Goal: Task Accomplishment & Management: Use online tool/utility

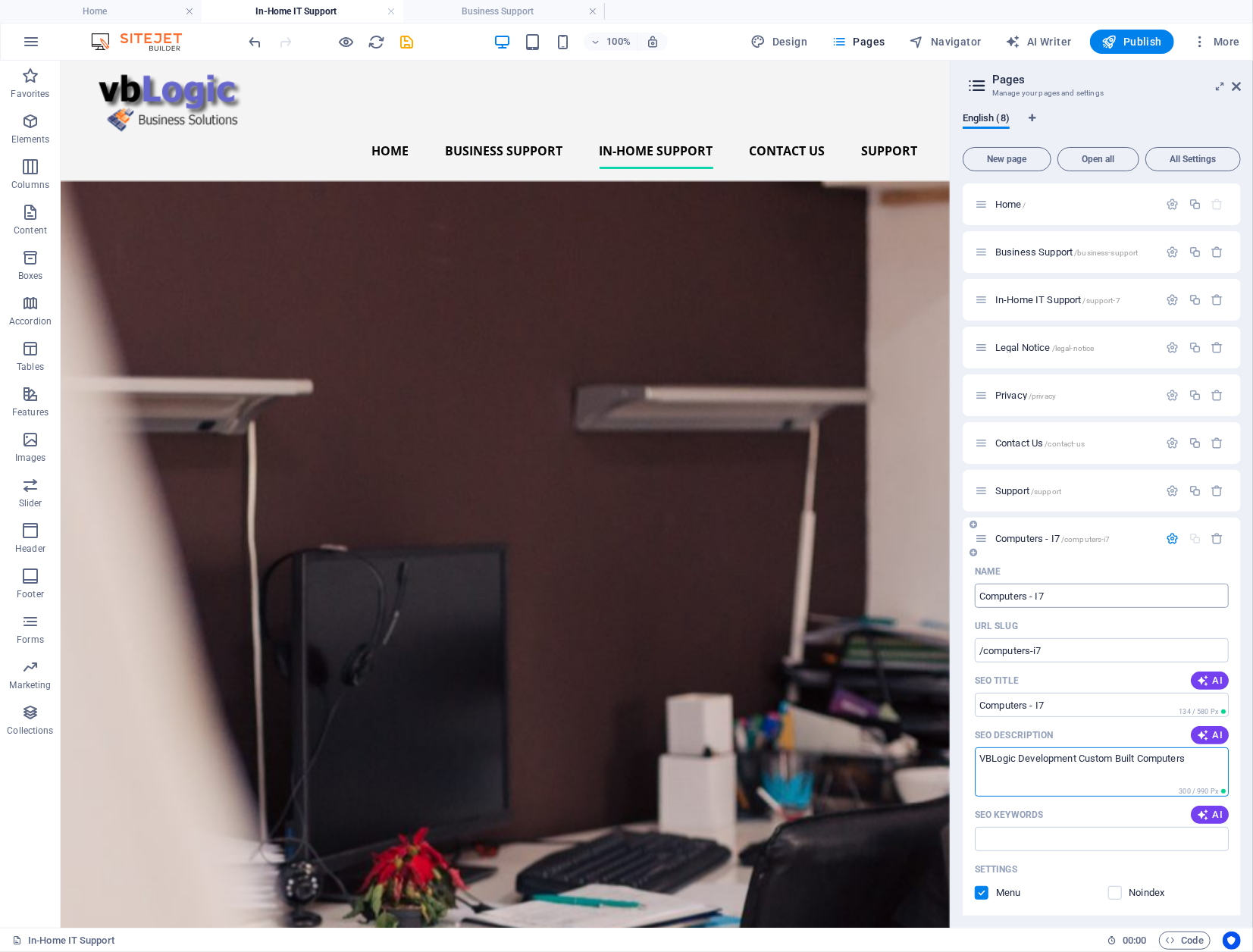
type textarea "VBLogic Development Custom Built Computers"
click at [1065, 586] on input "Computers - I7" at bounding box center [1102, 595] width 254 height 24
drag, startPoint x: 1068, startPoint y: 595, endPoint x: 977, endPoint y: 592, distance: 91.0
click at [977, 592] on input "Computers - I7" at bounding box center [1102, 595] width 254 height 24
type input "Cus"
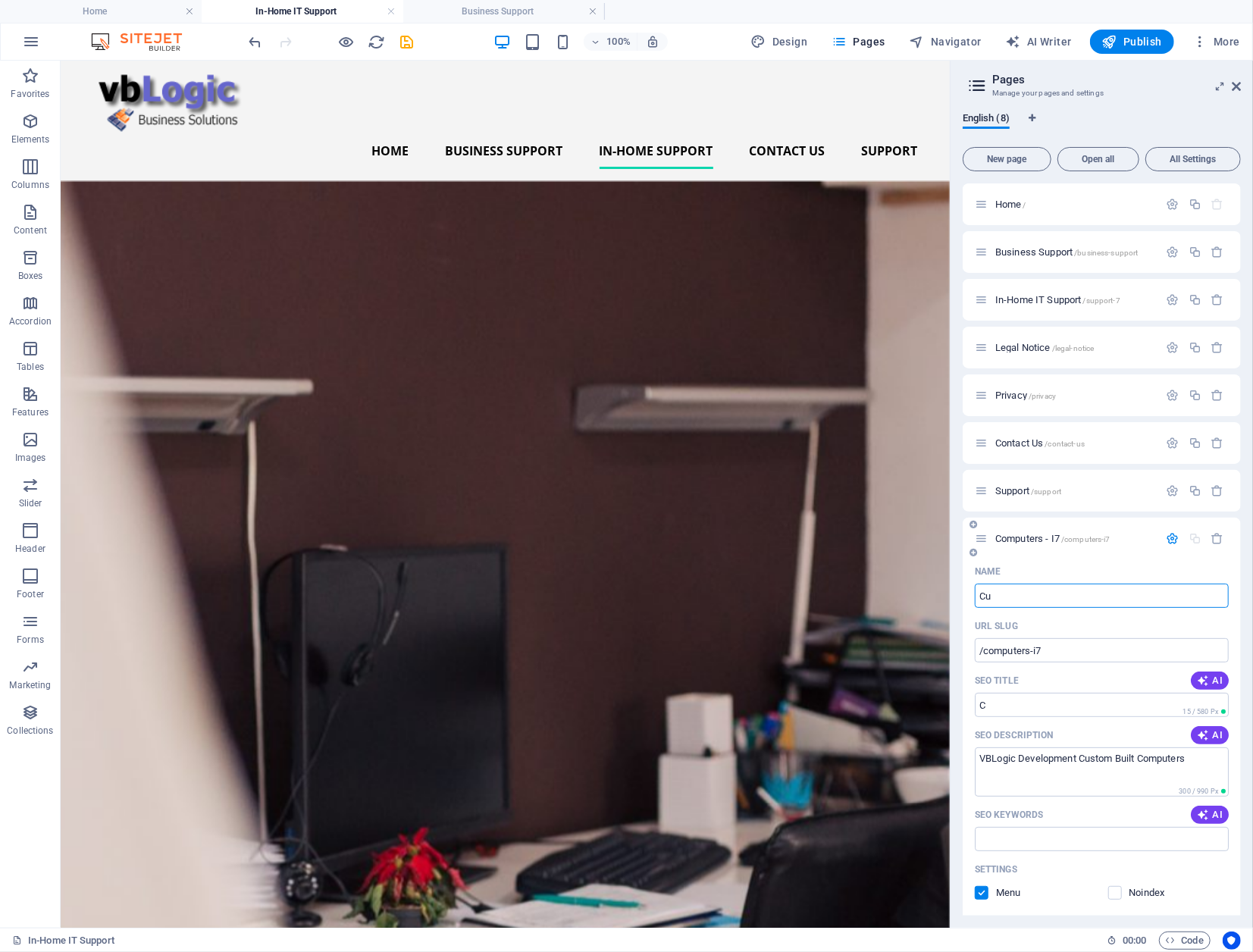
type input "/c"
type input "Custom"
type input "/custom"
type input "Custom Built"
type input "/custom-buil"
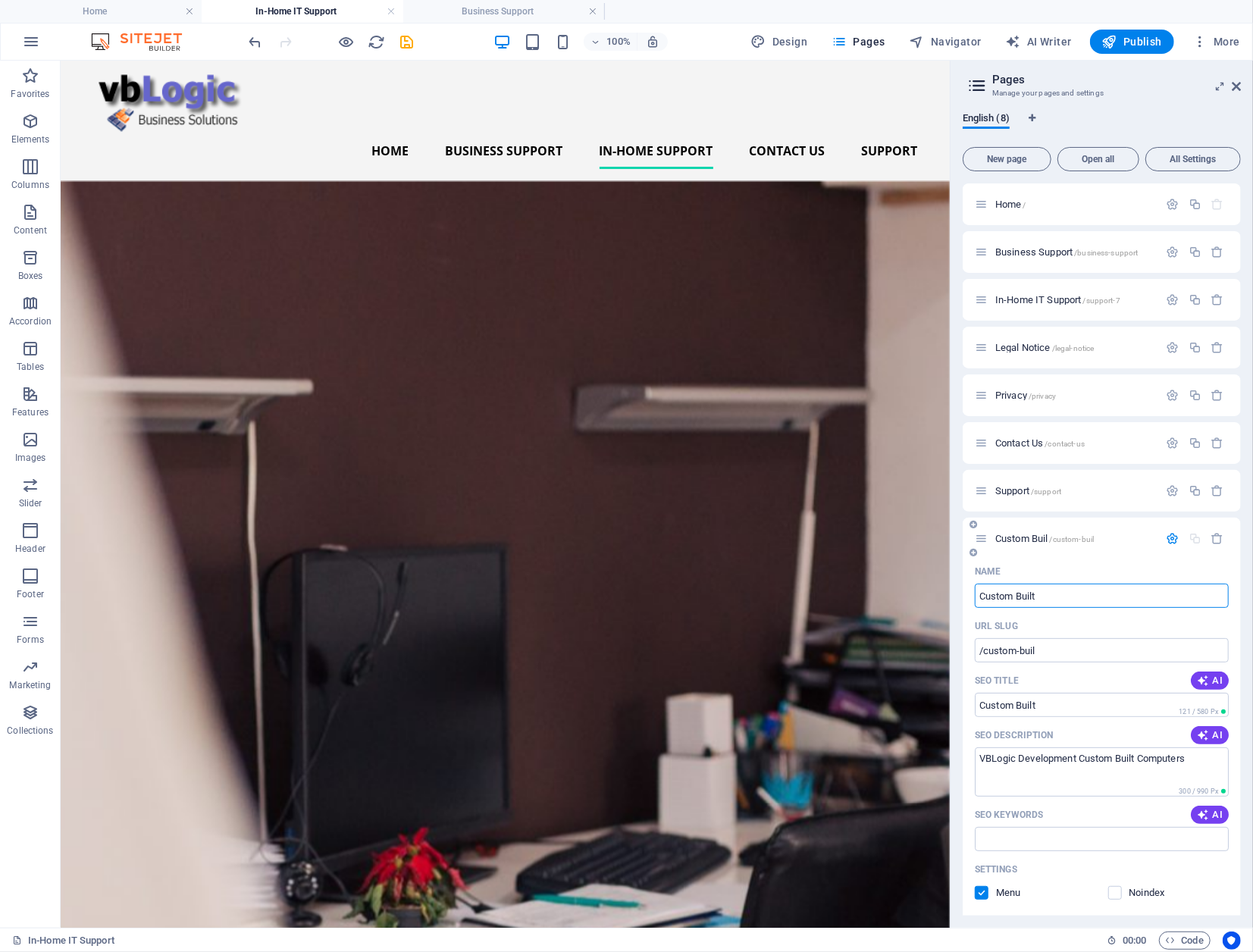
type input "Custom Built C"
type input "/custom-built"
type input "Custom Built Comp"
type input "/custom-built-com"
type input "Custom Built Computers"
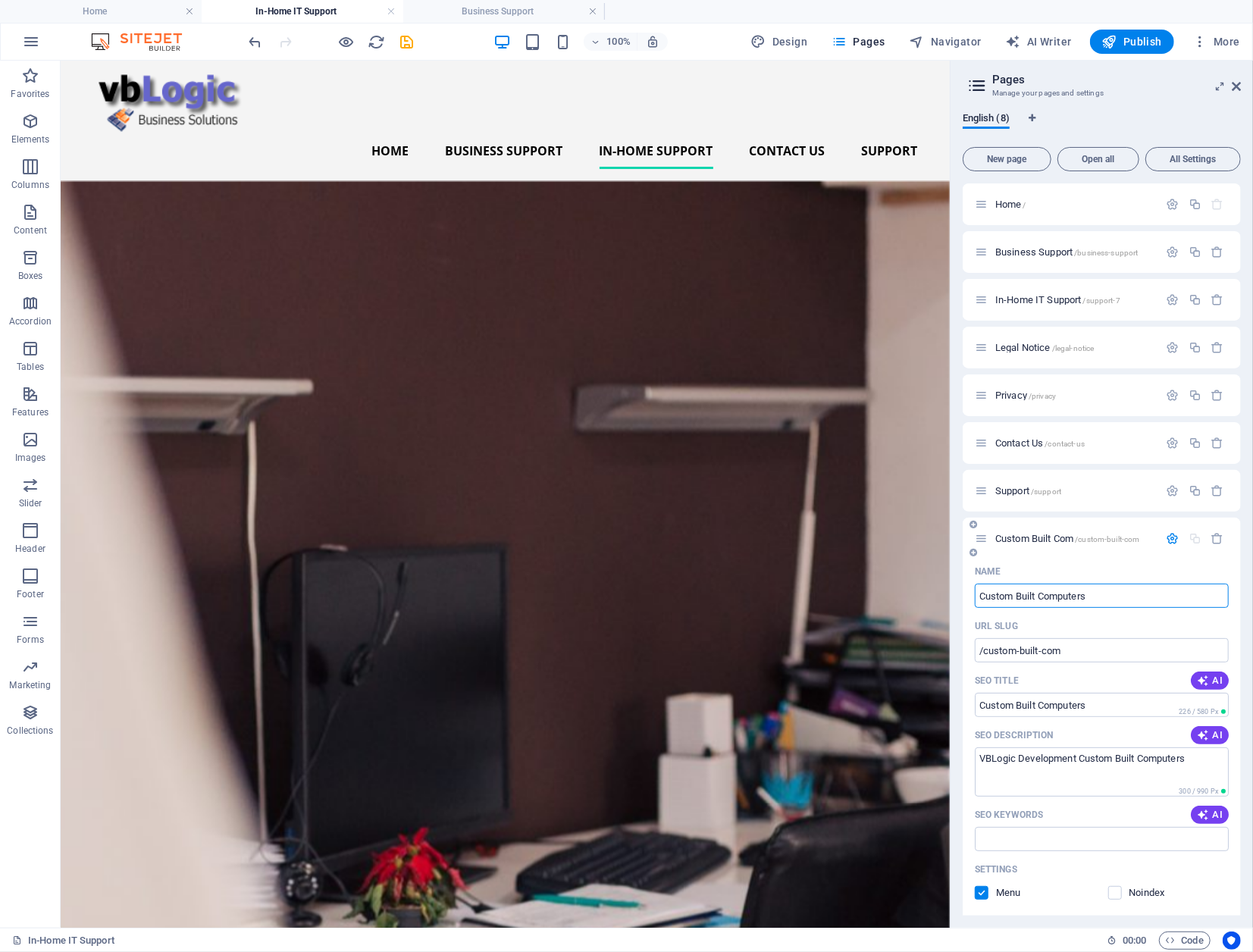
type input "/custom-built-computers"
type input "Custom Built Computers - I"
type input "/custom-built-computers-i"
type input "Custom Built Computers - I7"
type input "/custom-built-computers-i7"
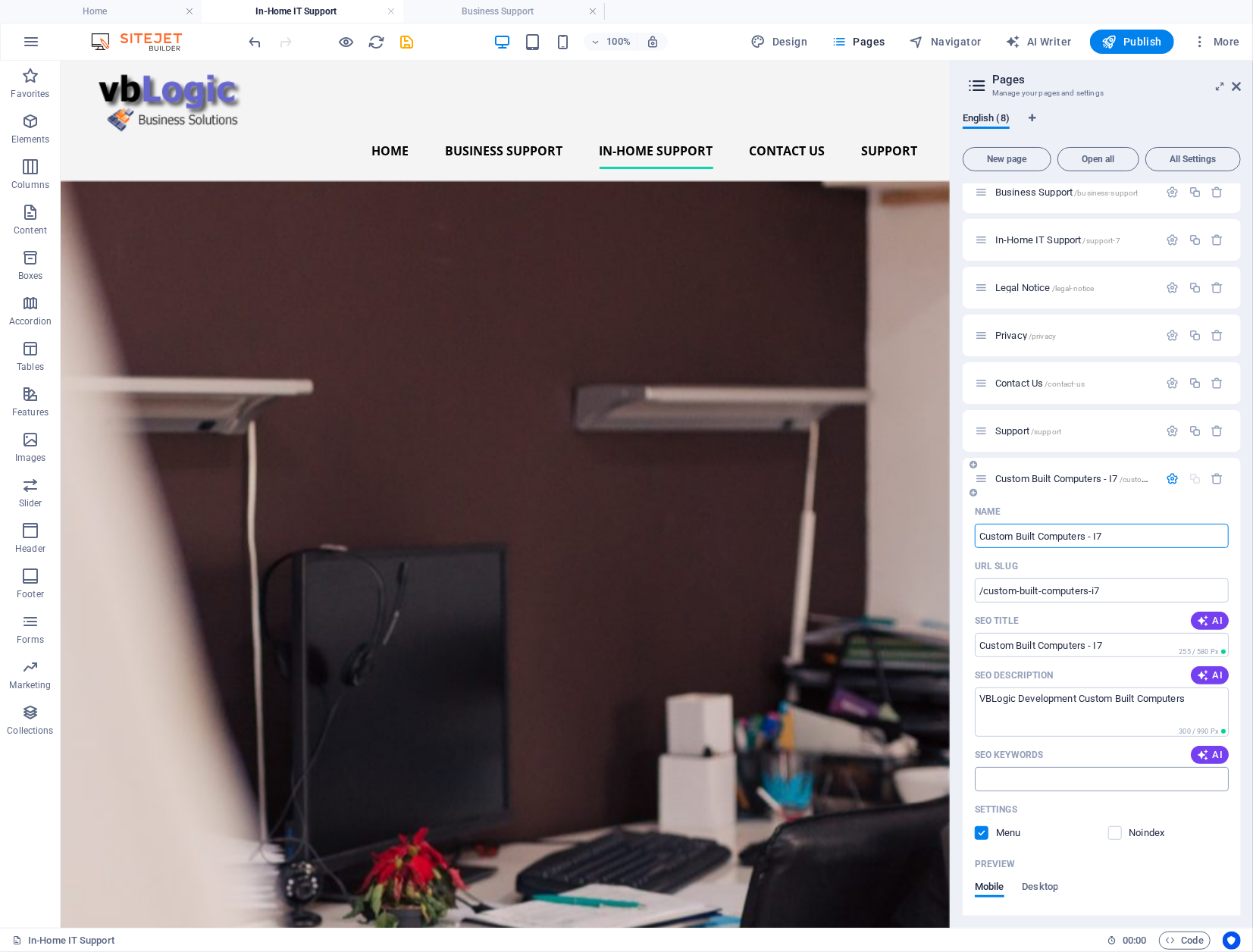
scroll to position [151, 0]
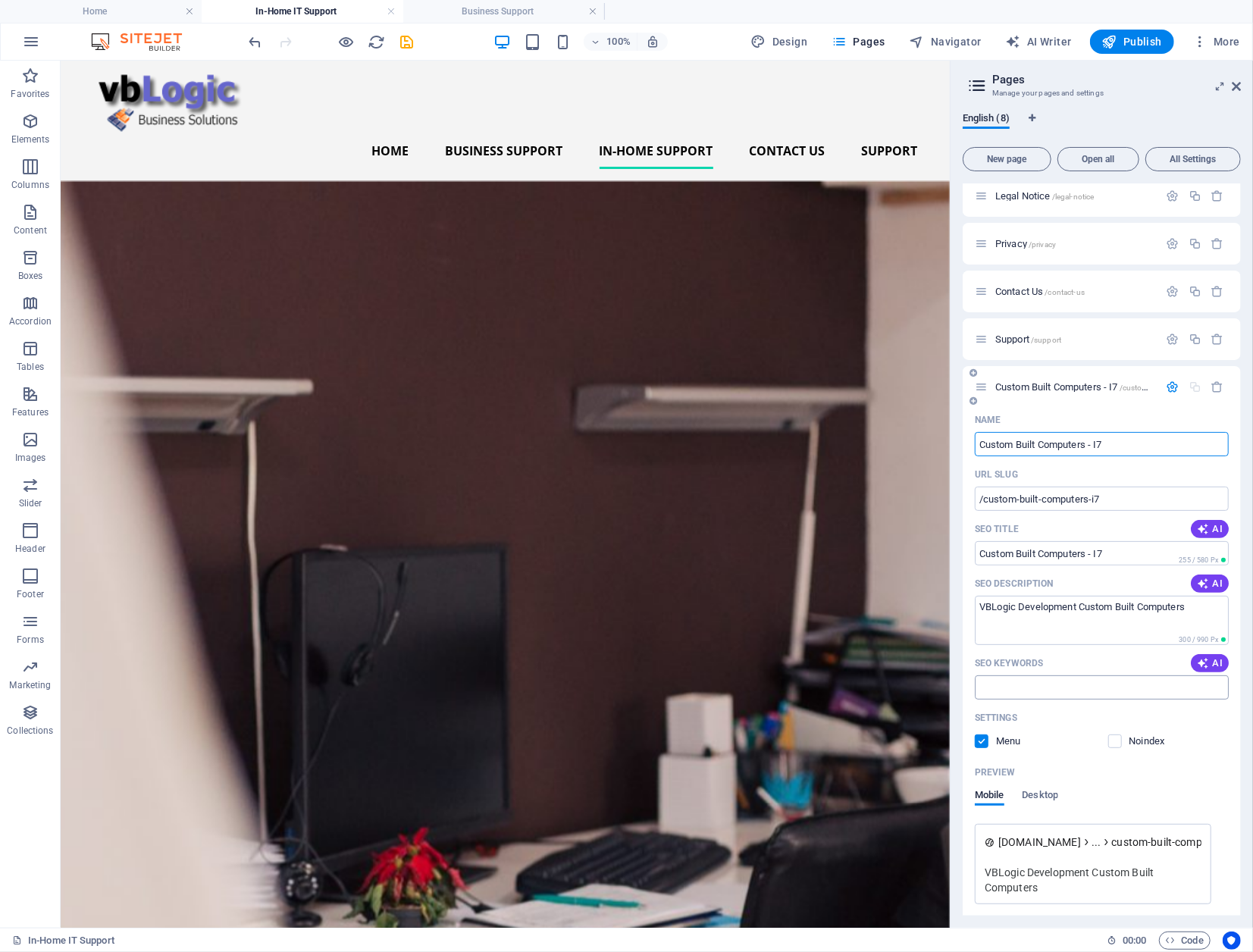
type input "Custom Built Computers - I7"
click at [1078, 690] on input "SEO Keywords" at bounding box center [1102, 687] width 254 height 24
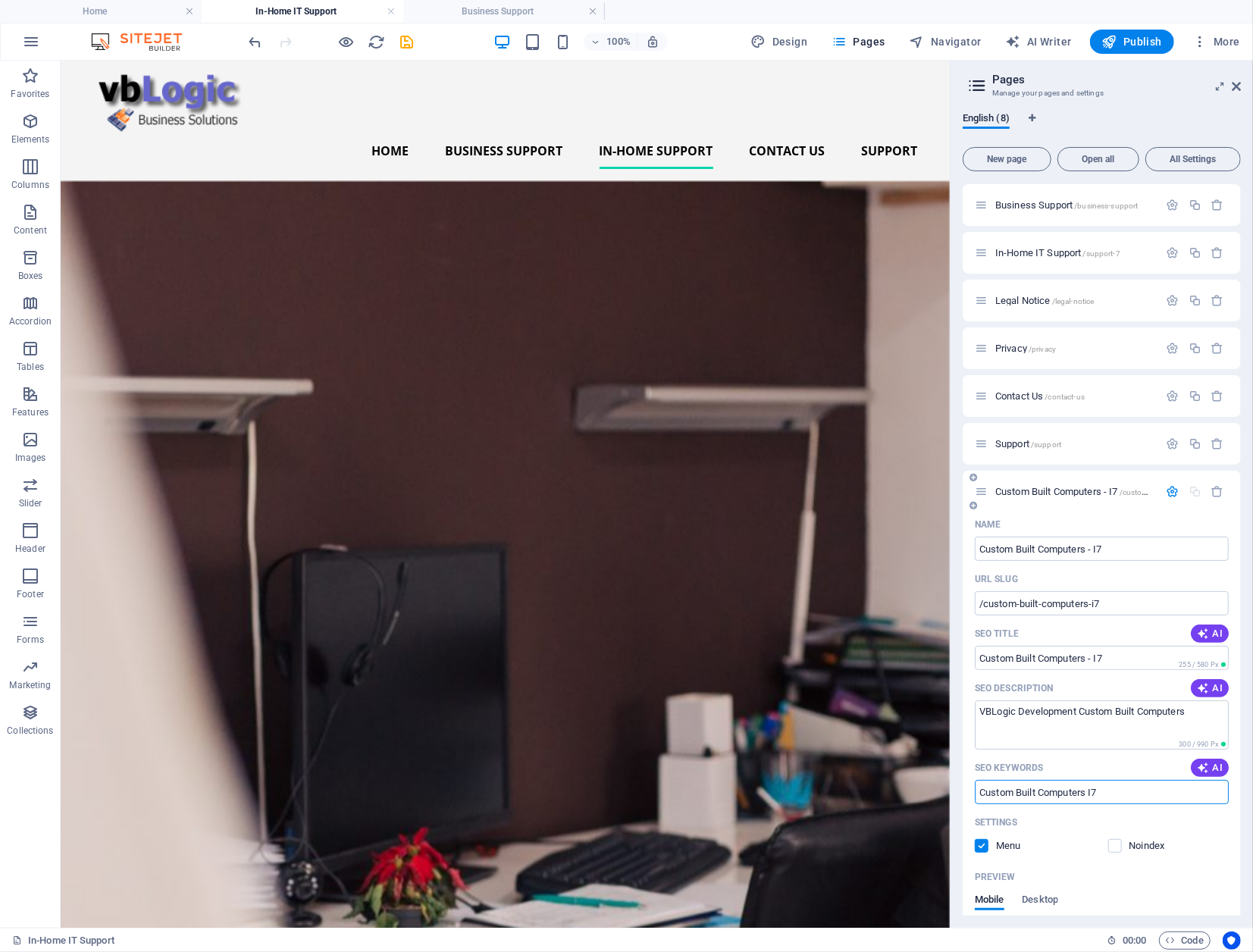
scroll to position [0, 0]
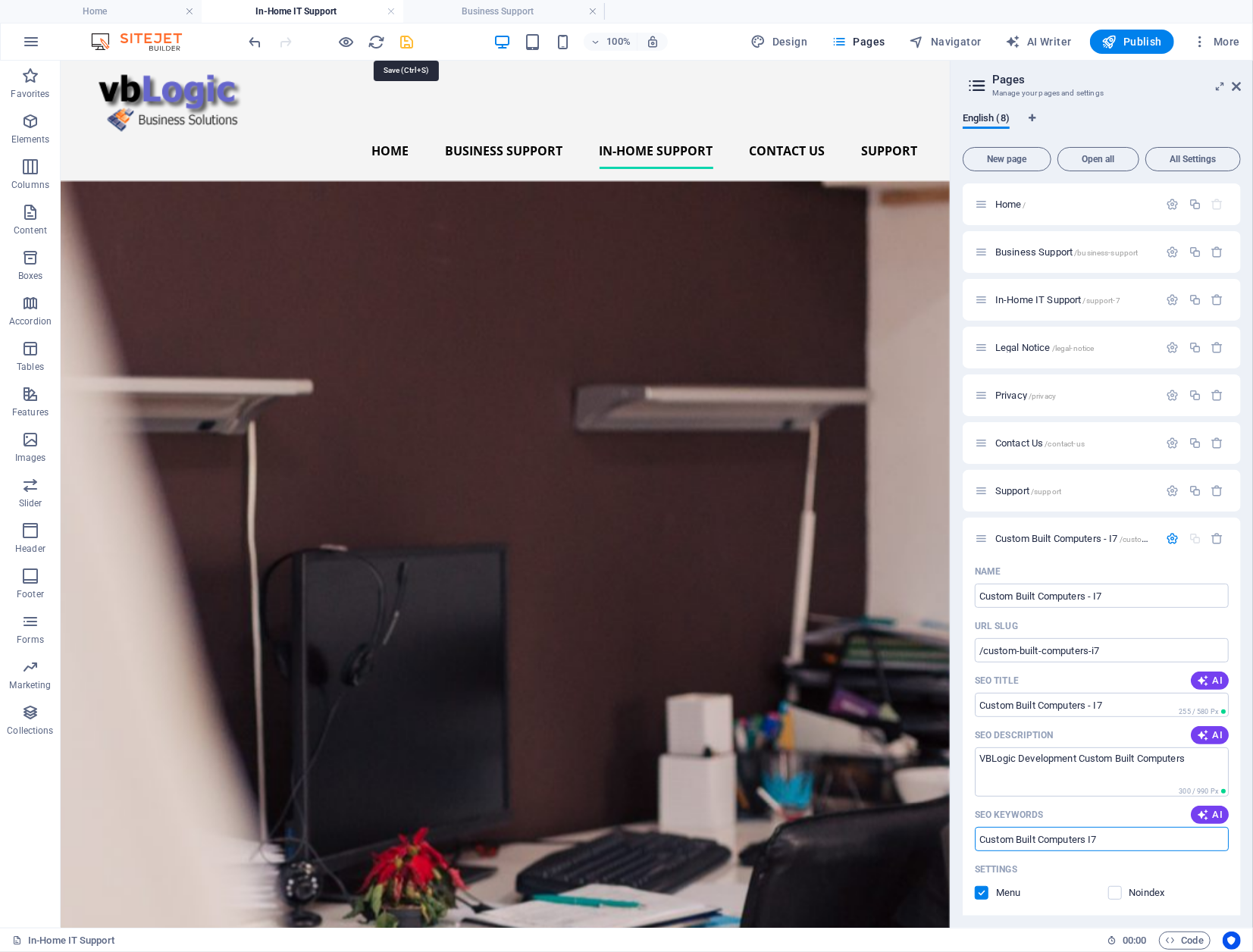
type input "Custom Built Computers I7"
click at [410, 42] on icon "save" at bounding box center [408, 42] width 18 height 18
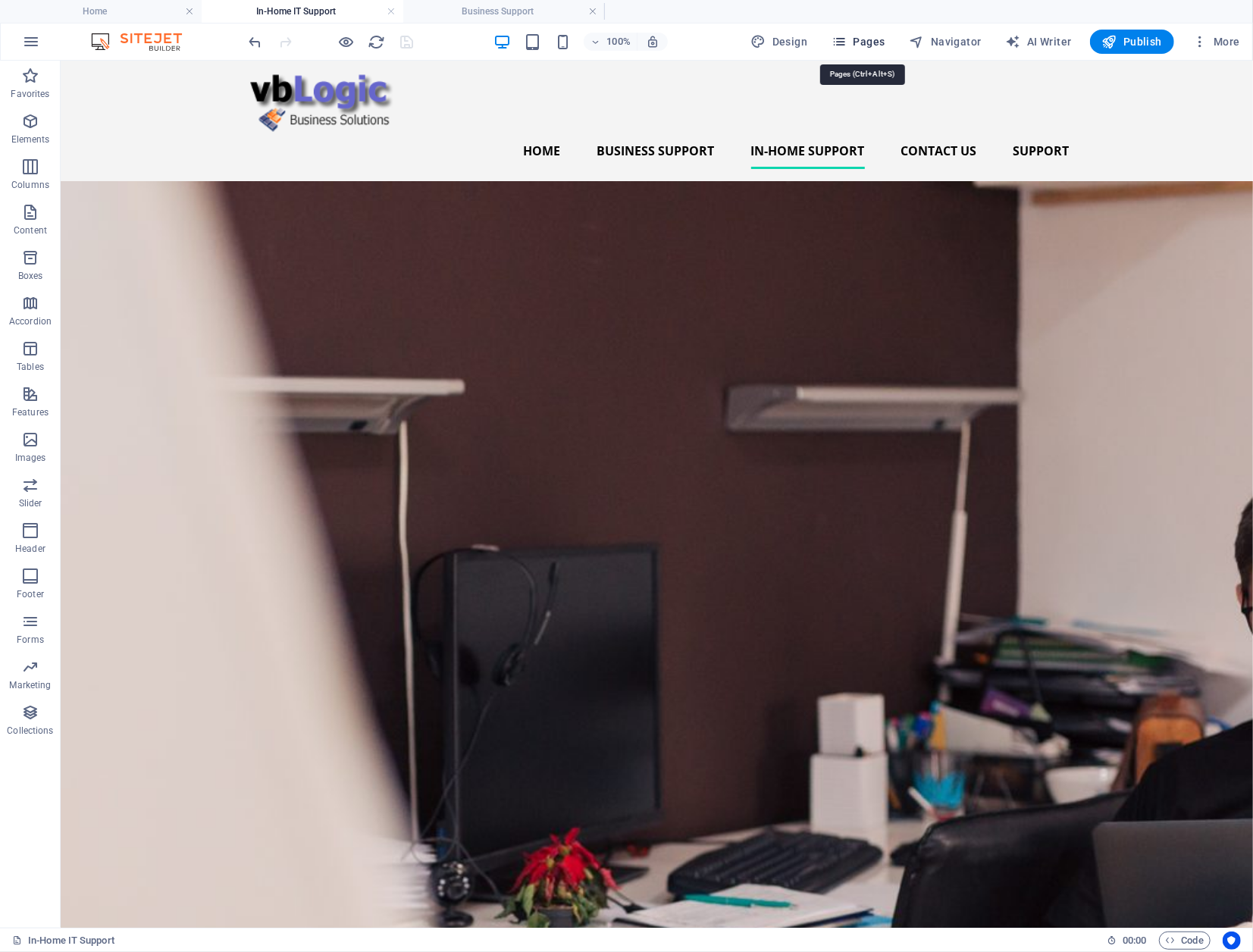
click at [873, 42] on span "Pages" at bounding box center [858, 42] width 53 height 16
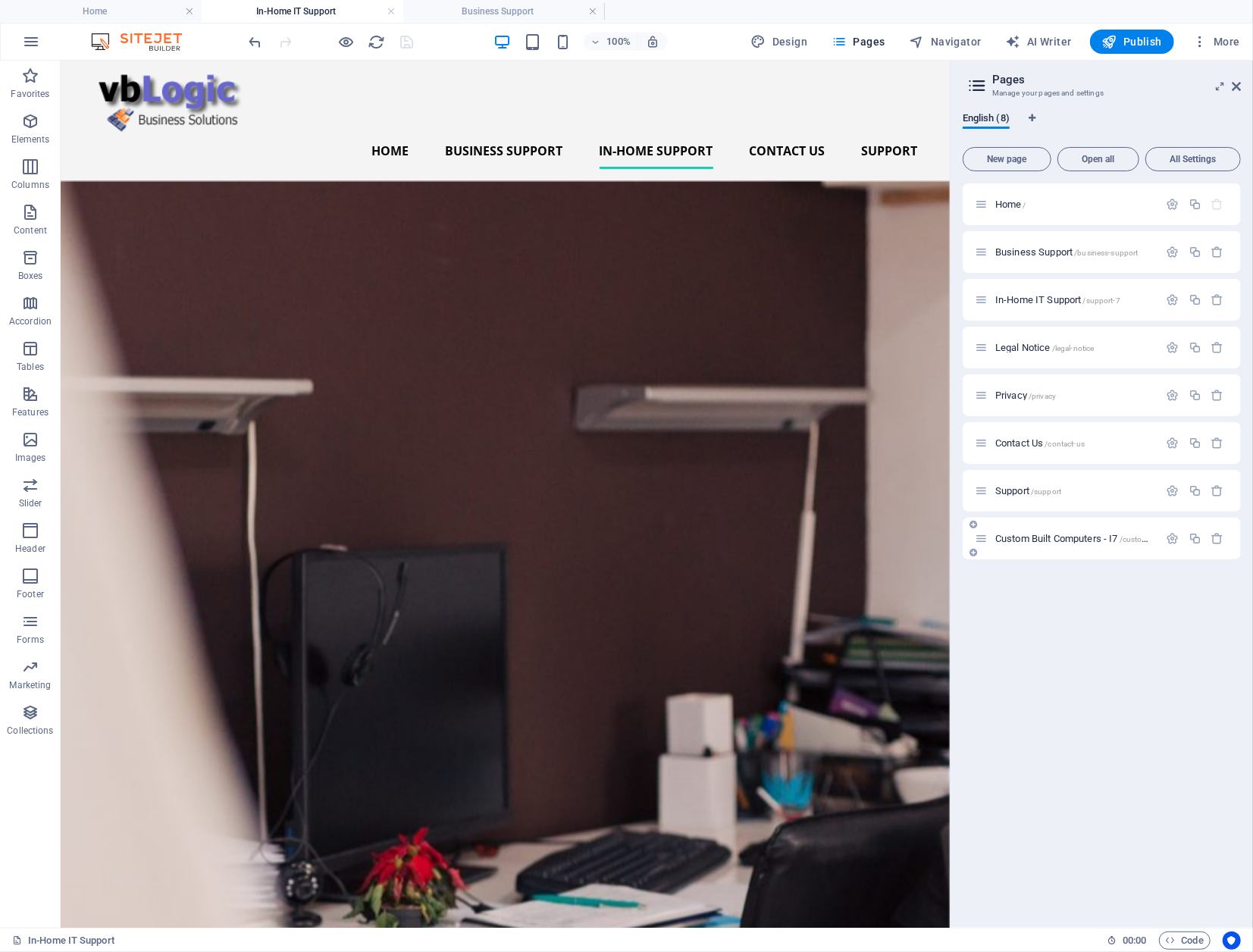
click at [1077, 538] on span "Custom Built Computers - I7 /custom-built-computers-i7" at bounding box center [1104, 539] width 219 height 12
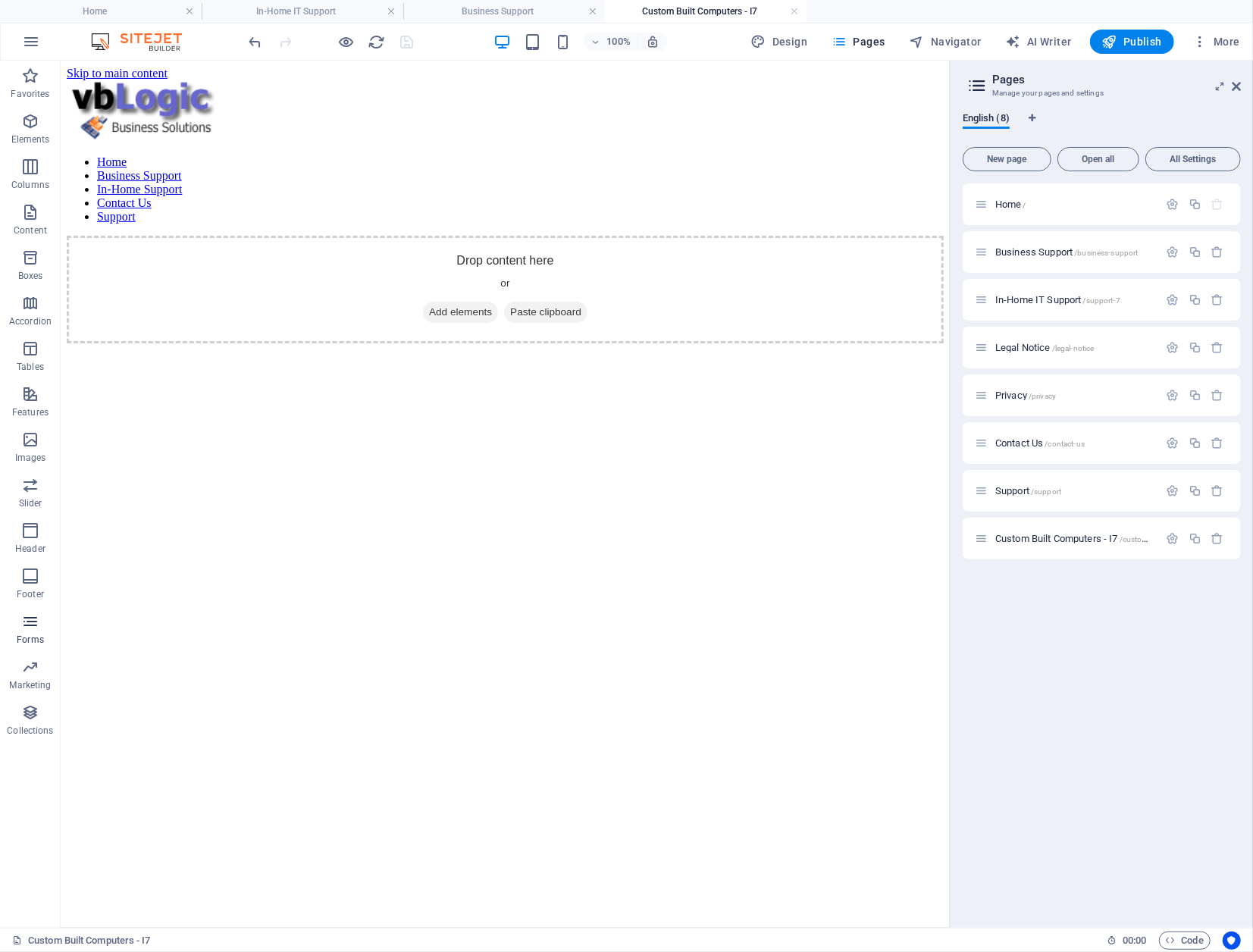
click at [28, 621] on icon "button" at bounding box center [30, 622] width 19 height 19
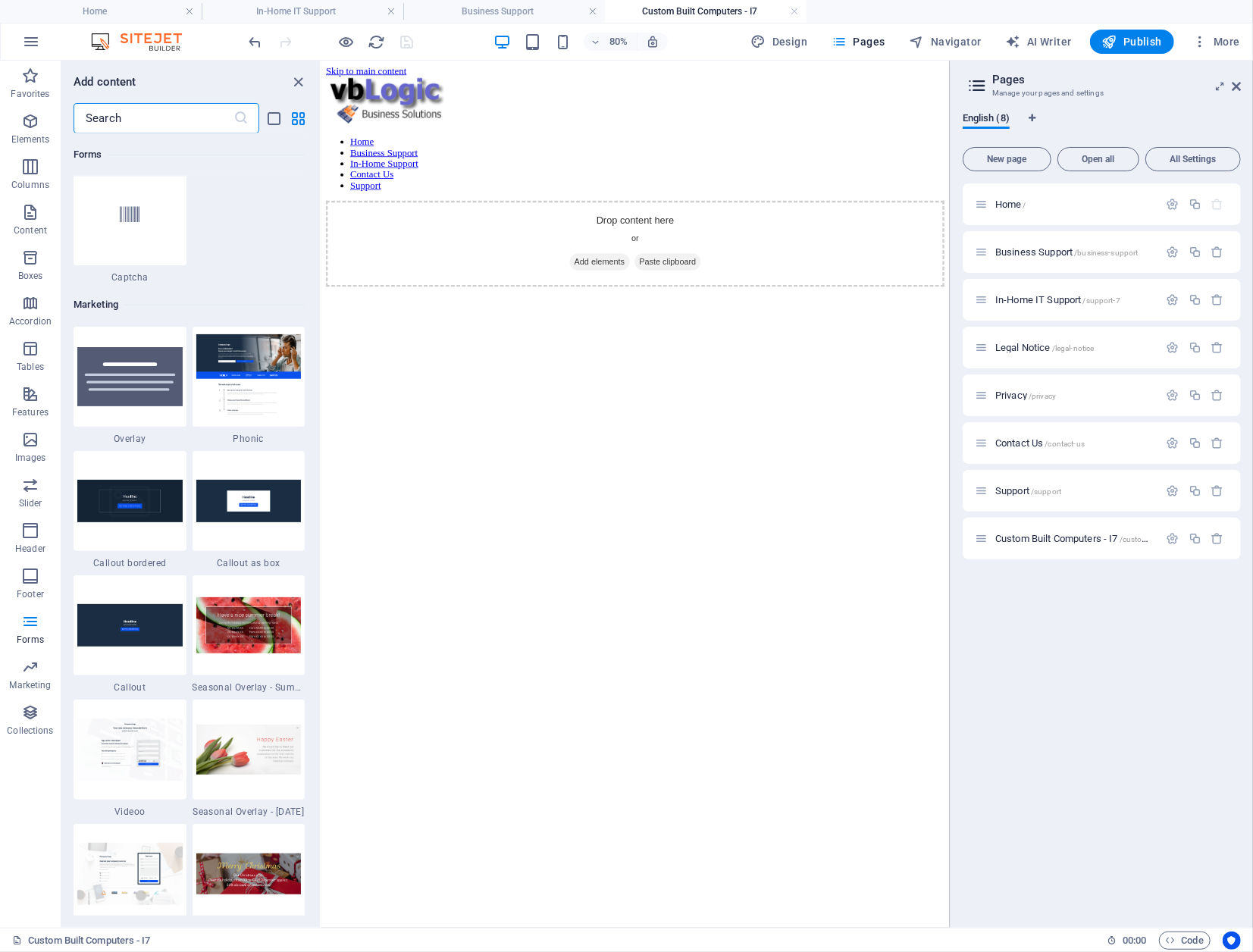
scroll to position [12202, 0]
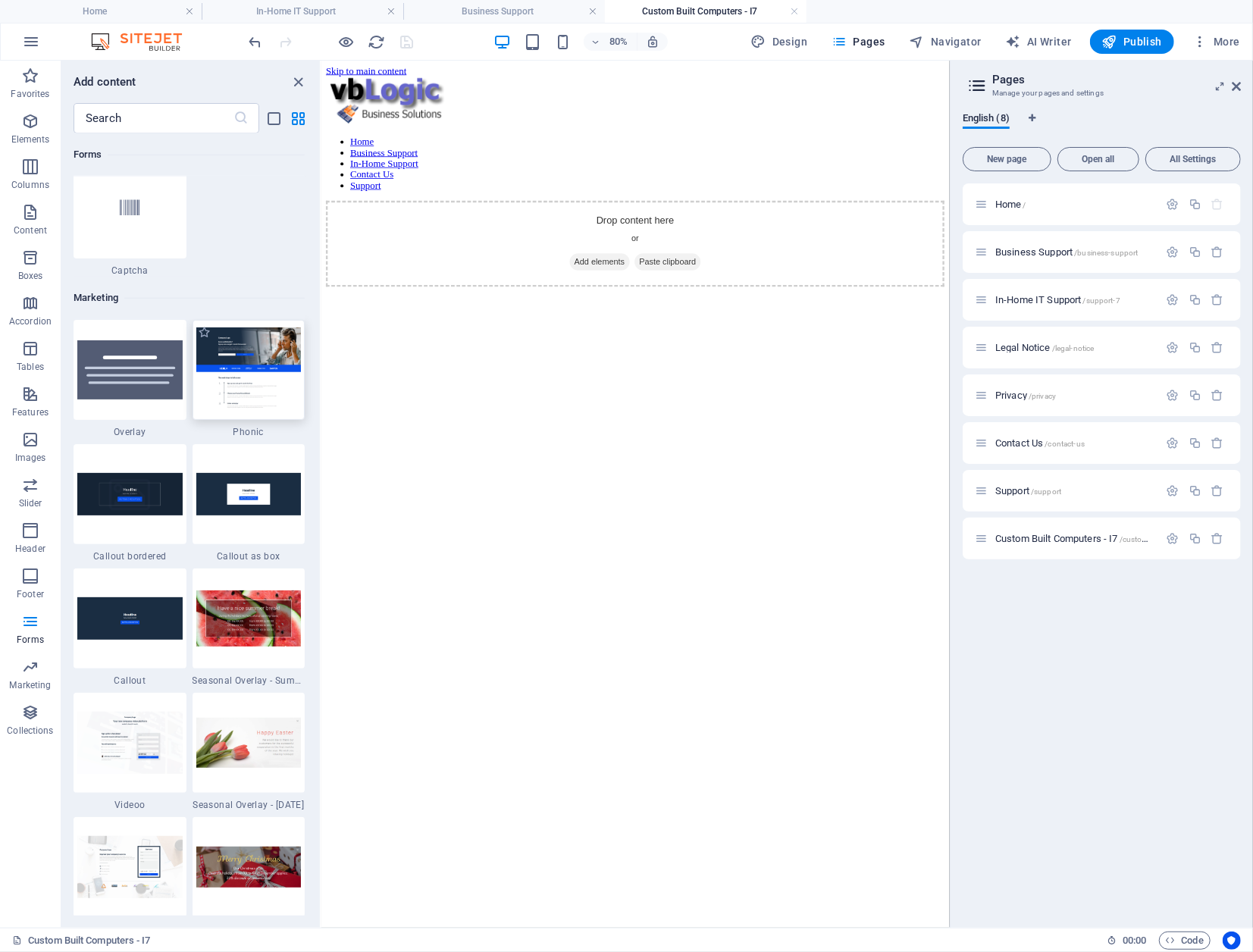
click at [253, 386] on img at bounding box center [249, 369] width 106 height 84
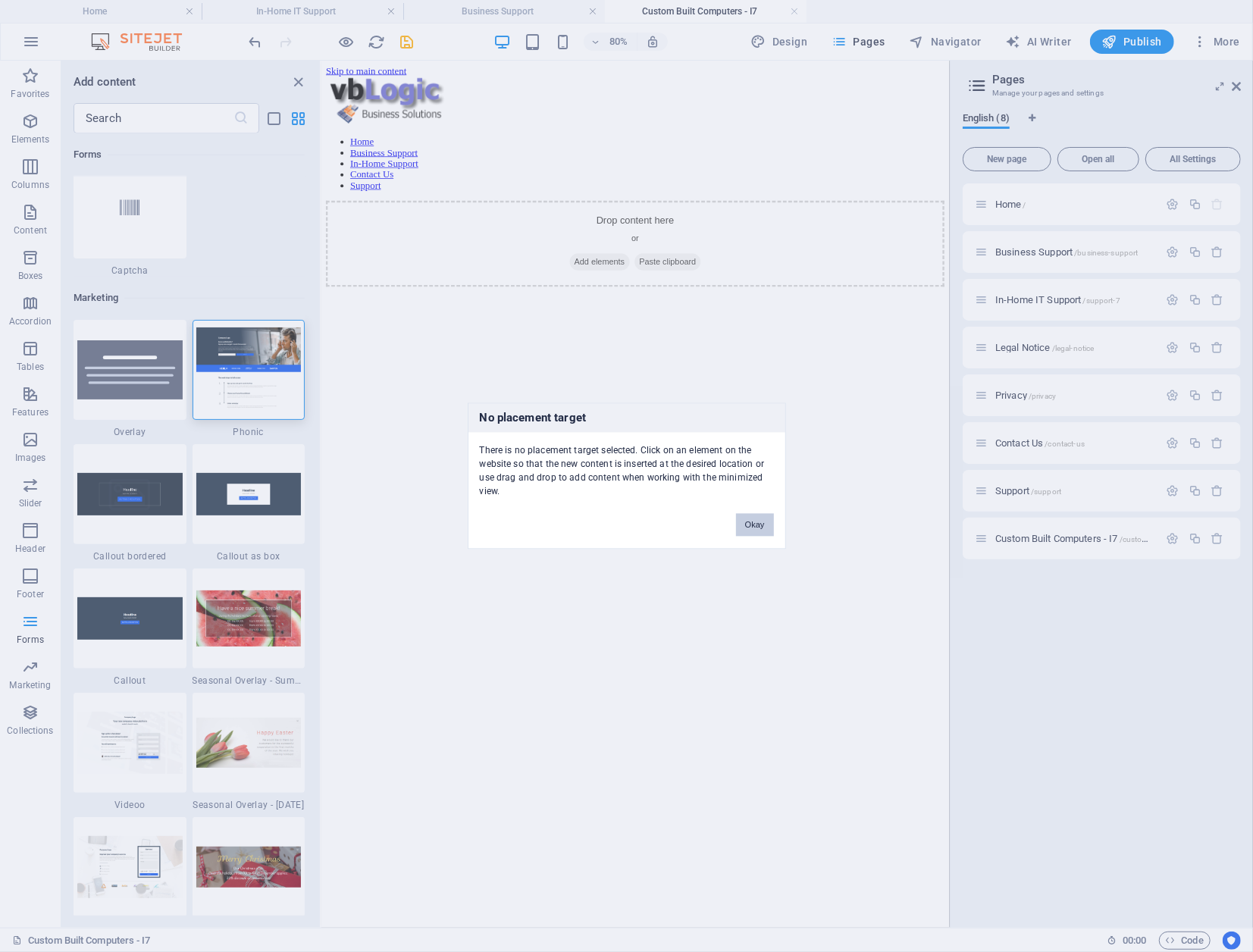
click at [744, 522] on button "Okay" at bounding box center [755, 525] width 38 height 22
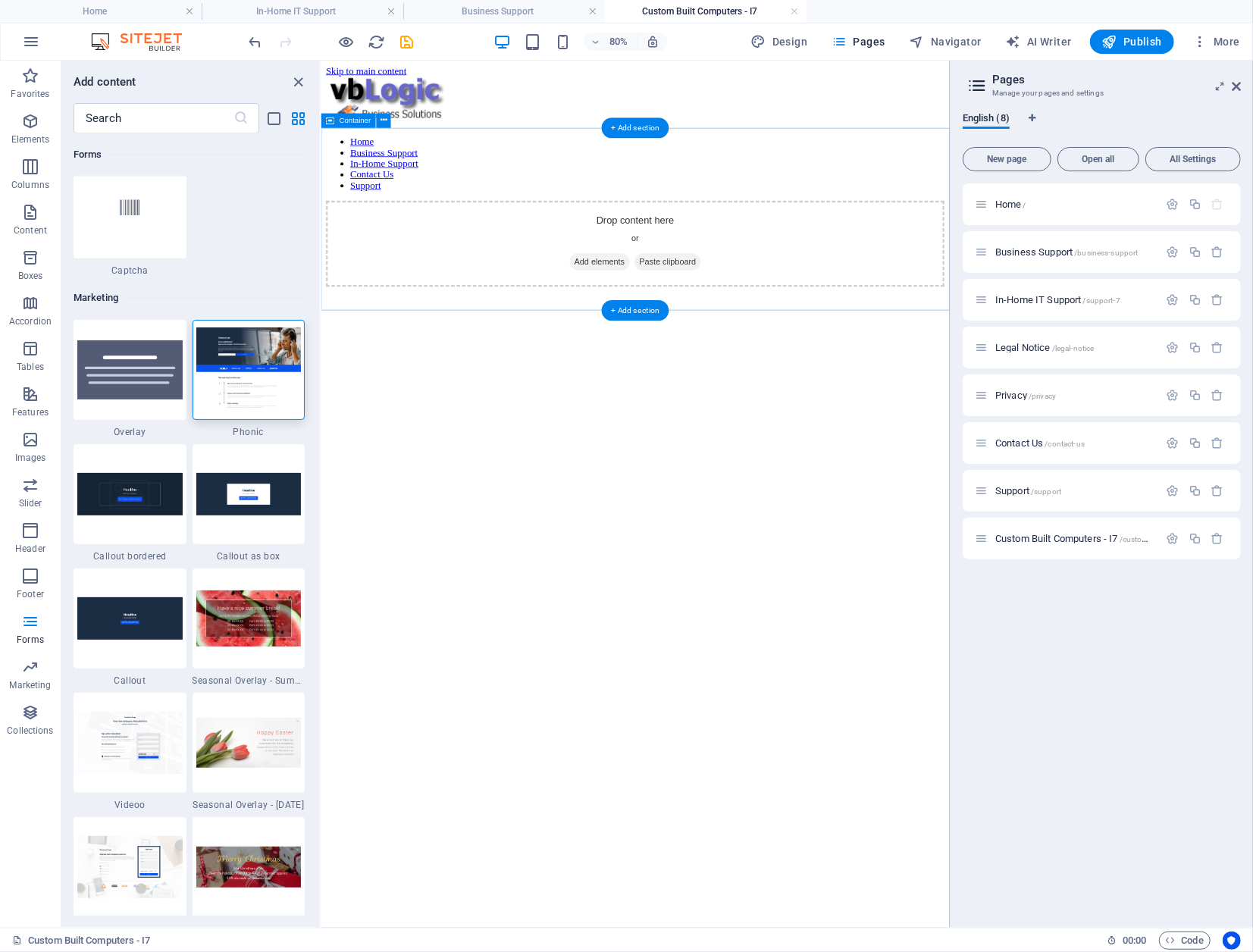
click at [607, 251] on div "Drop content here or Add elements Paste clipboard" at bounding box center [713, 288] width 773 height 108
click at [247, 358] on img at bounding box center [249, 369] width 106 height 84
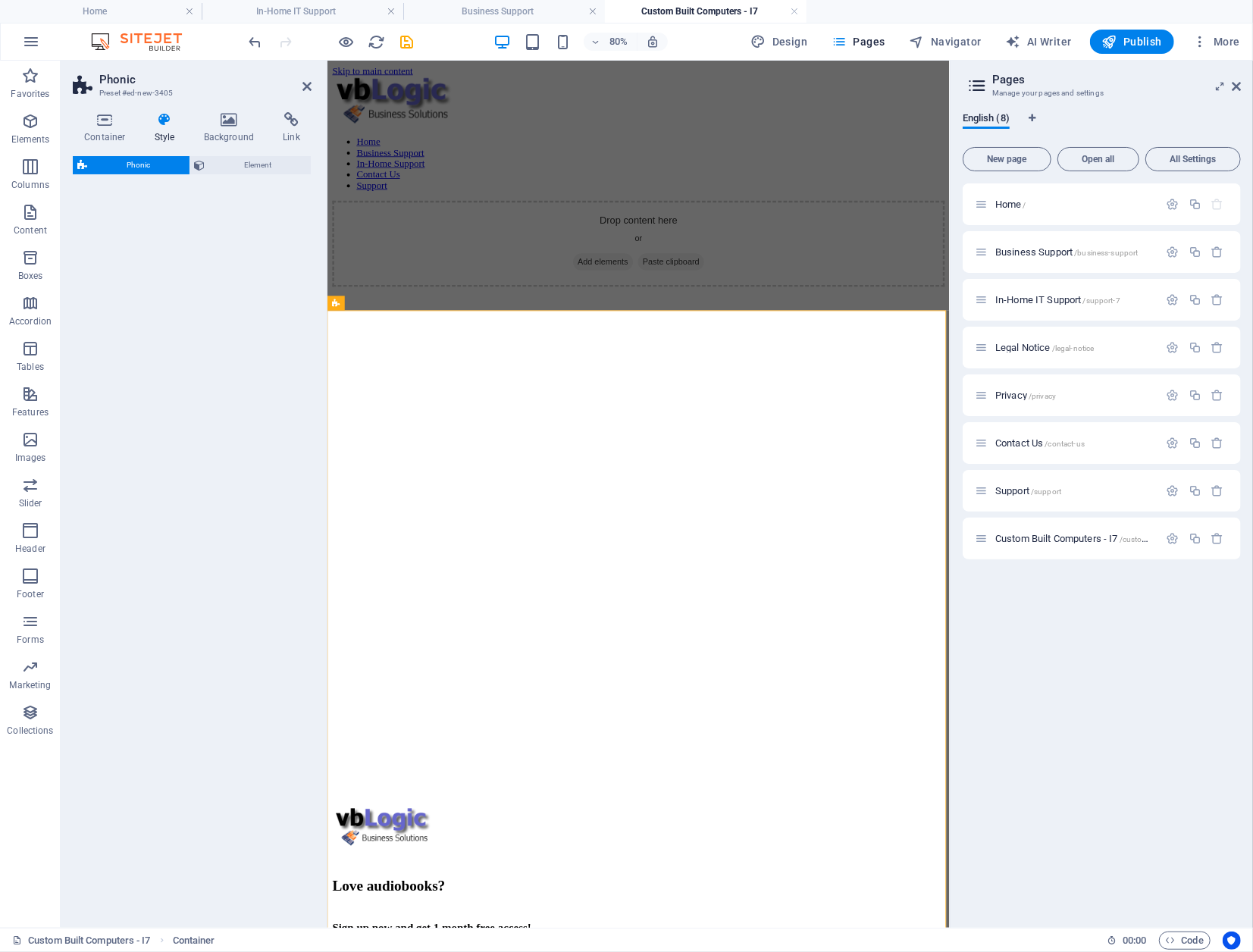
select select "%"
select select "rem"
select select "px"
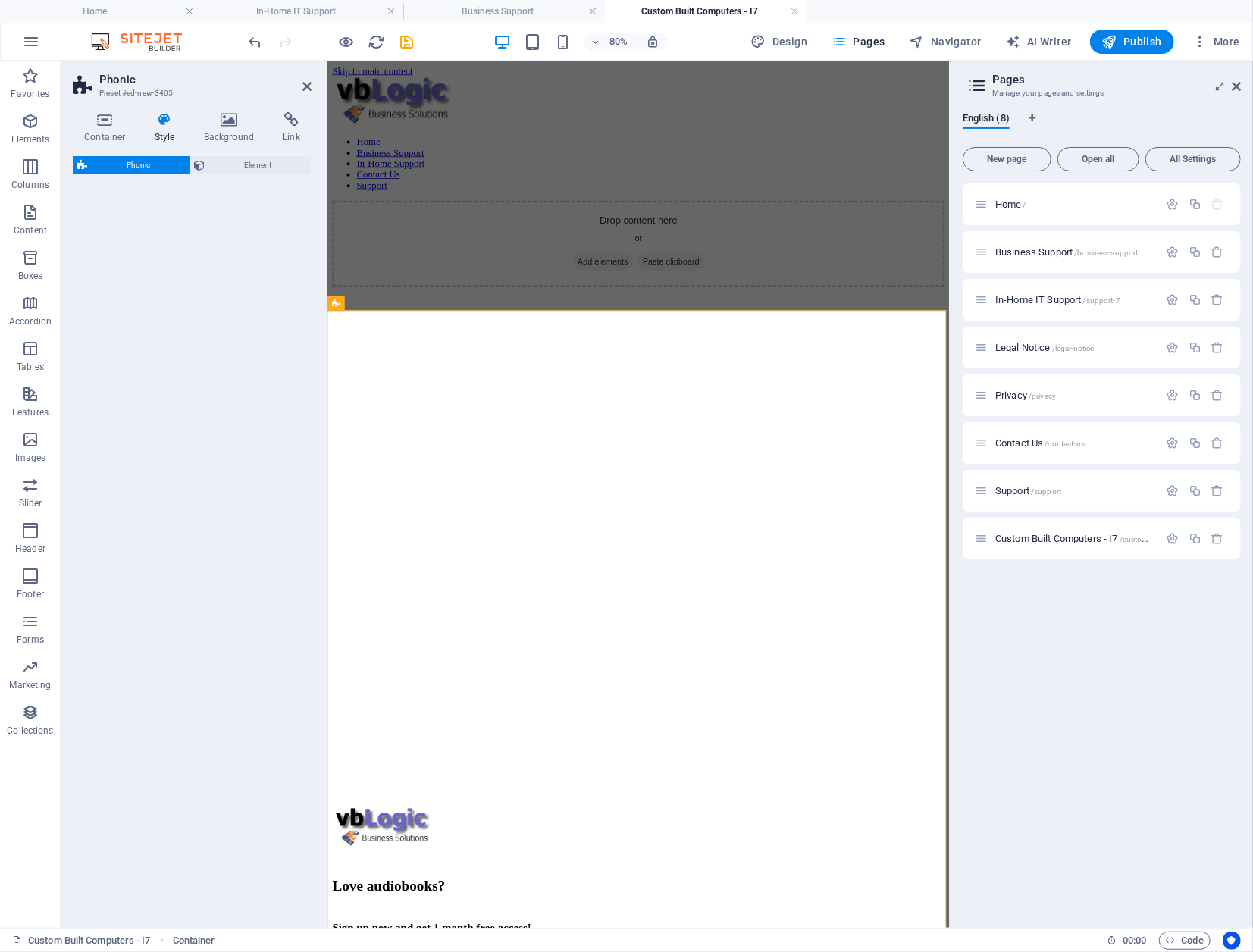
select select "px"
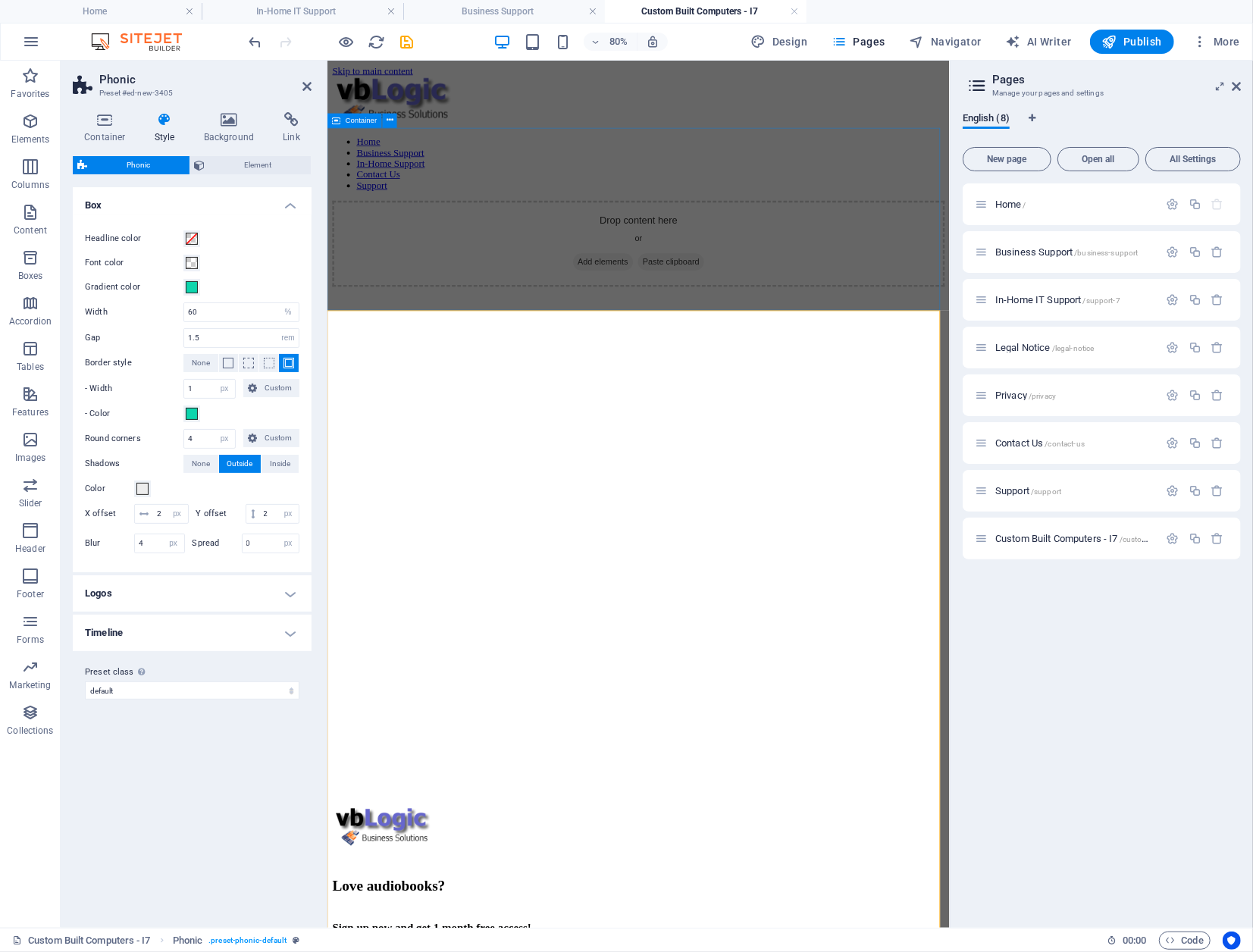
click at [637, 235] on div "Drop content here or Add elements Paste clipboard" at bounding box center [714, 288] width 765 height 108
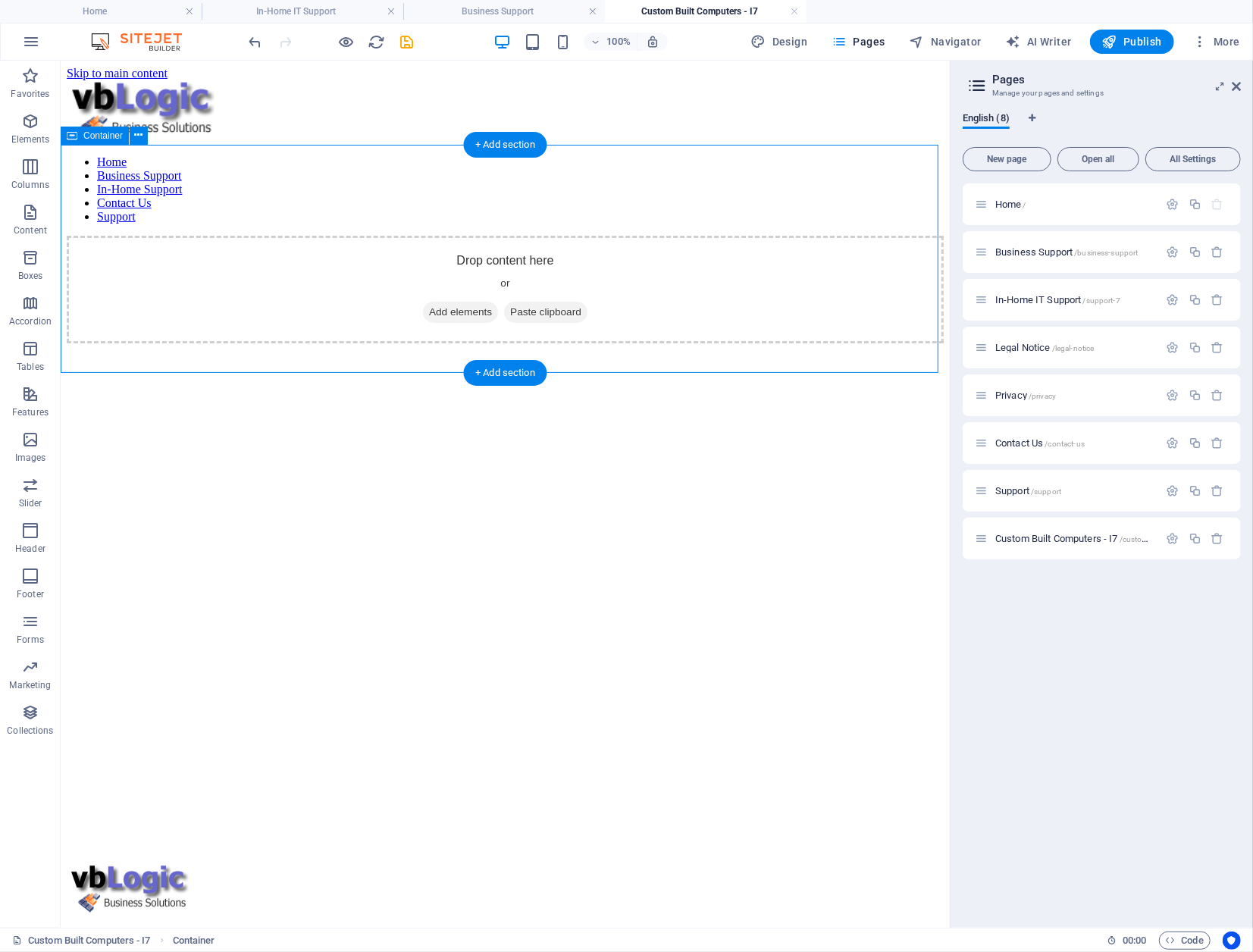
click at [578, 235] on div "Drop content here or Add elements Paste clipboard" at bounding box center [503, 288] width 877 height 108
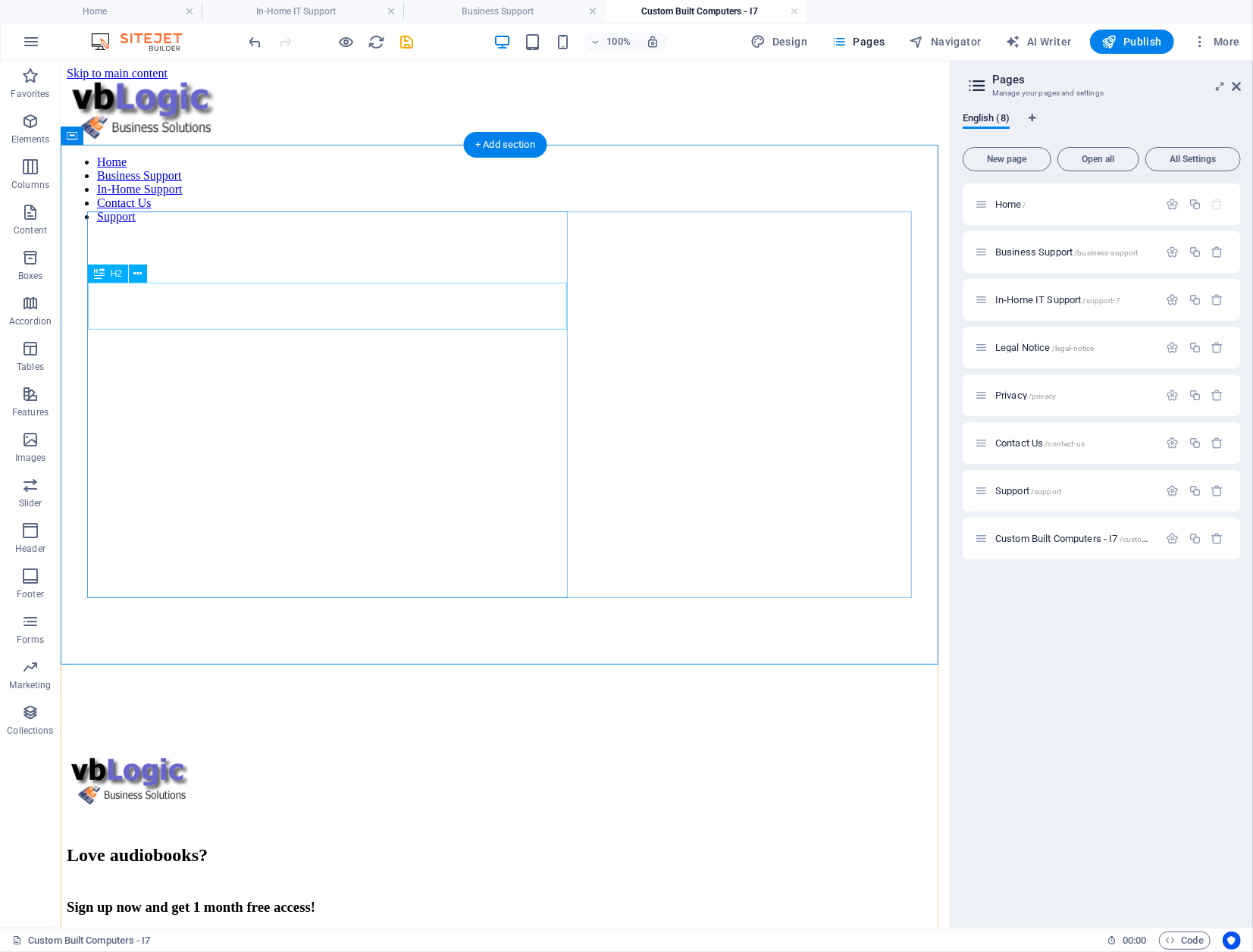
click at [284, 844] on div "Love audiobooks?" at bounding box center [503, 854] width 877 height 21
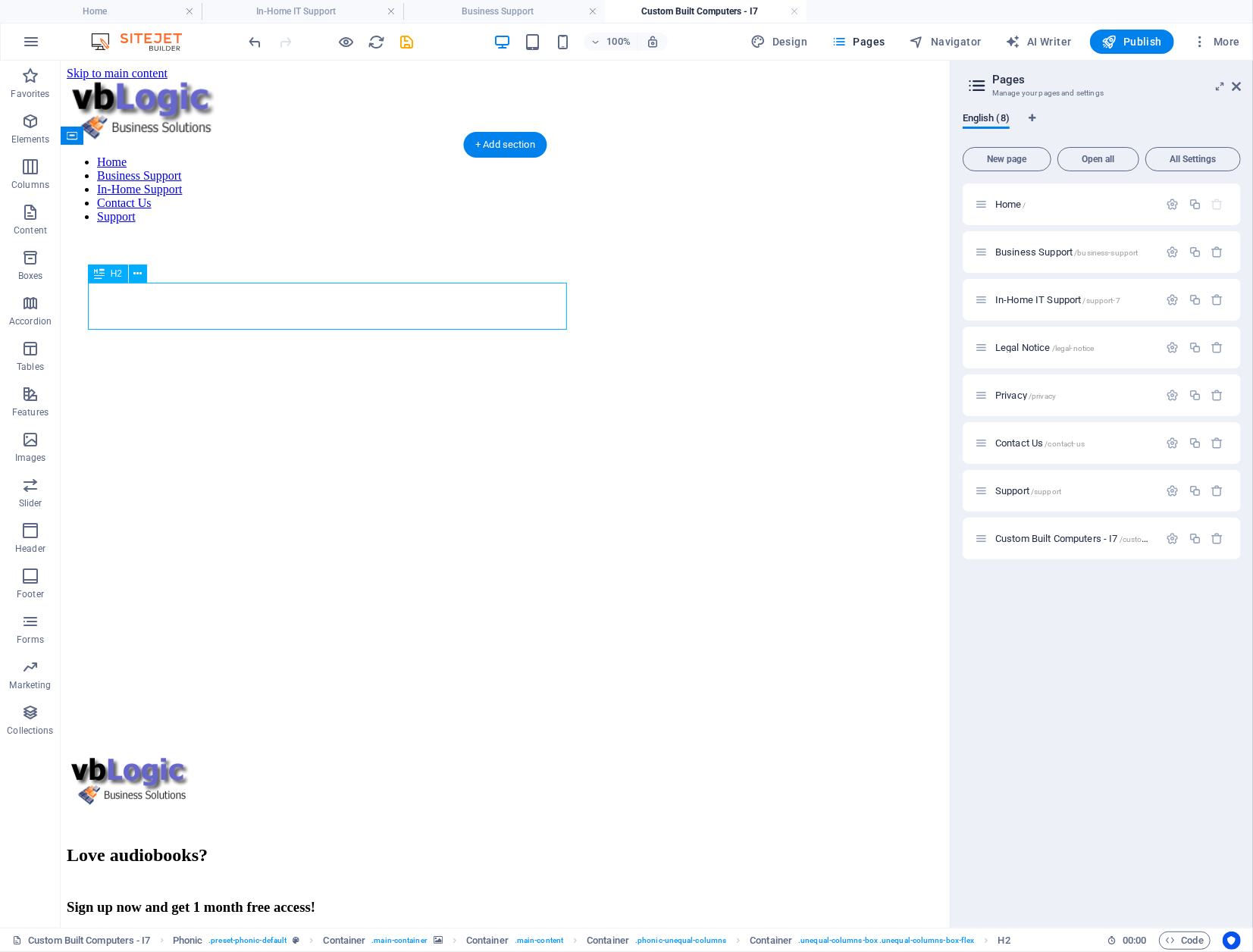
click at [363, 844] on div "Love audiobooks?" at bounding box center [503, 854] width 877 height 21
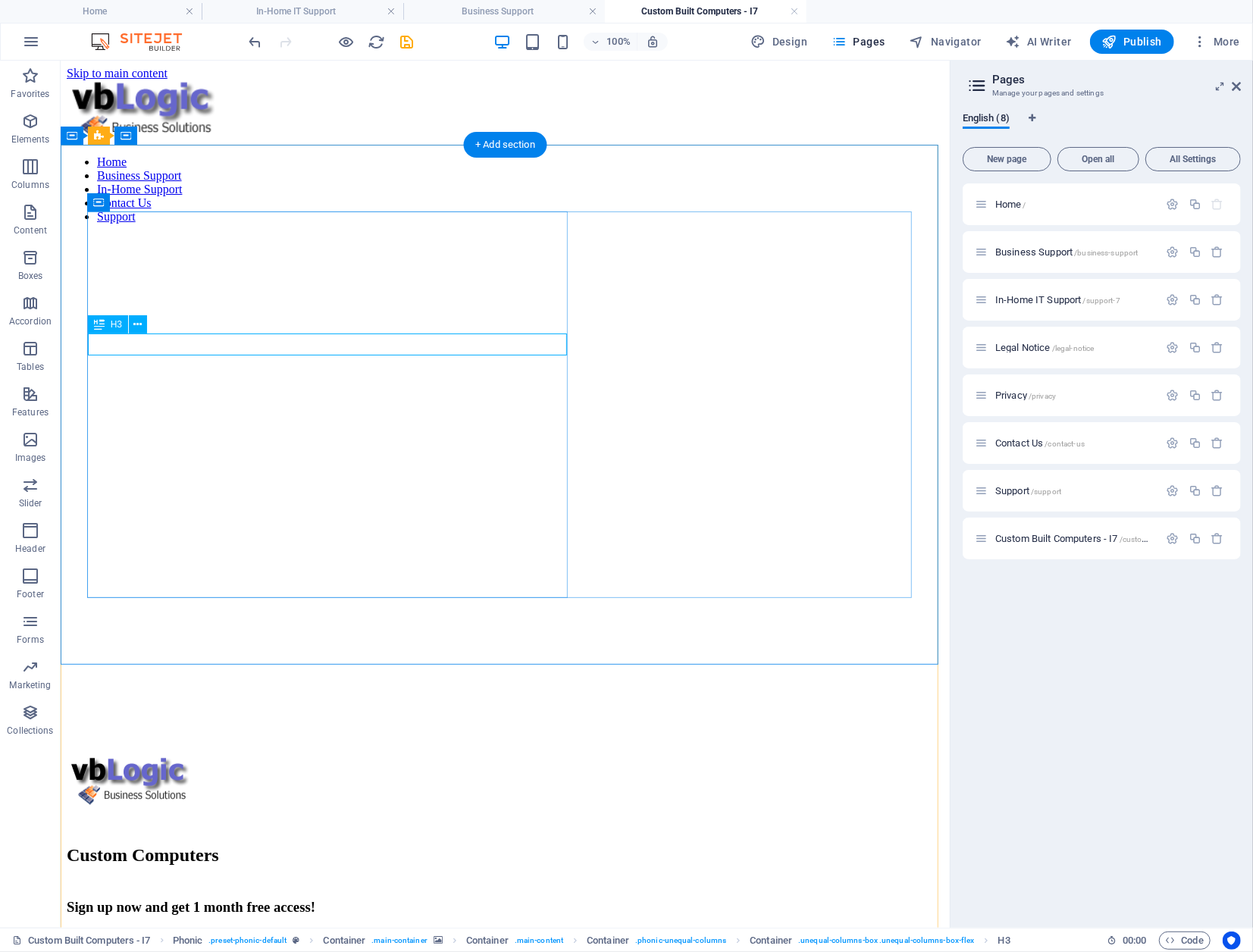
click at [400, 898] on div "Sign up now and get 1 month free access!" at bounding box center [503, 906] width 877 height 17
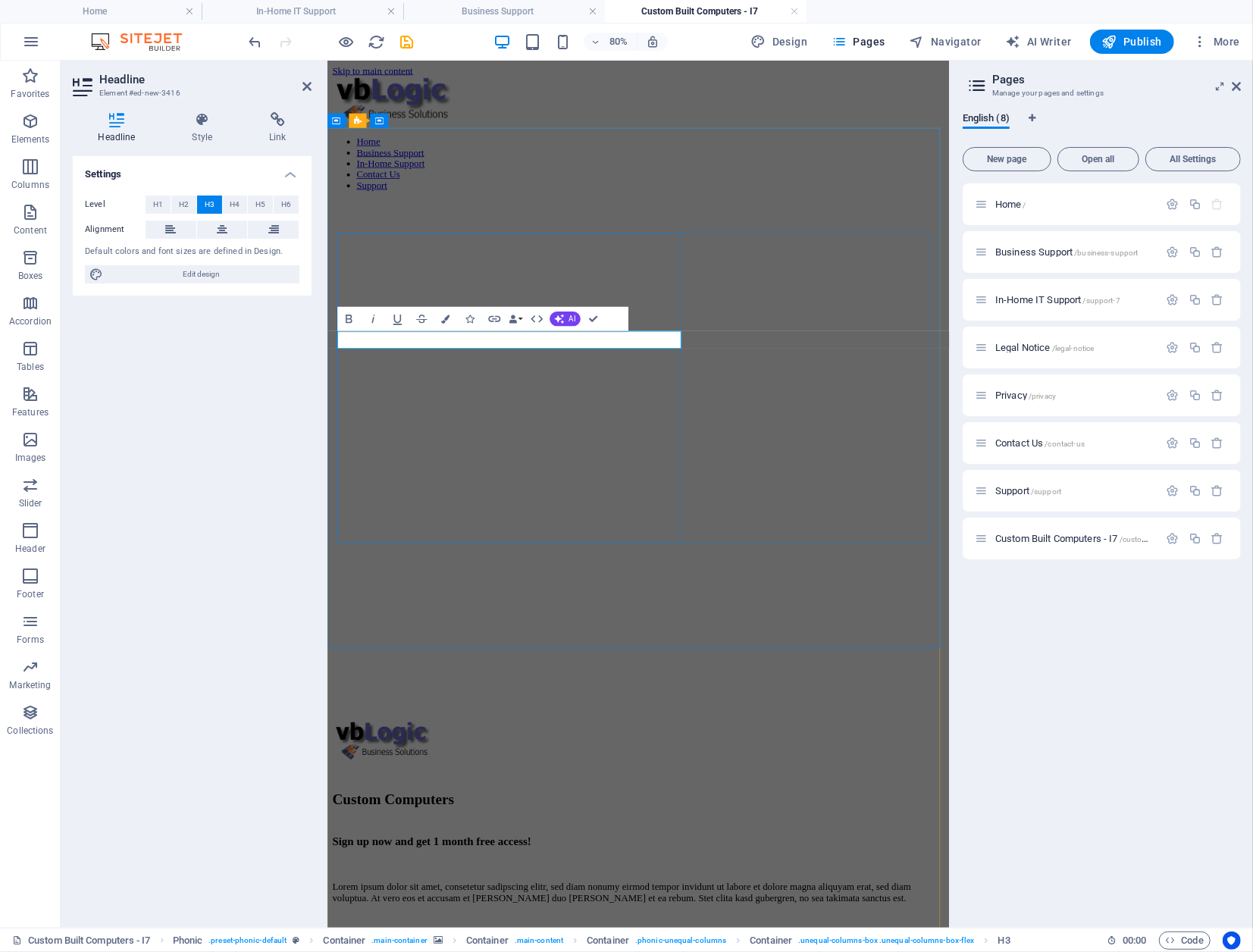
drag, startPoint x: 710, startPoint y: 409, endPoint x: 383, endPoint y: 406, distance: 327.0
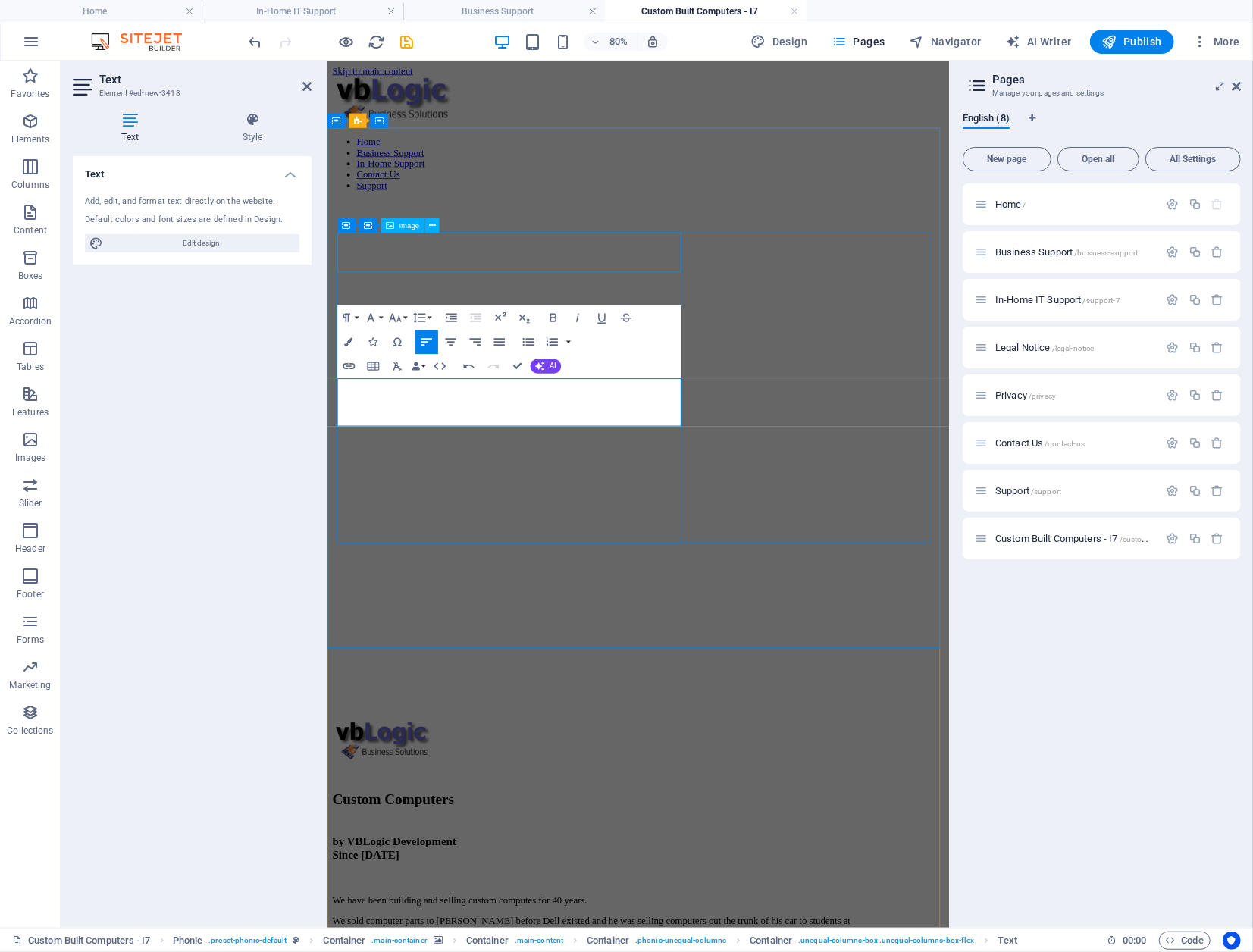
click at [555, 886] on figure at bounding box center [714, 912] width 765 height 53
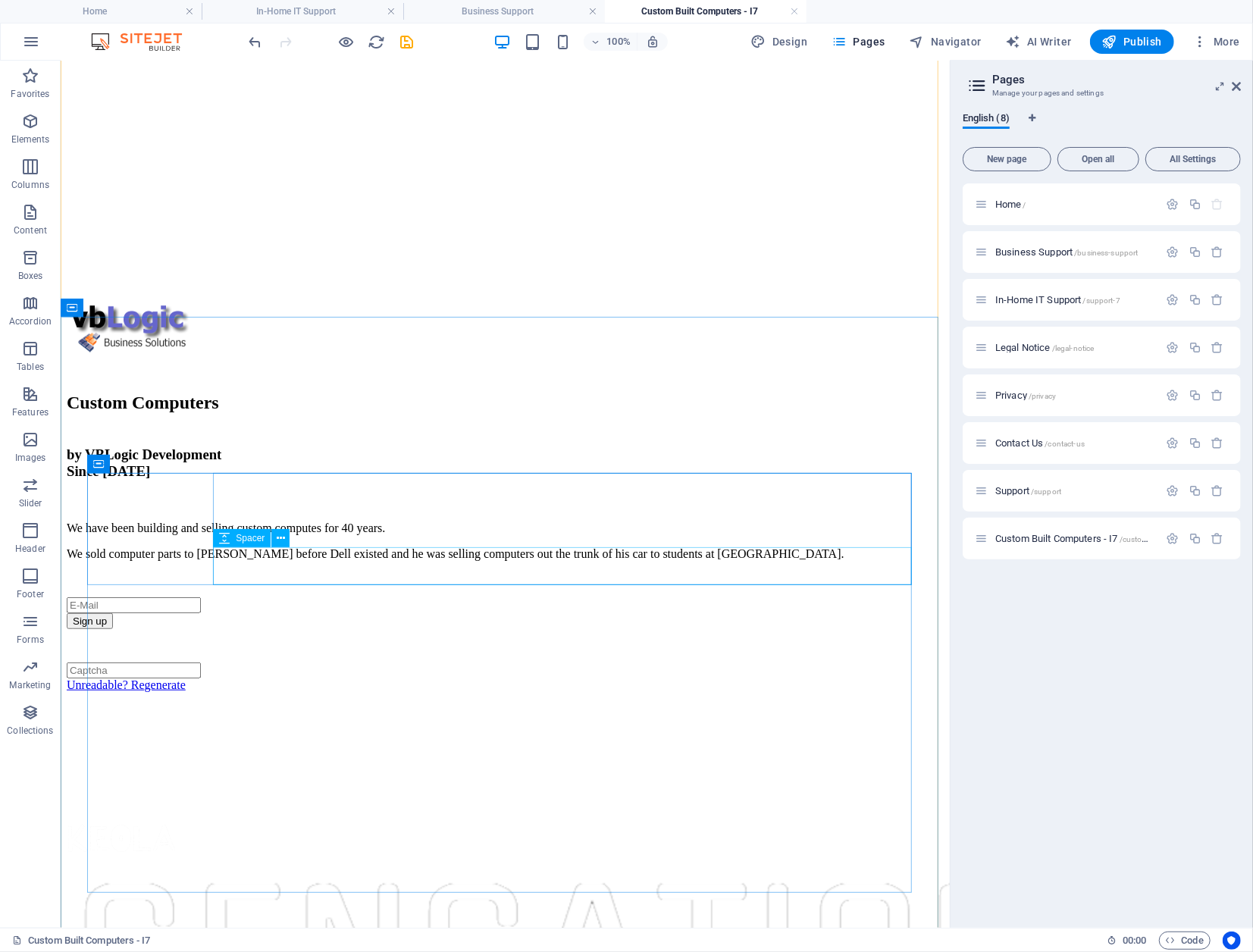
scroll to position [454, 0]
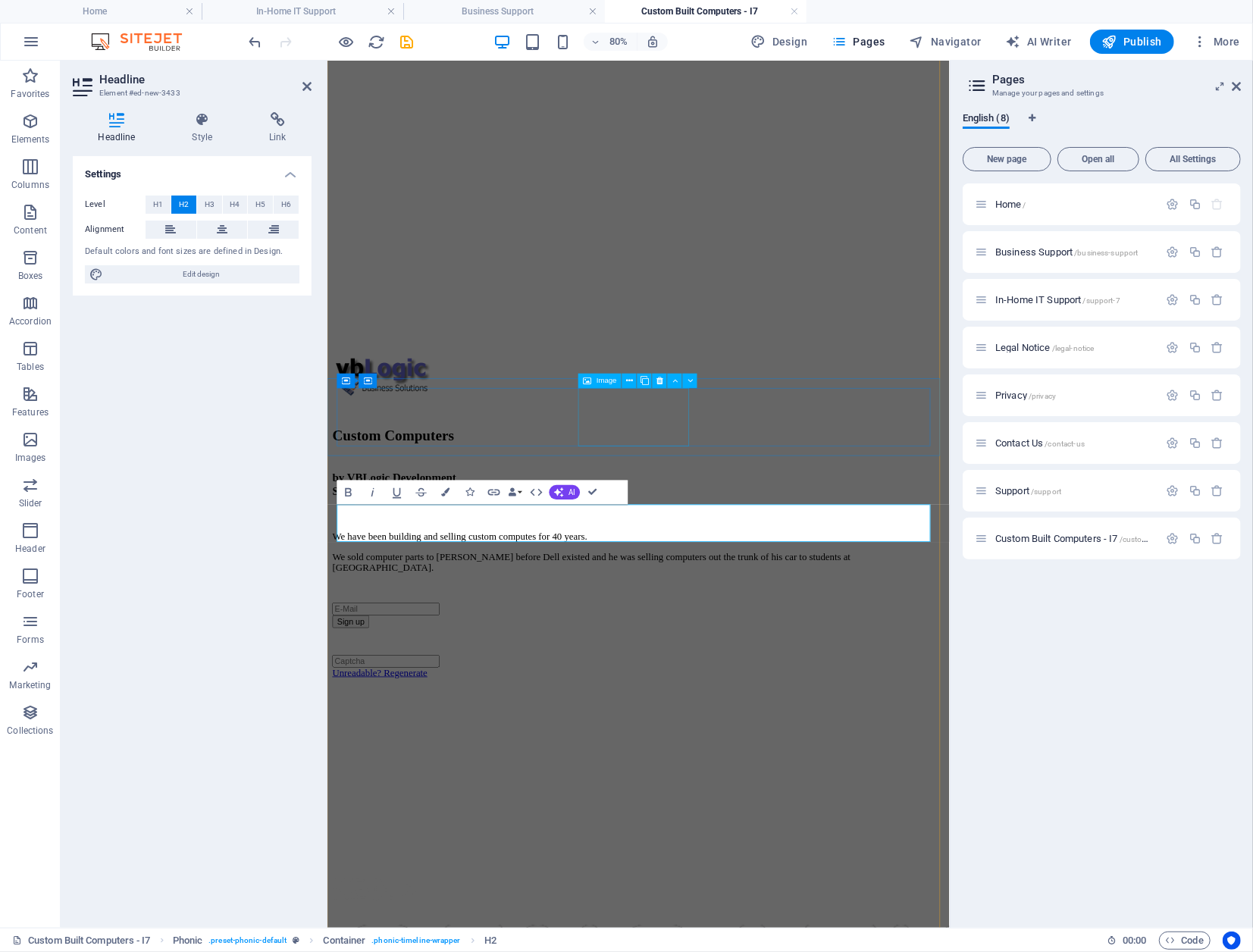
scroll to position [336, 0]
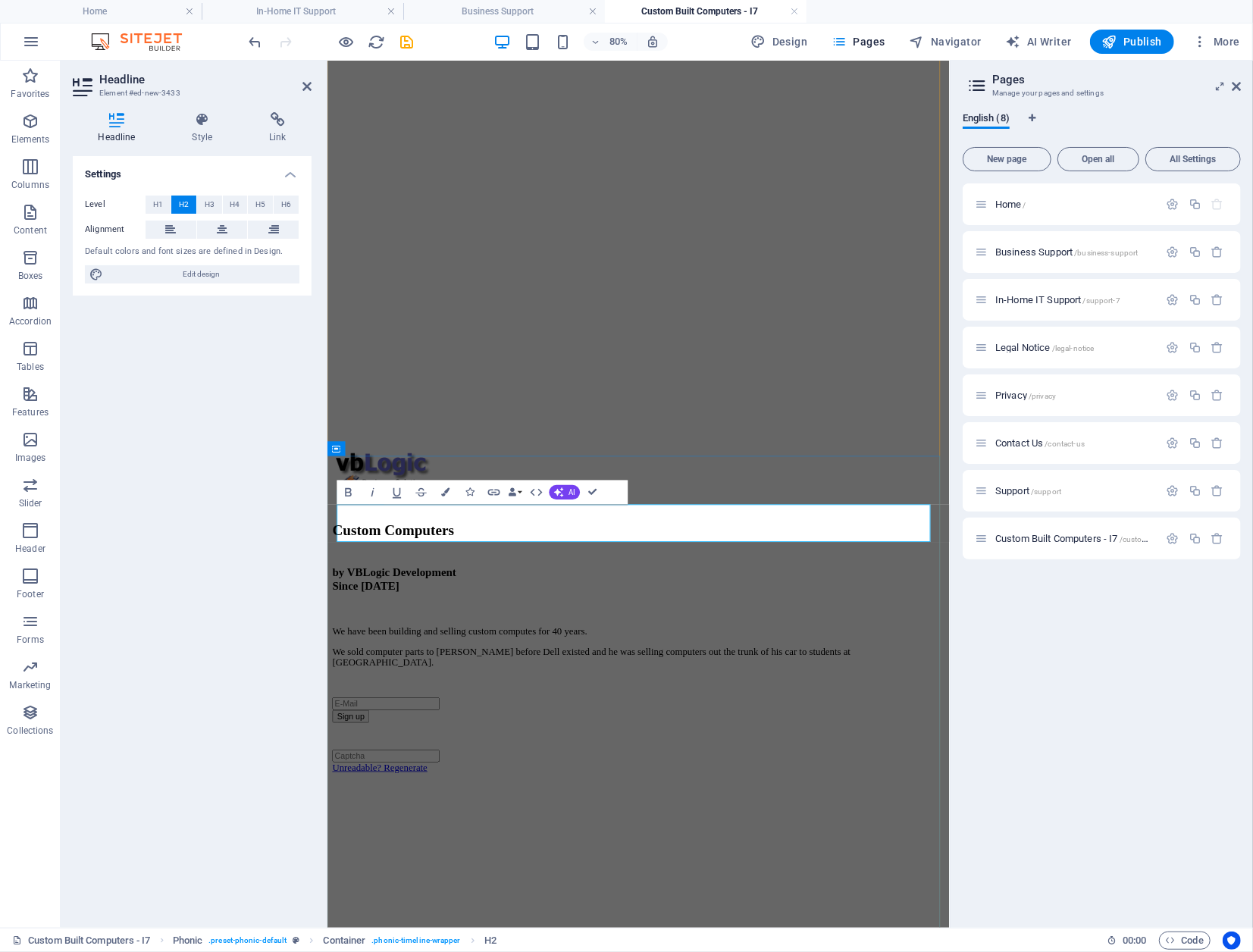
drag, startPoint x: 873, startPoint y: 637, endPoint x: 410, endPoint y: 649, distance: 463.2
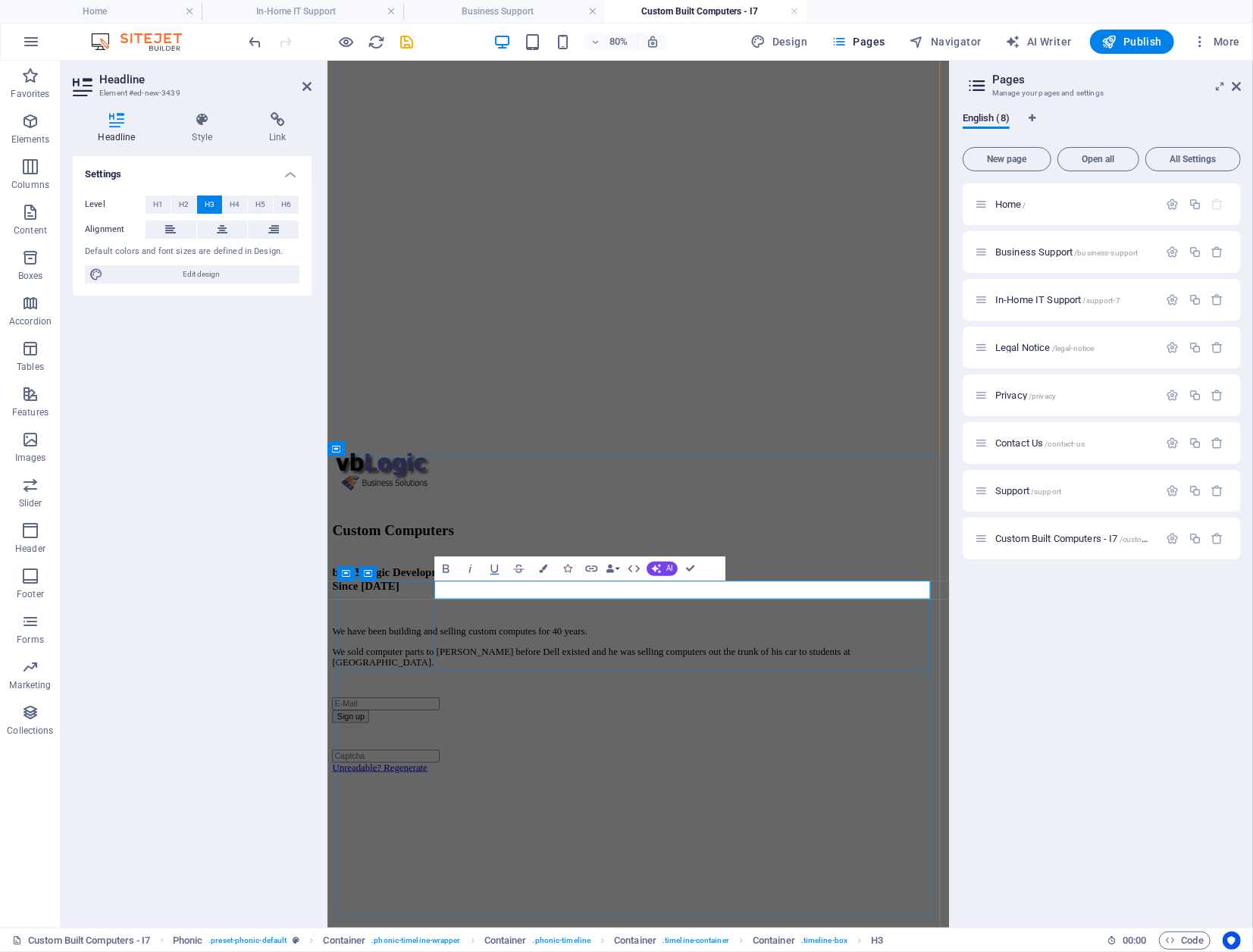
drag, startPoint x: 790, startPoint y: 722, endPoint x: 457, endPoint y: 717, distance: 333.0
drag, startPoint x: 790, startPoint y: 722, endPoint x: 508, endPoint y: 730, distance: 282.1
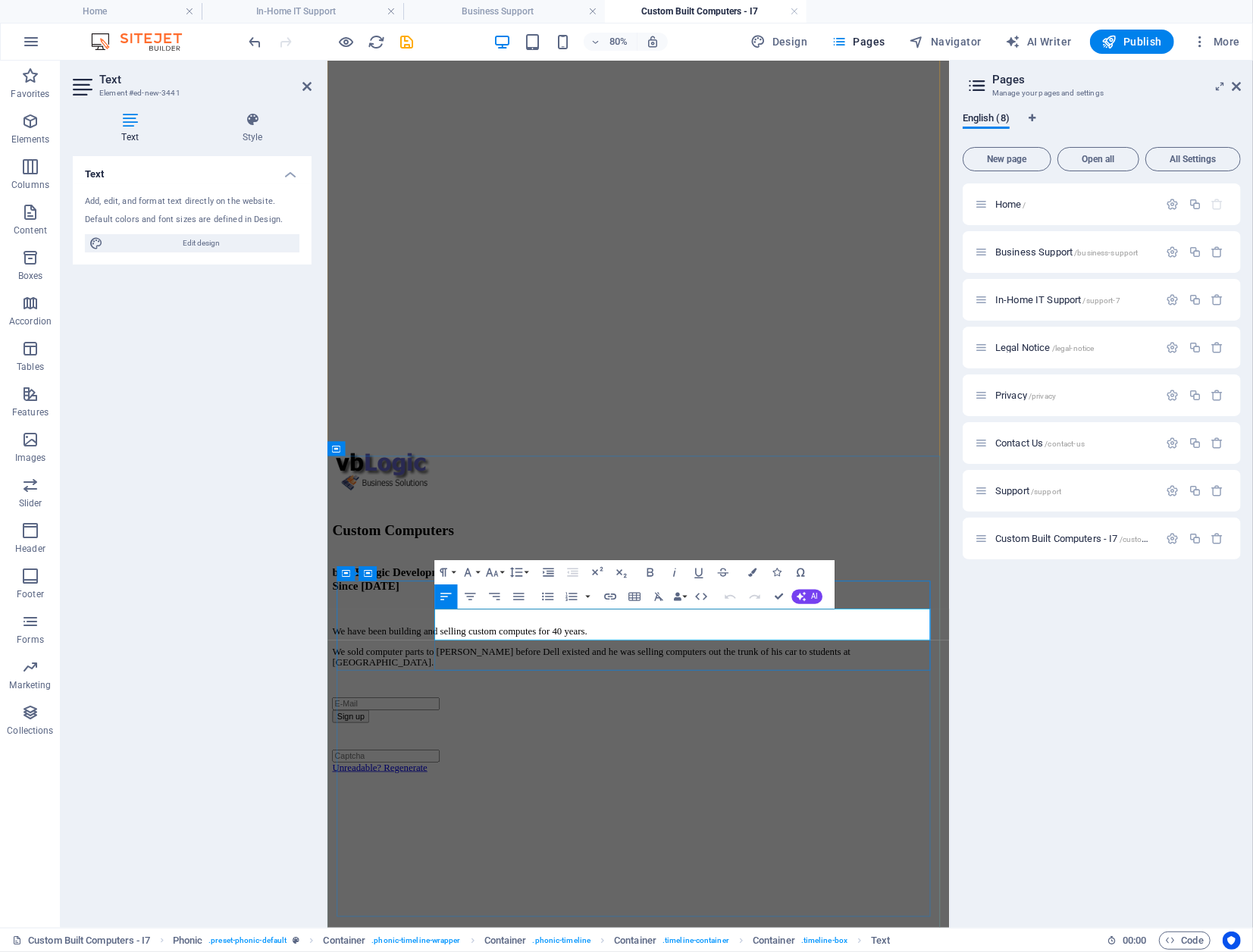
drag, startPoint x: 1073, startPoint y: 778, endPoint x: 504, endPoint y: 759, distance: 569.3
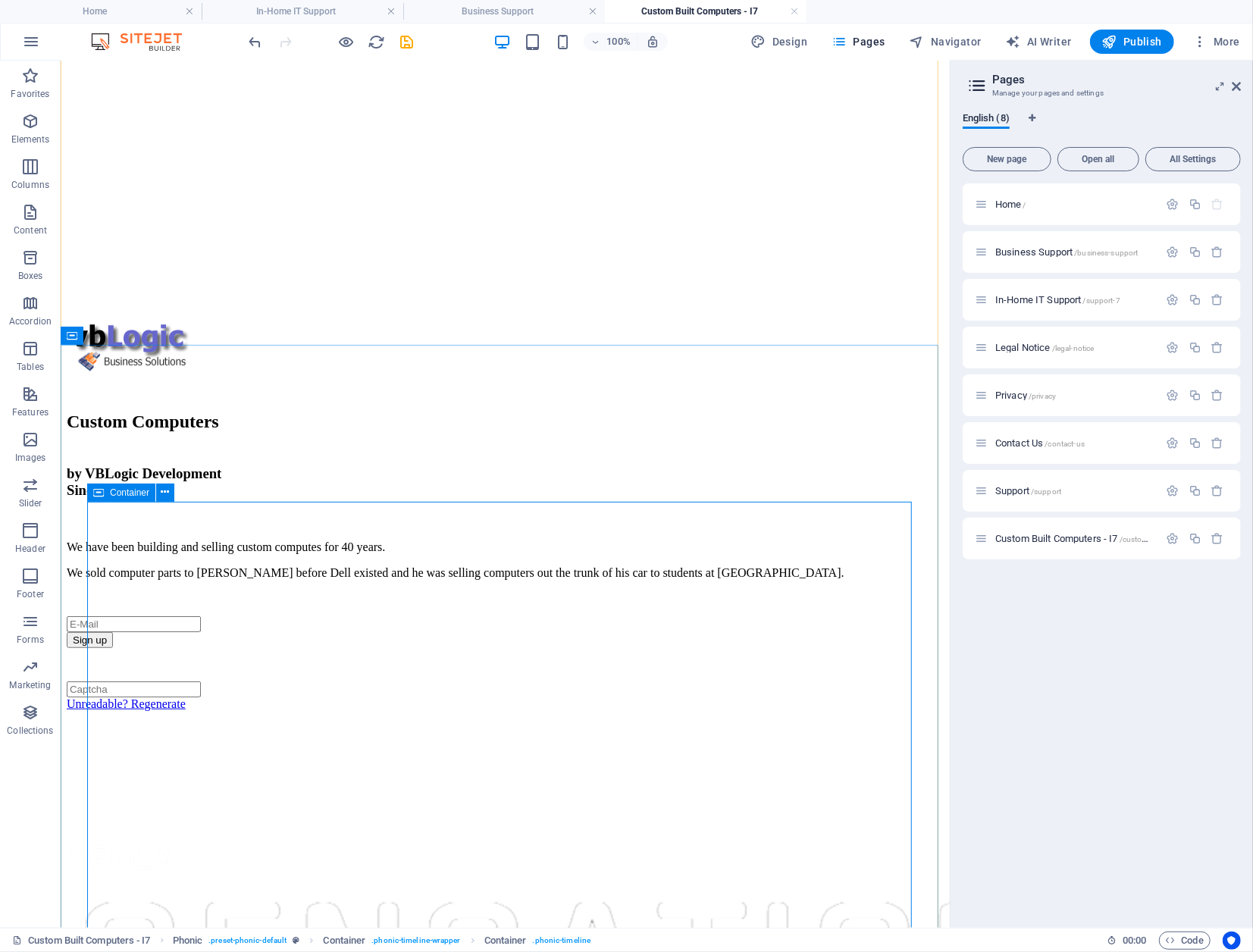
scroll to position [444, 0]
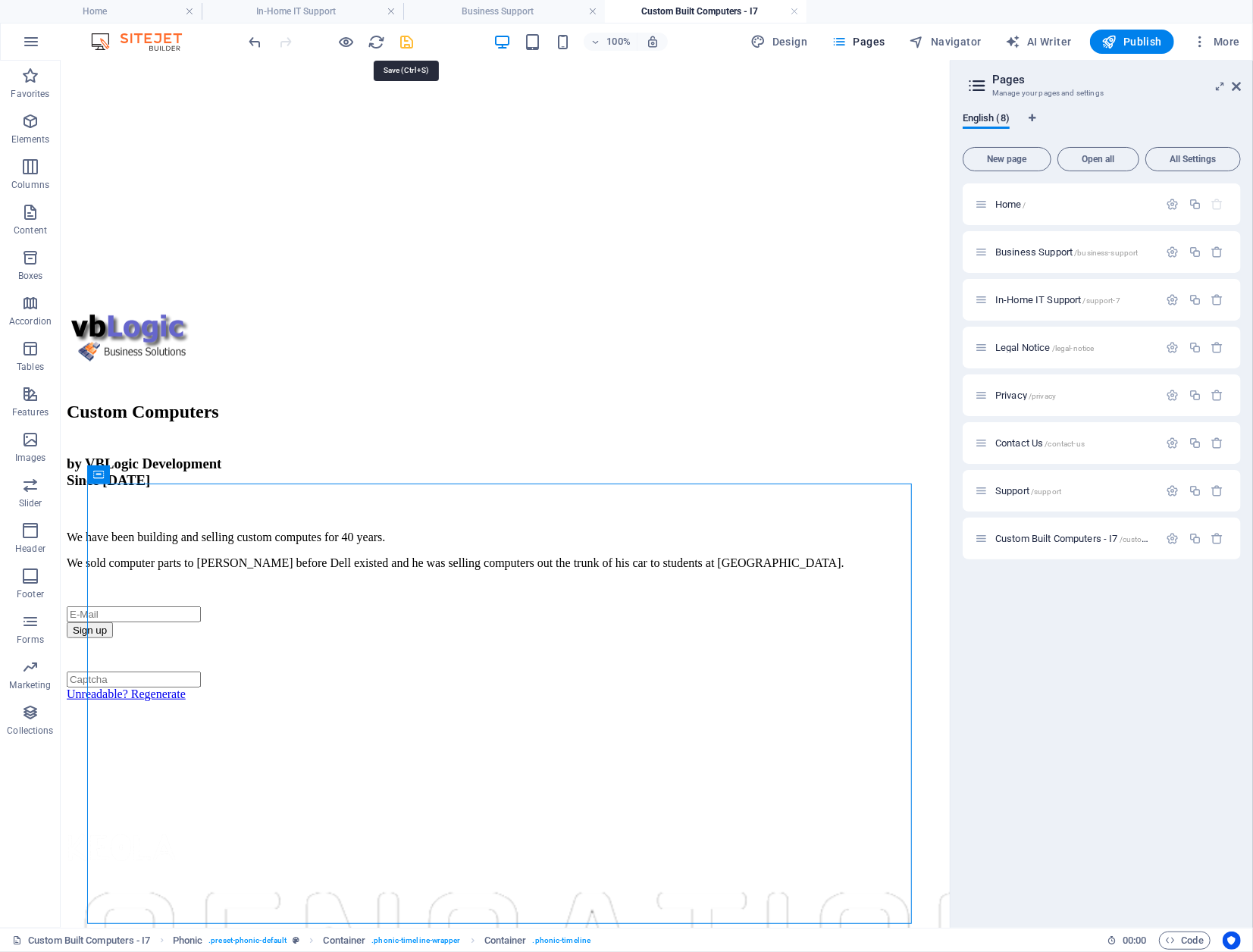
click at [409, 41] on icon "save" at bounding box center [408, 42] width 18 height 18
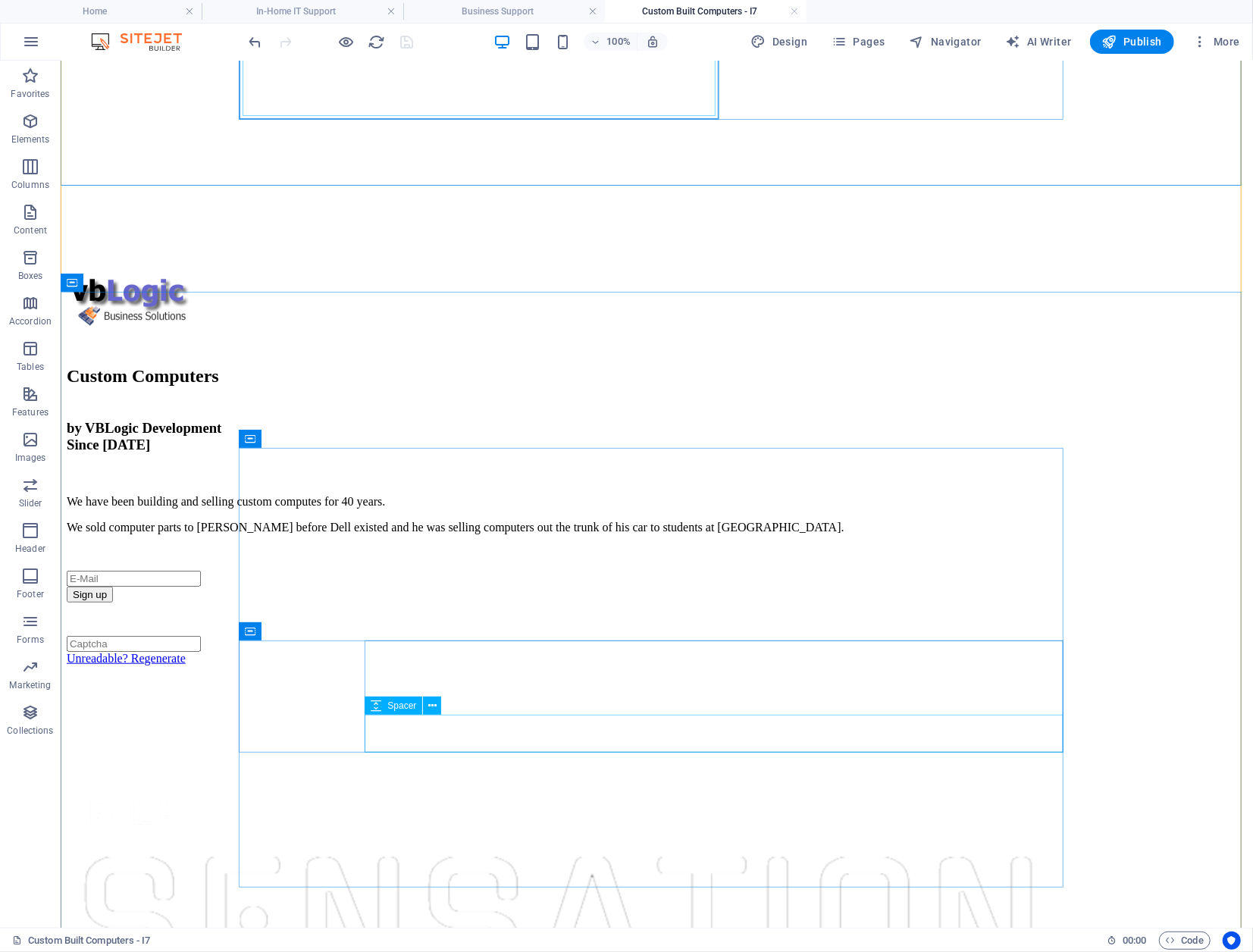
scroll to position [500, 0]
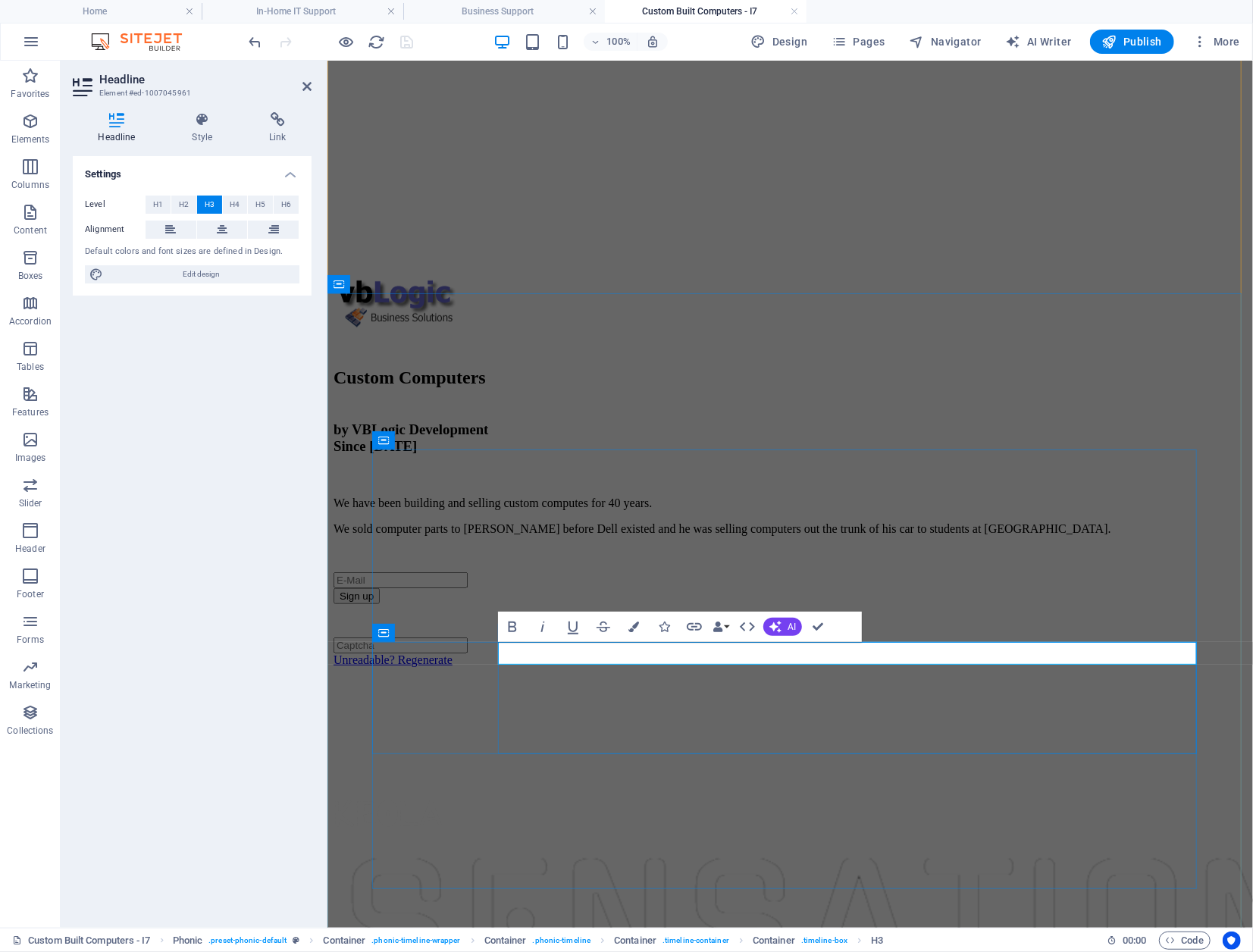
drag, startPoint x: 810, startPoint y: 651, endPoint x: 520, endPoint y: 662, distance: 290.2
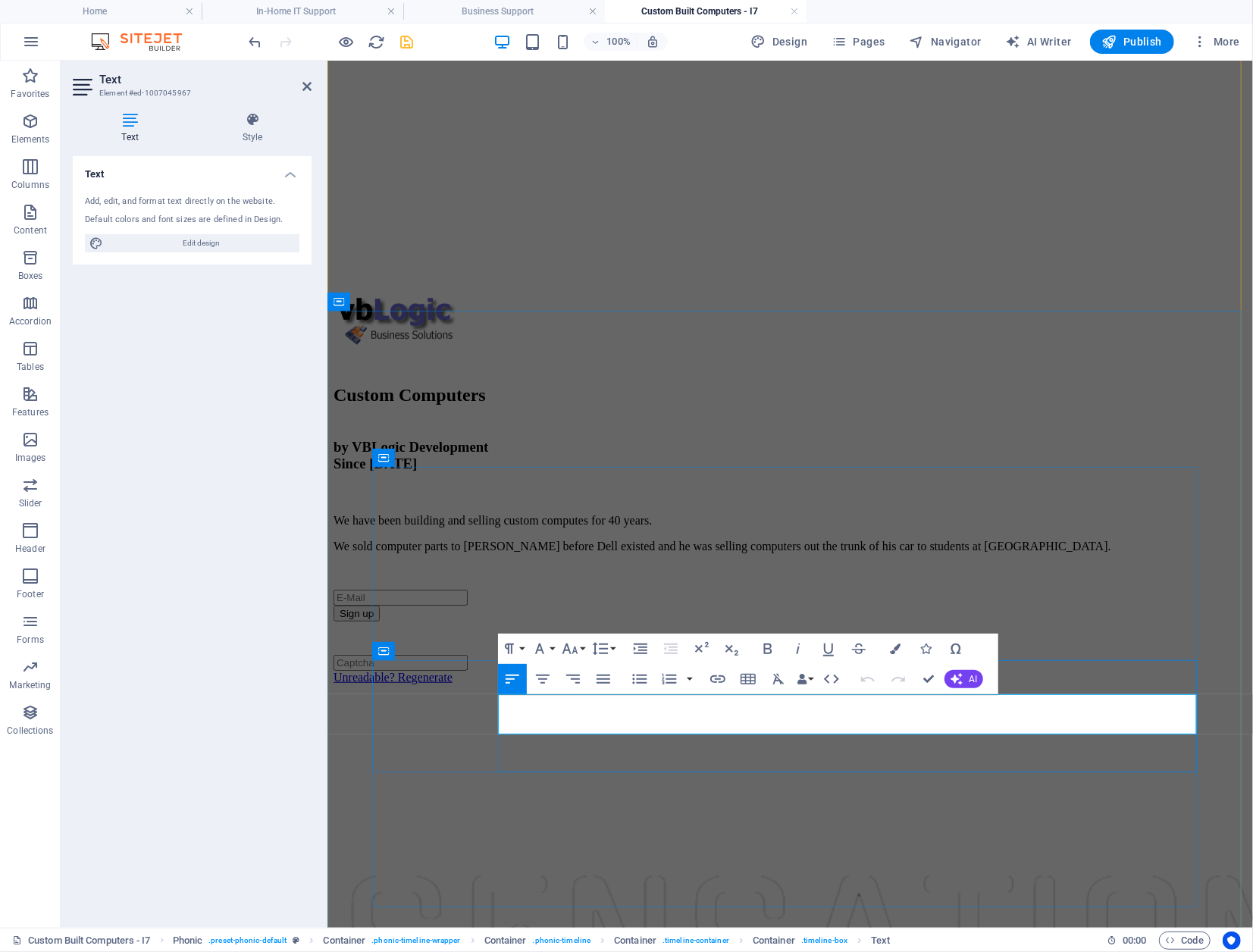
drag, startPoint x: 1064, startPoint y: 724, endPoint x: 536, endPoint y: 710, distance: 528.2
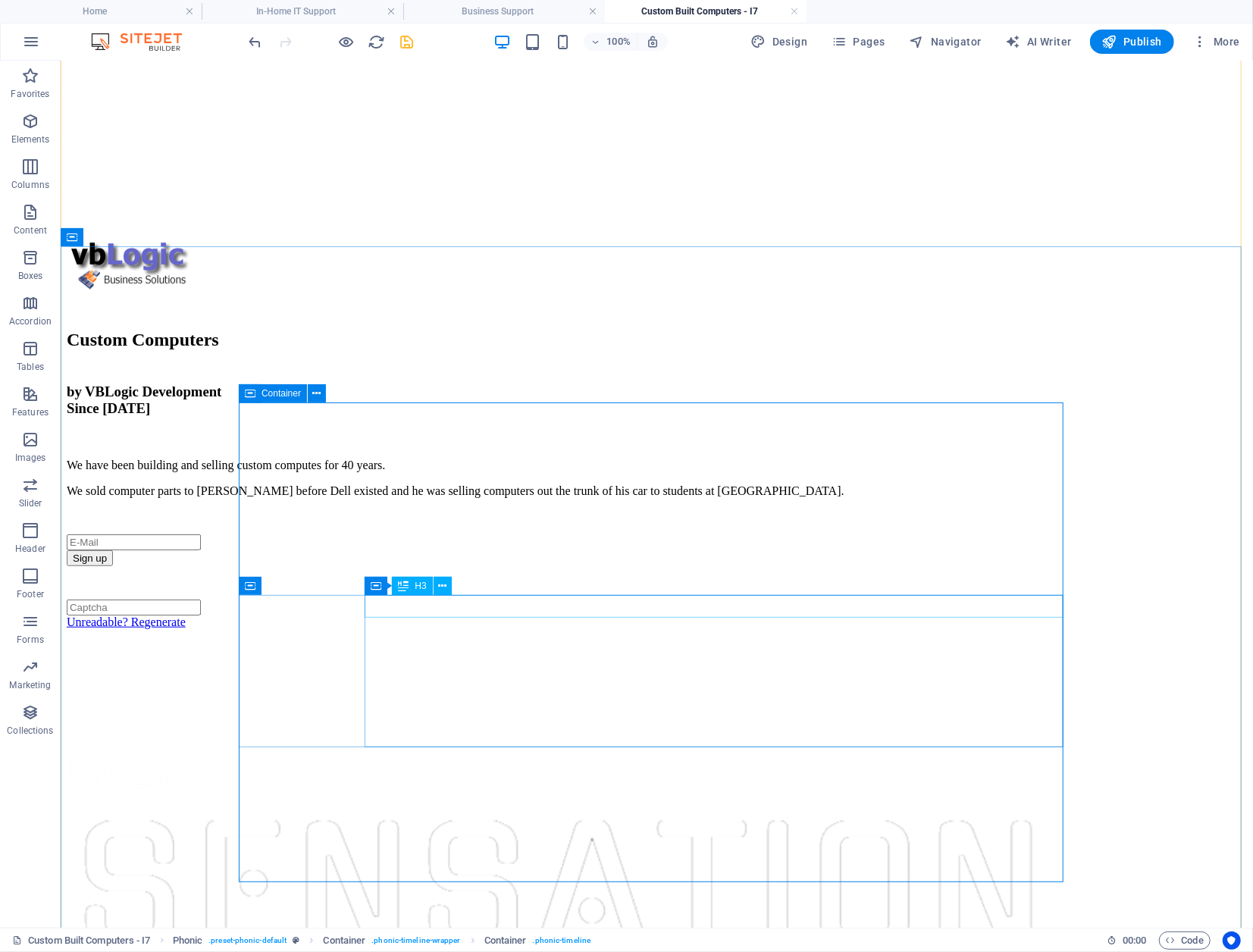
scroll to position [540, 0]
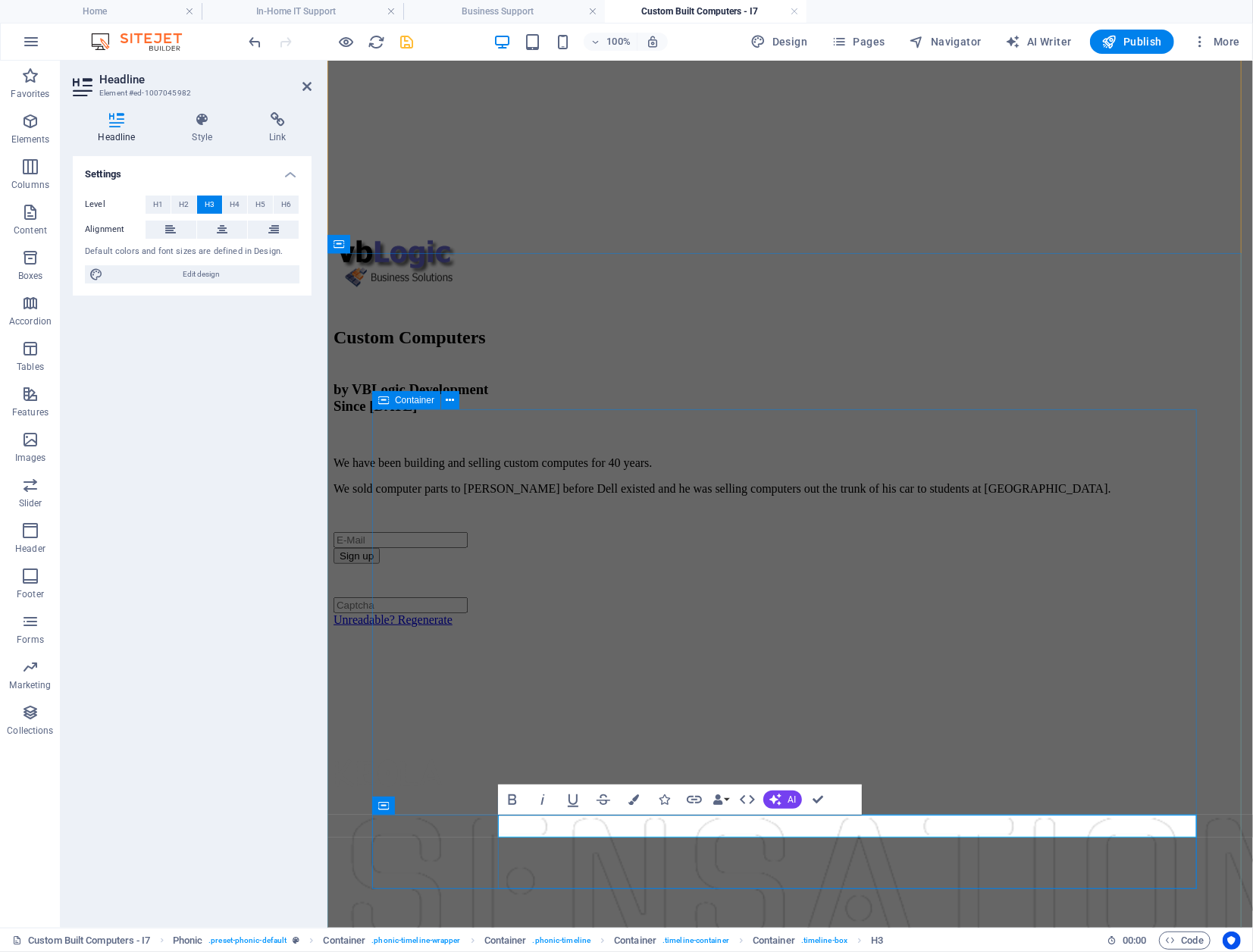
drag, startPoint x: 653, startPoint y: 828, endPoint x: 553, endPoint y: 829, distance: 100.0
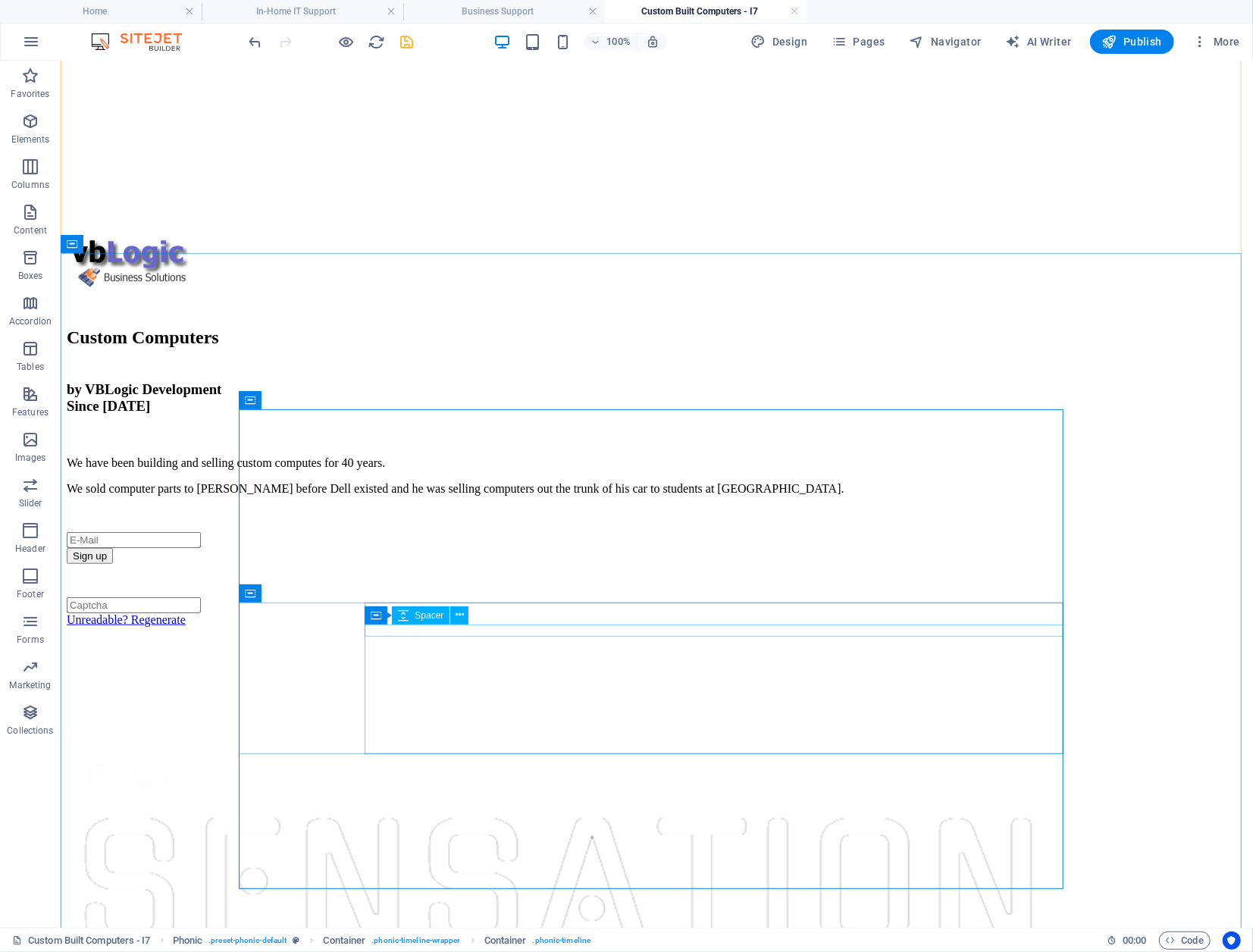
click at [478, 616] on div "Container Spacer" at bounding box center [421, 615] width 113 height 19
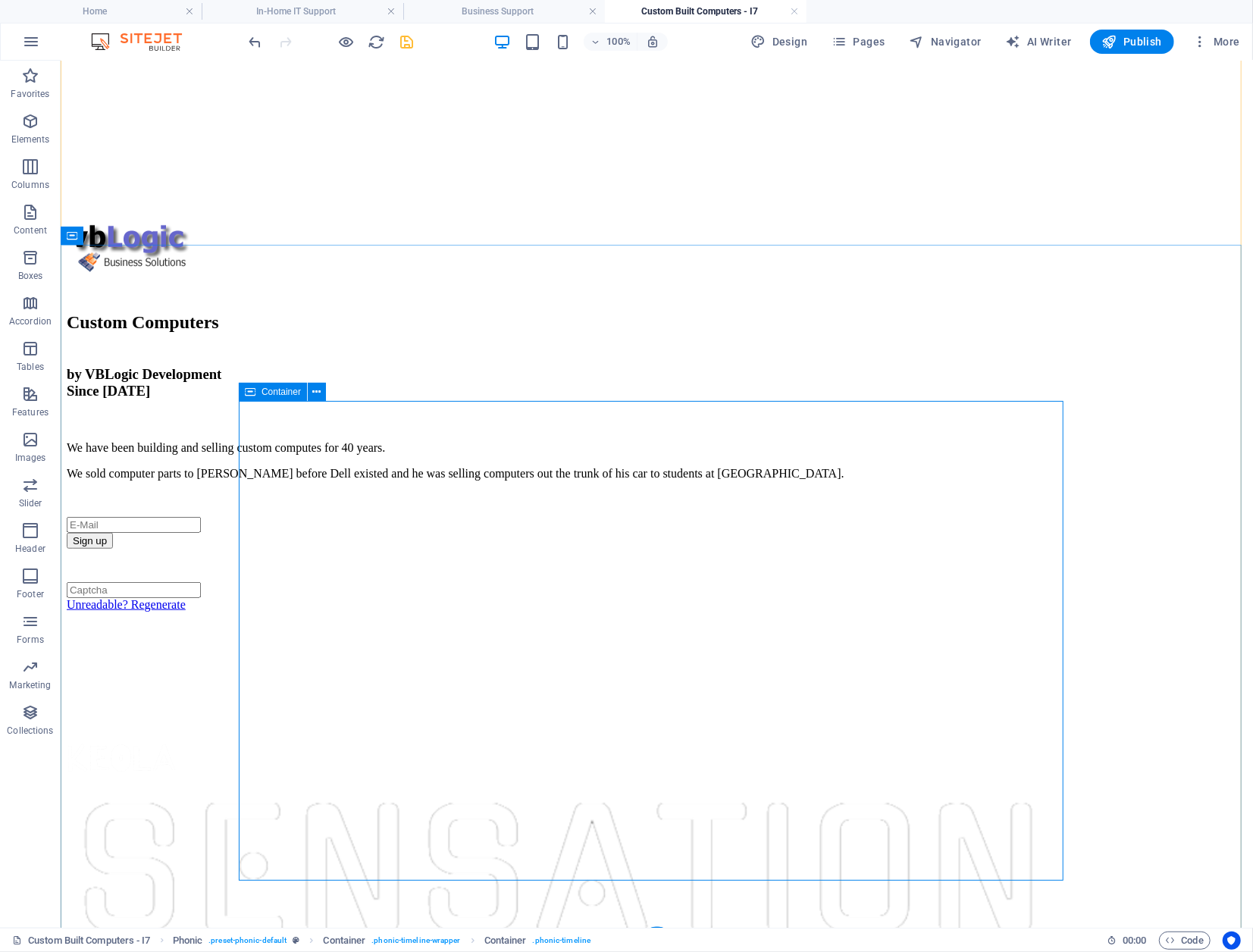
scroll to position [540, 0]
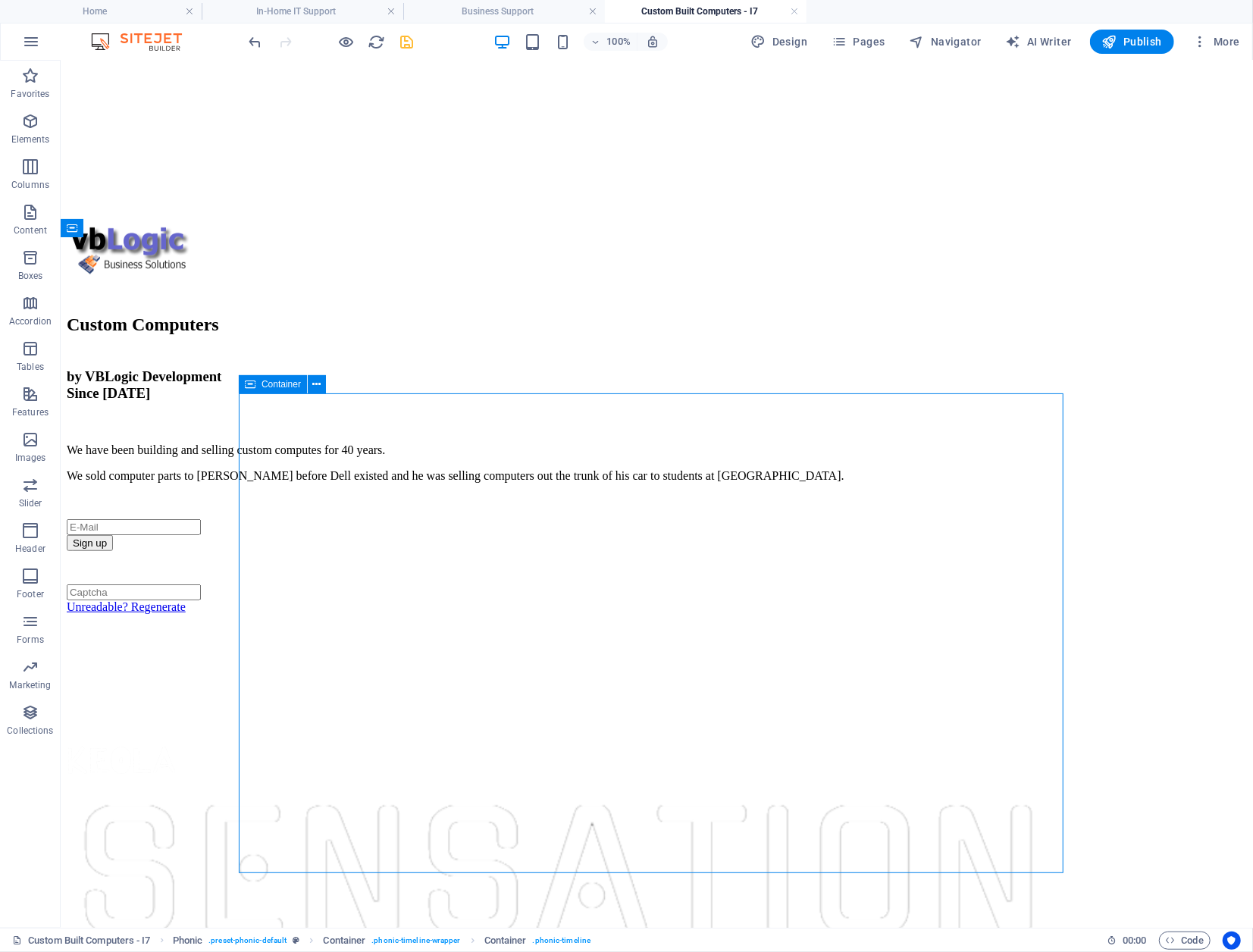
scroll to position [540, 0]
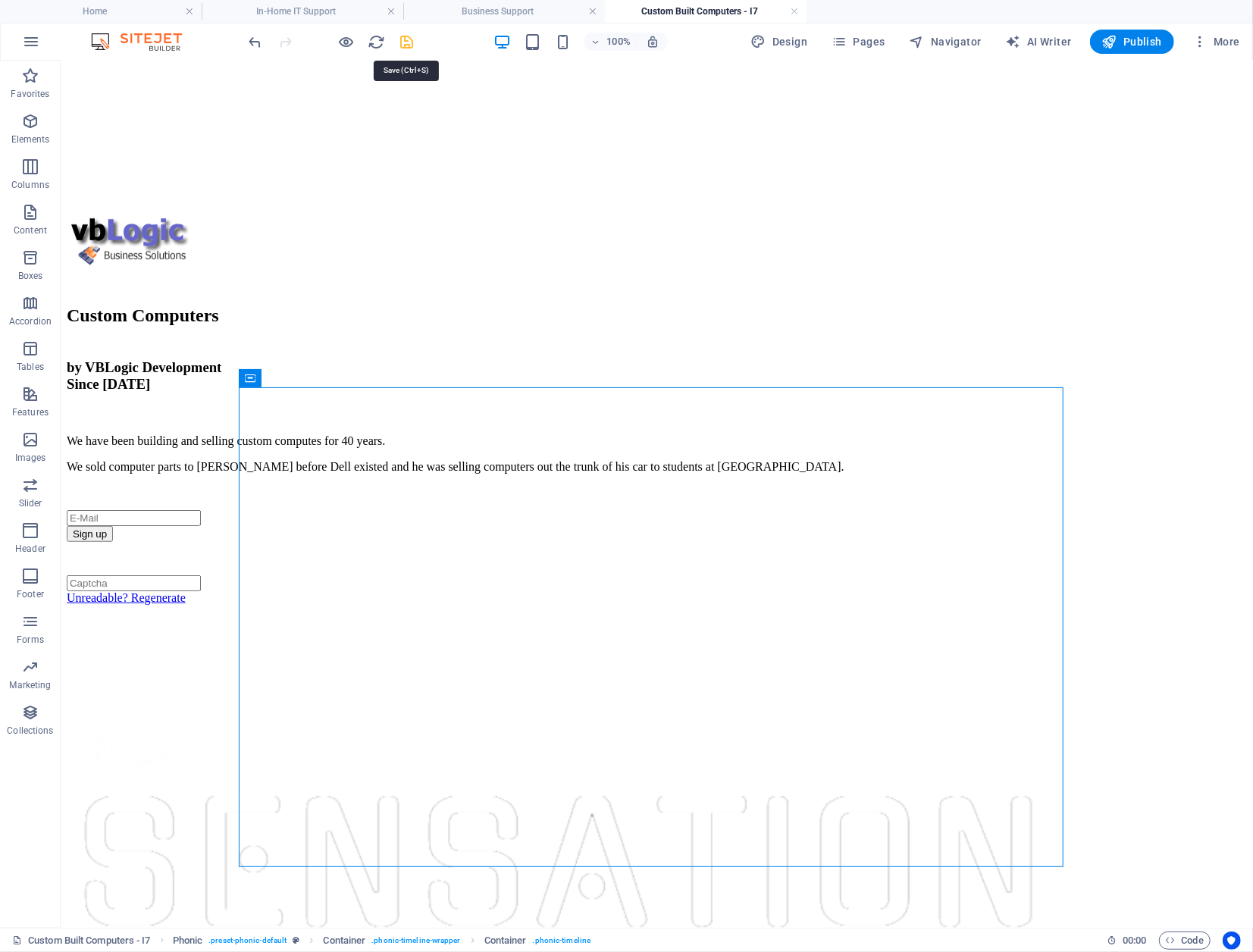
click at [409, 39] on icon "save" at bounding box center [408, 42] width 18 height 18
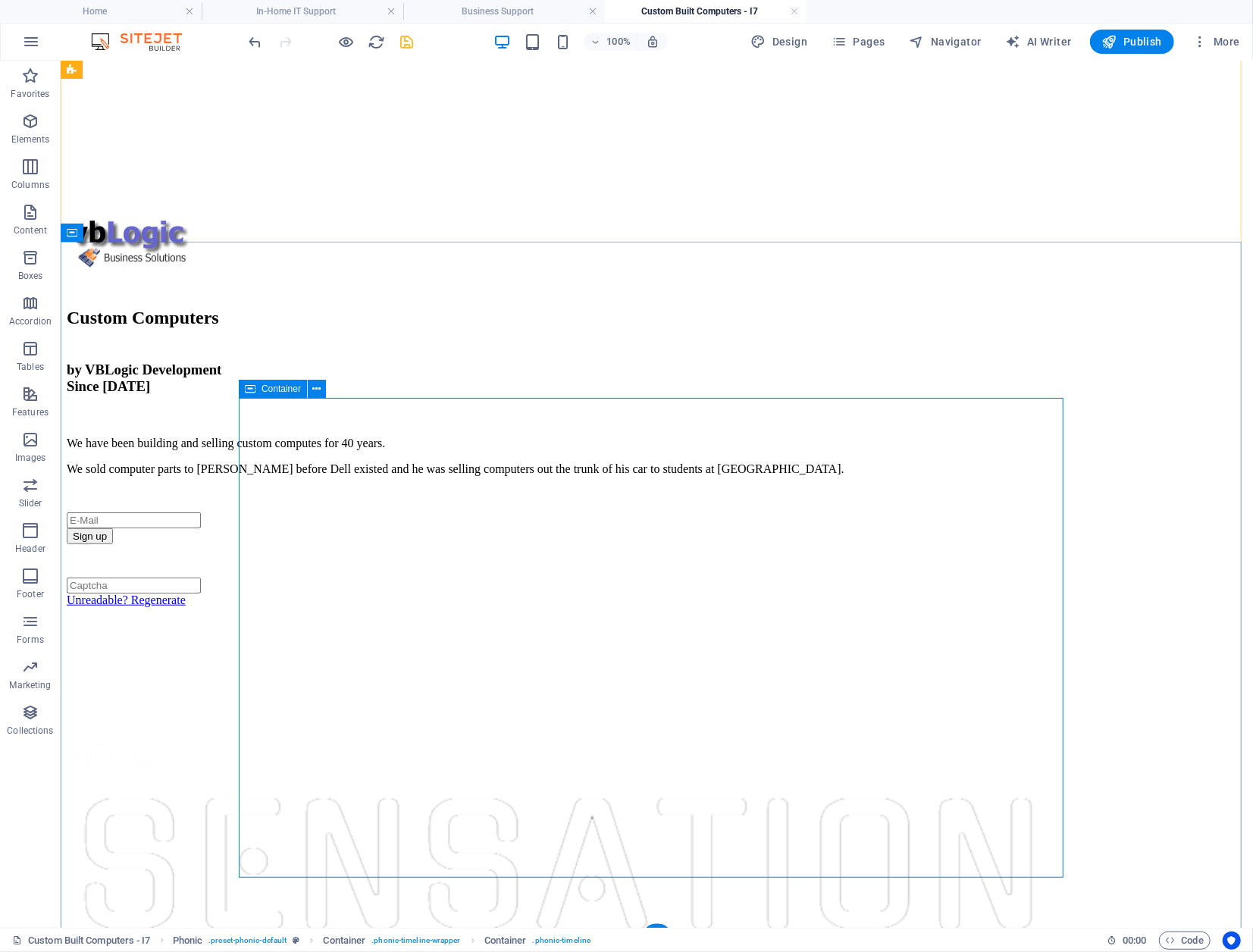
scroll to position [540, 0]
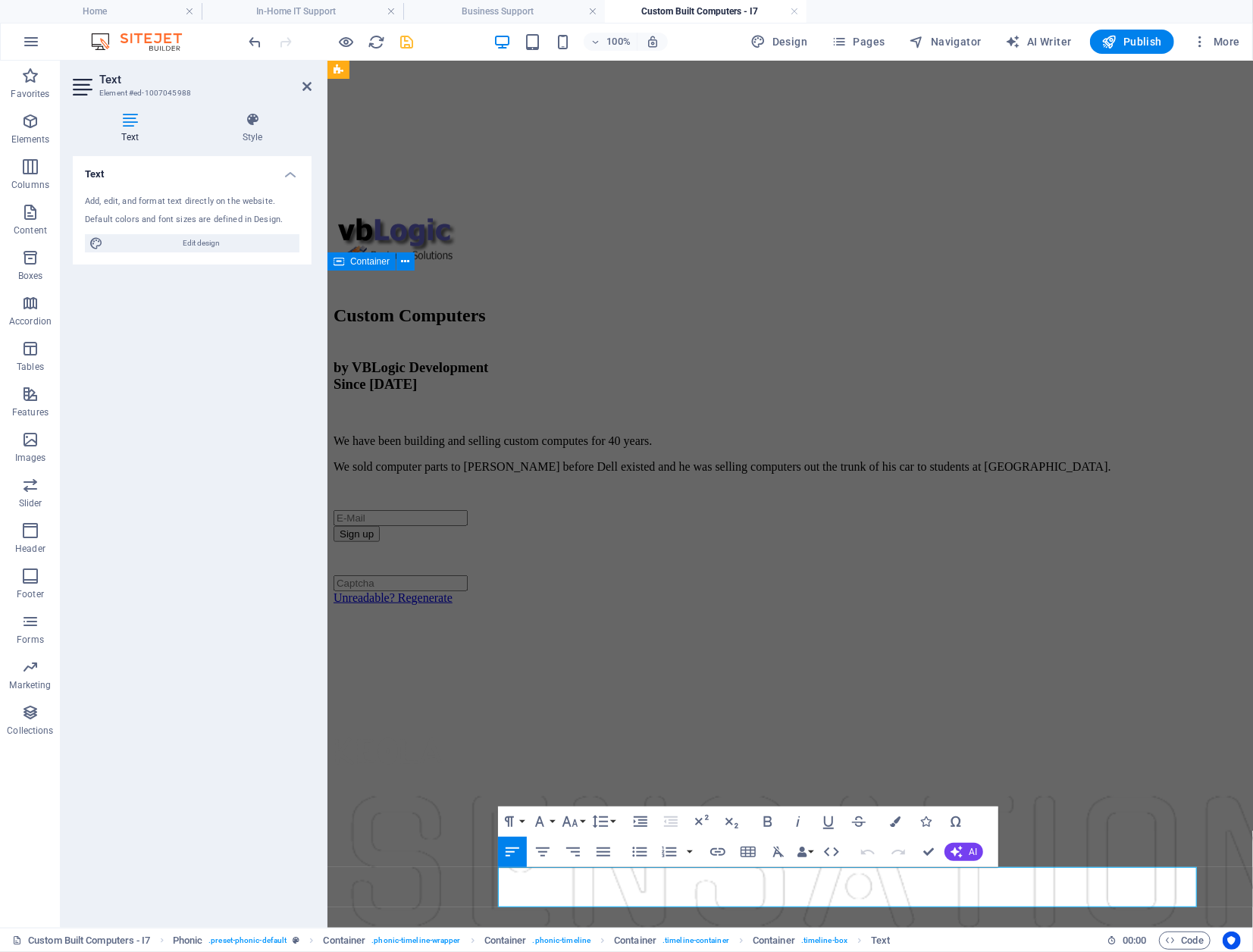
scroll to position [500, 0]
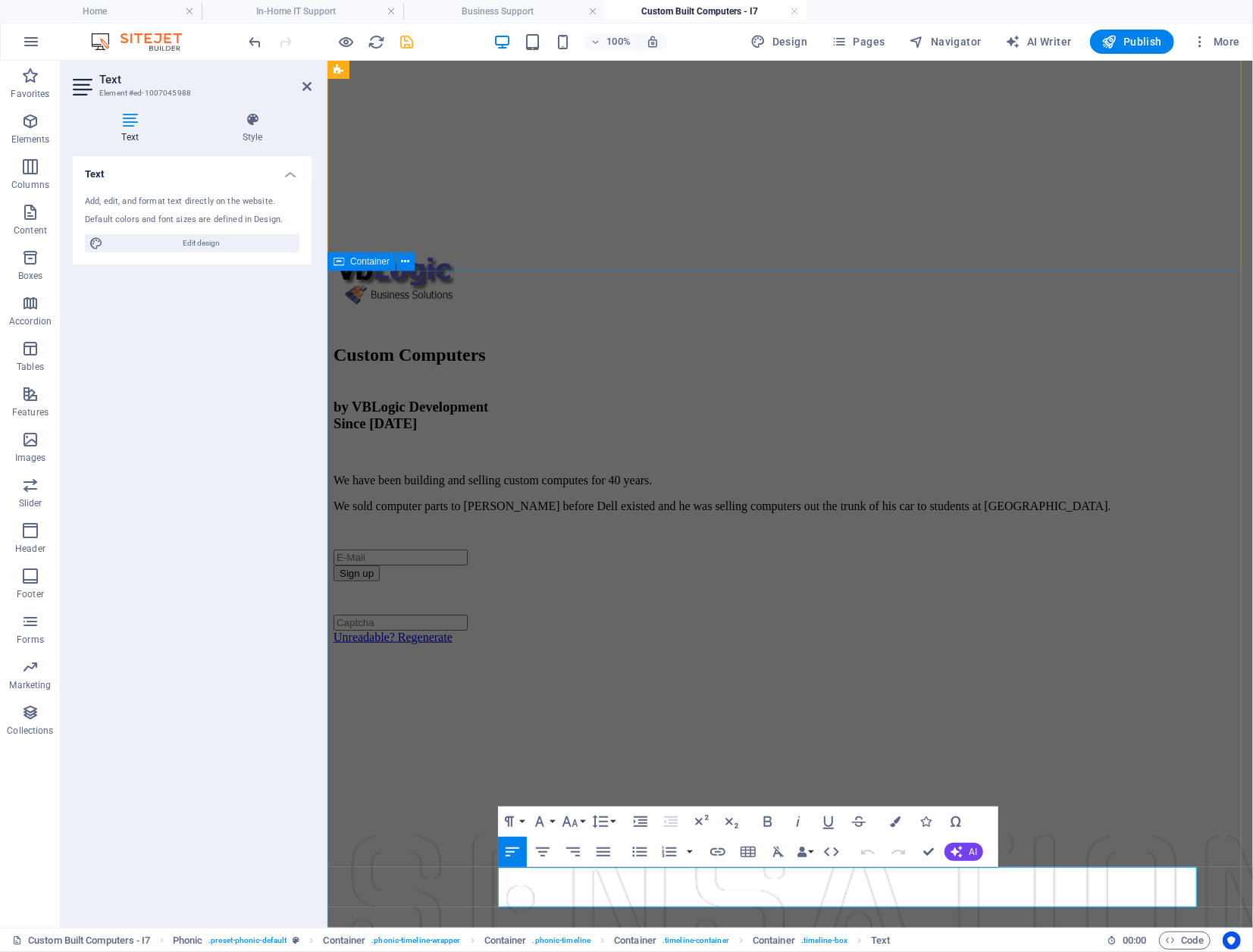
drag, startPoint x: 532, startPoint y: 879, endPoint x: 1075, endPoint y: 908, distance: 543.8
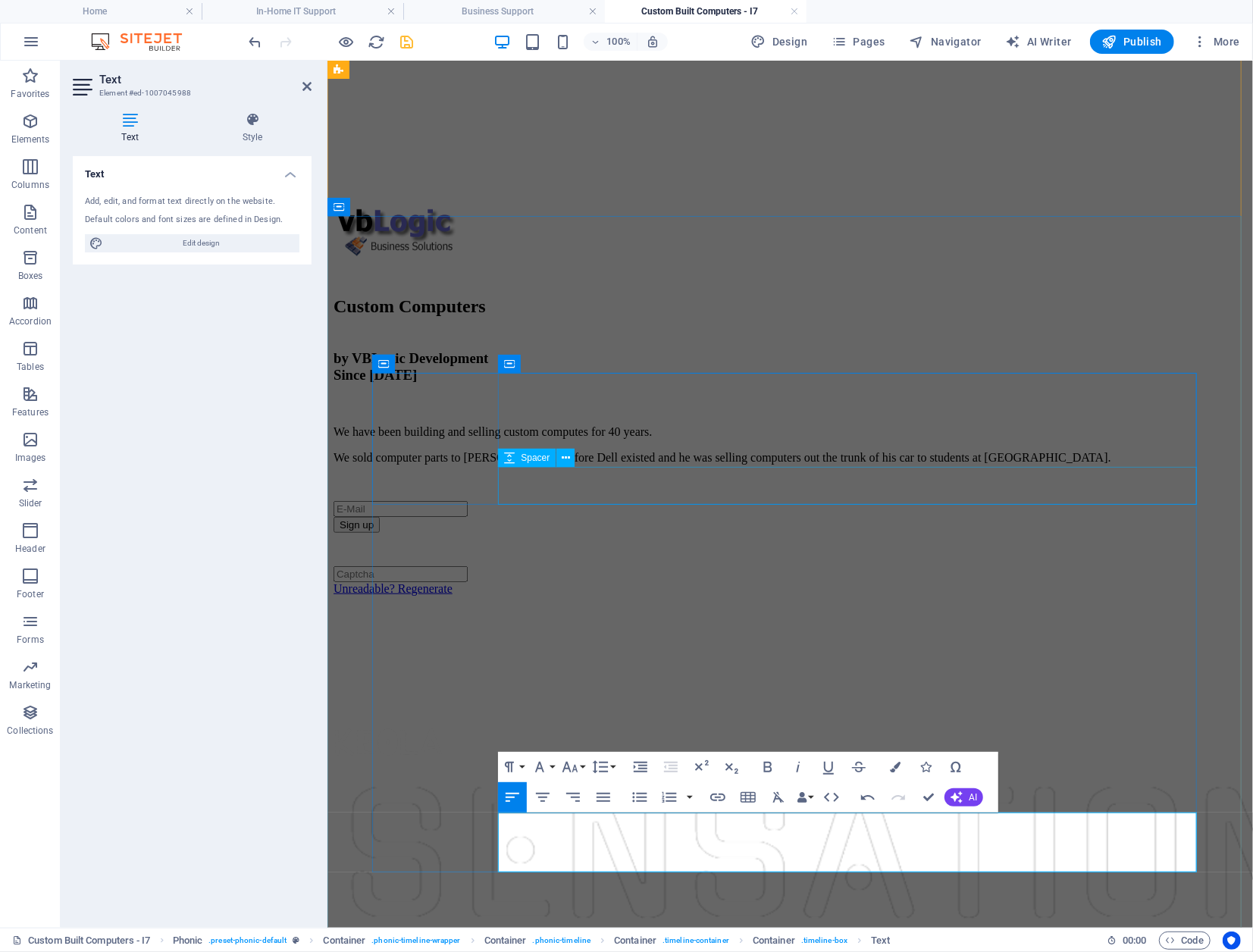
scroll to position [560, 0]
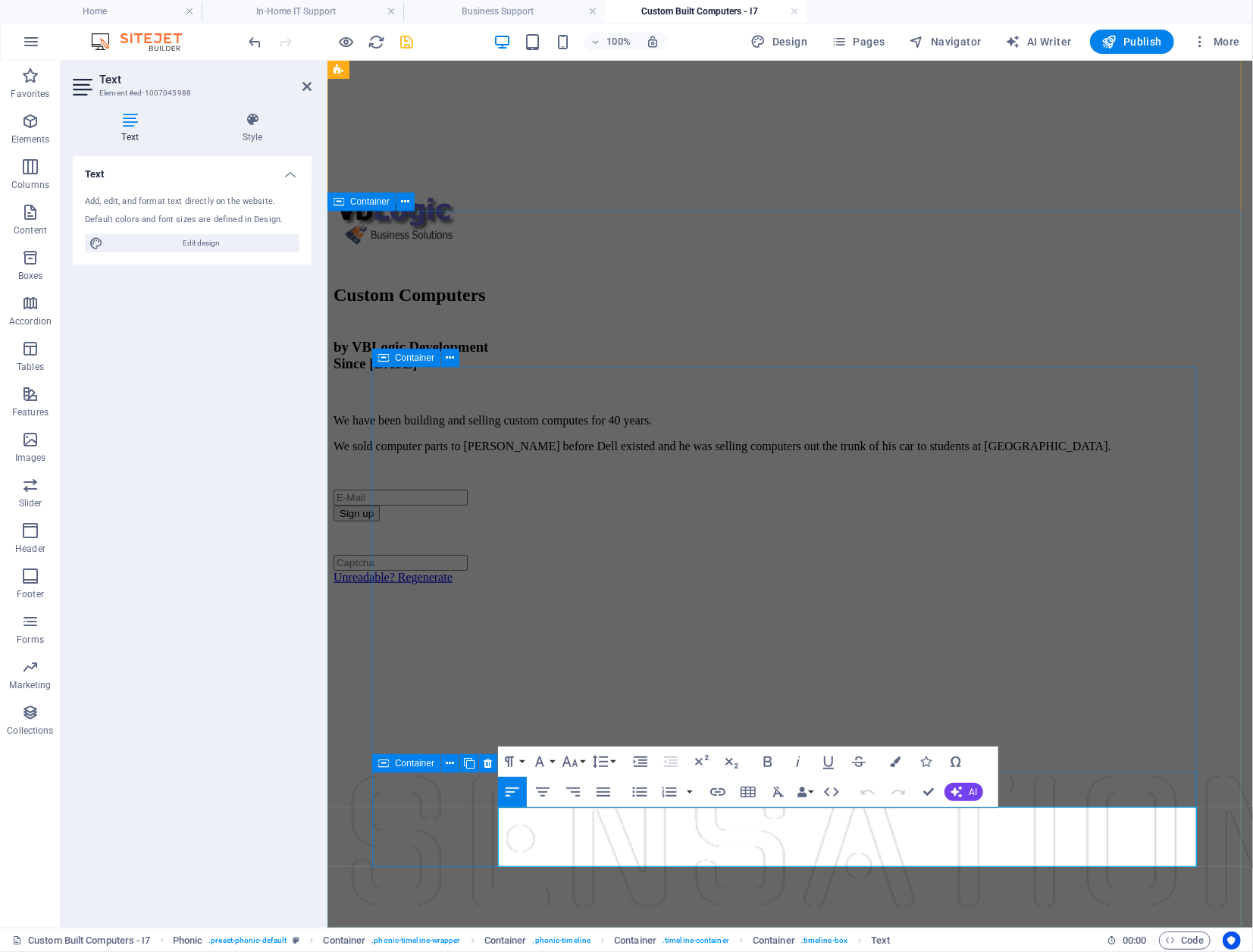
drag, startPoint x: 926, startPoint y: 855, endPoint x: 497, endPoint y: 818, distance: 430.6
copy p "After building computers for mostly the past 40 years, we know how to build a s…"
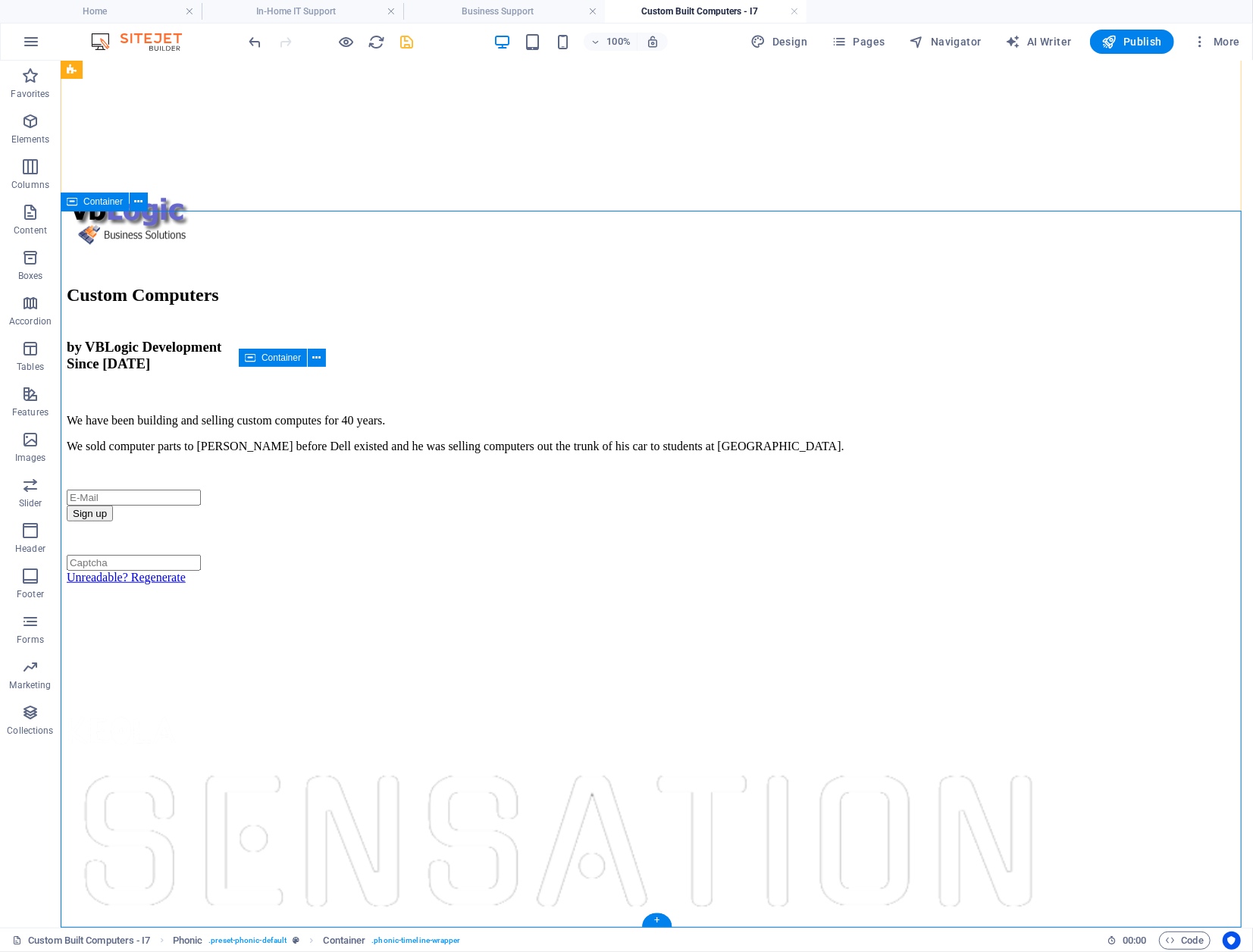
click at [661, 920] on div "+" at bounding box center [657, 920] width 29 height 14
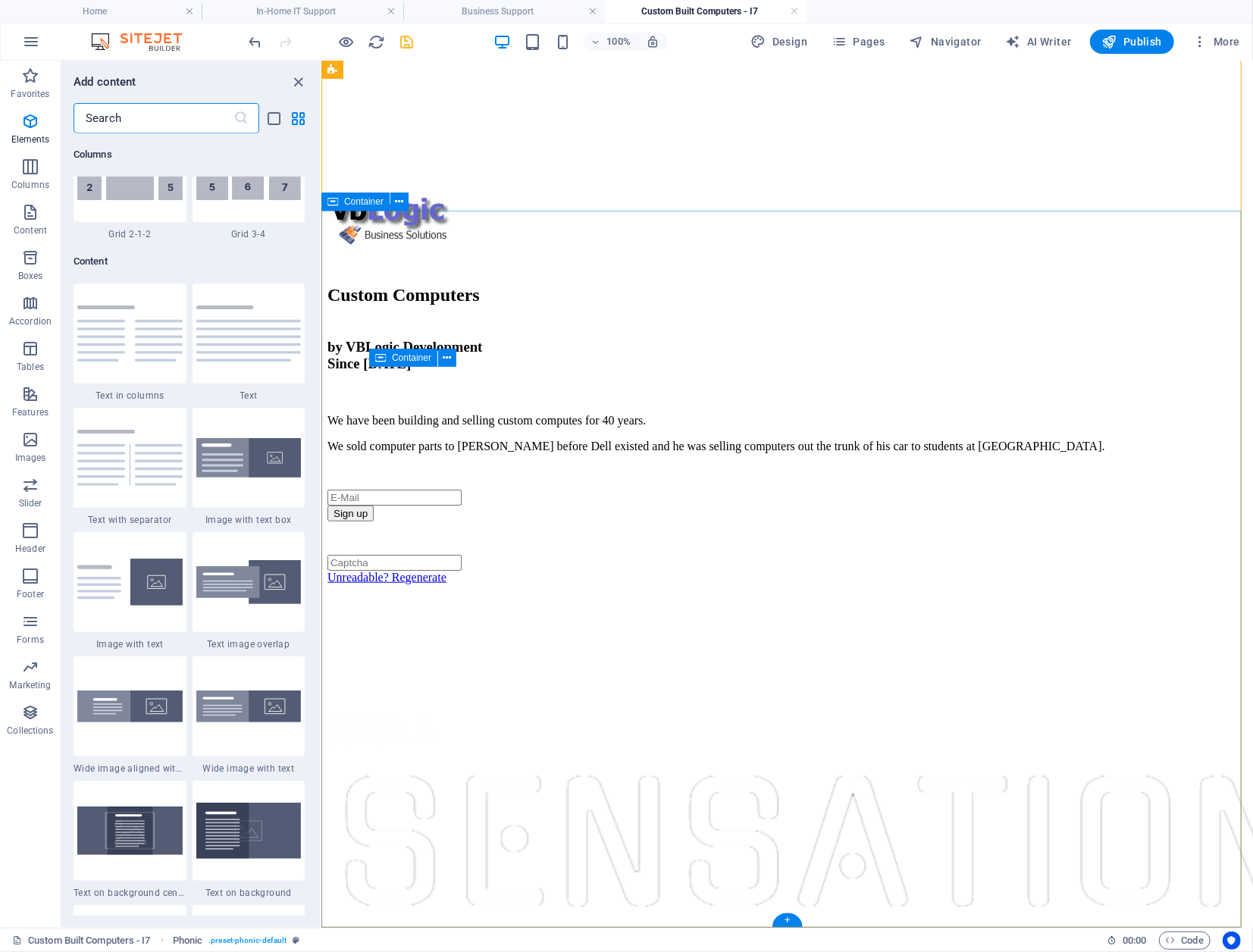
scroll to position [2652, 0]
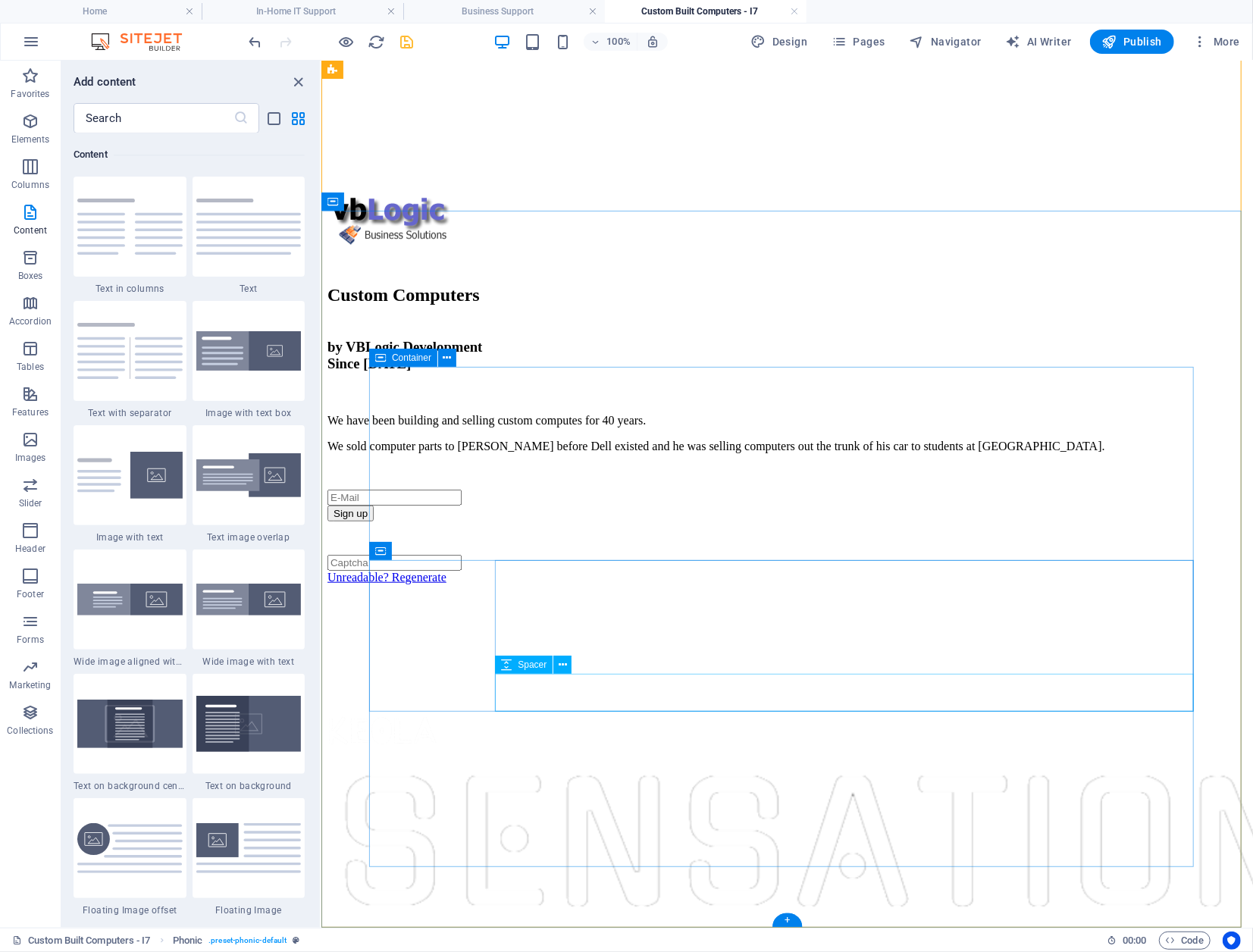
drag, startPoint x: 562, startPoint y: 524, endPoint x: 713, endPoint y: 697, distance: 229.6
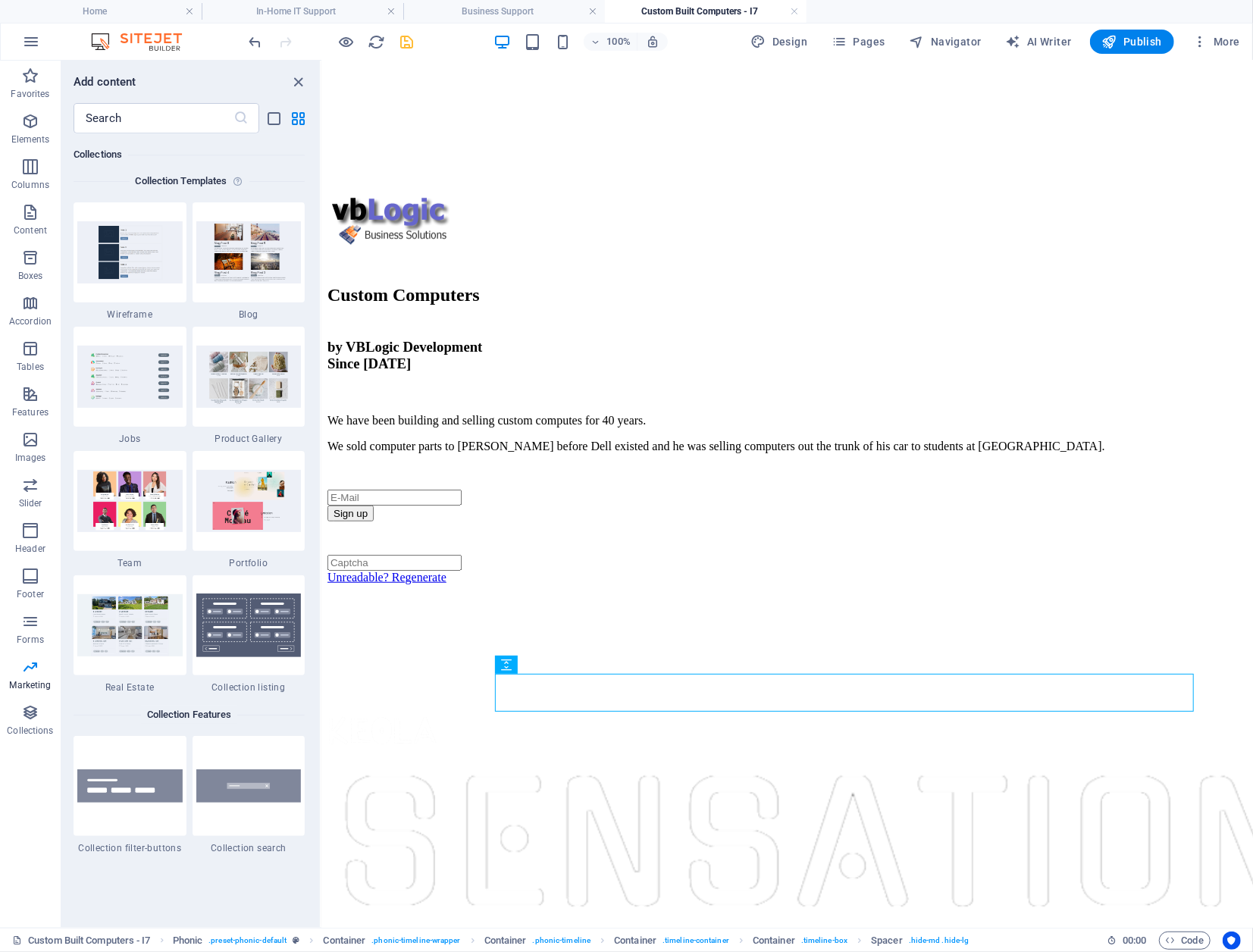
scroll to position [13790, 0]
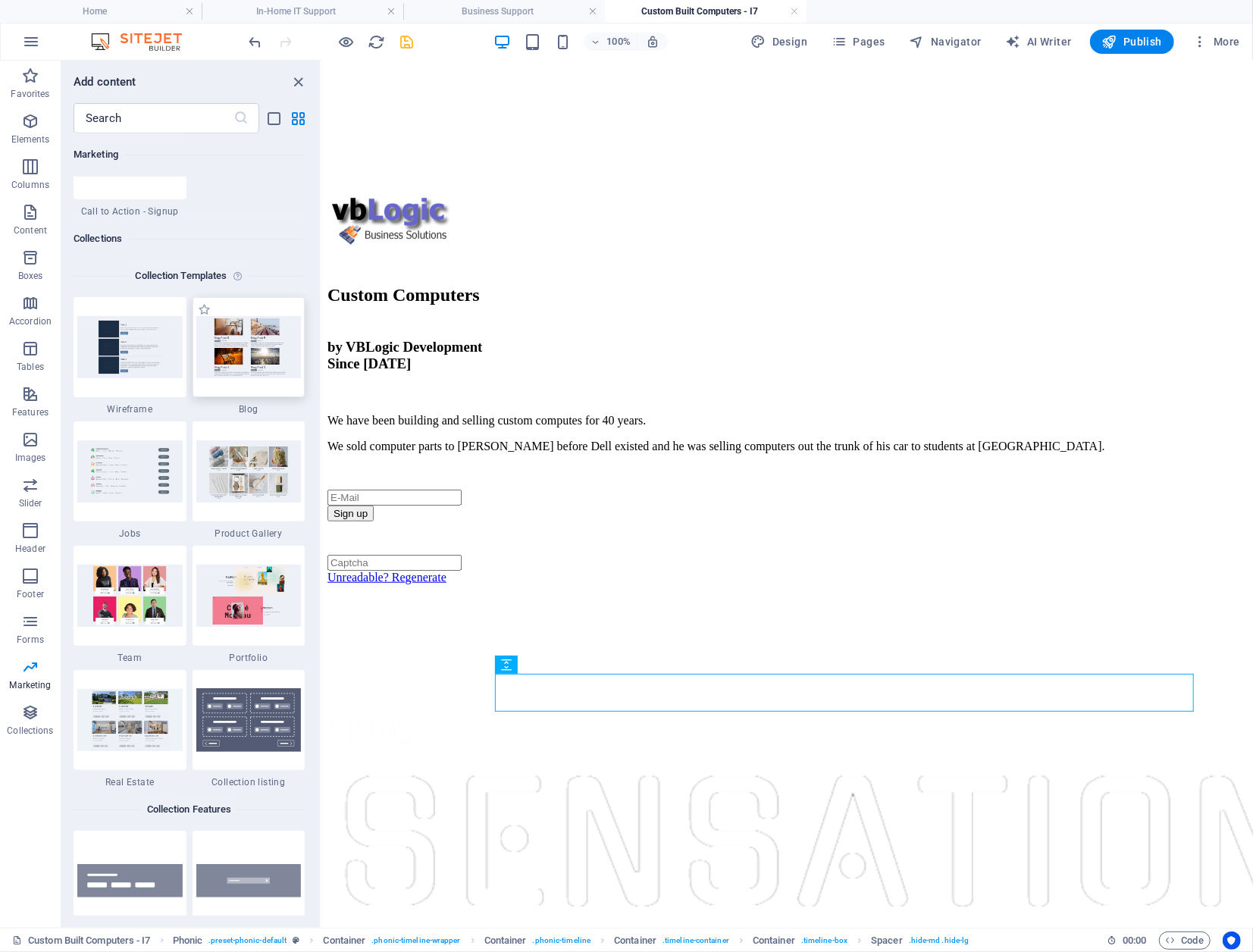
click at [247, 342] on img at bounding box center [249, 346] width 106 height 62
click at [786, 916] on div "+" at bounding box center [787, 920] width 29 height 14
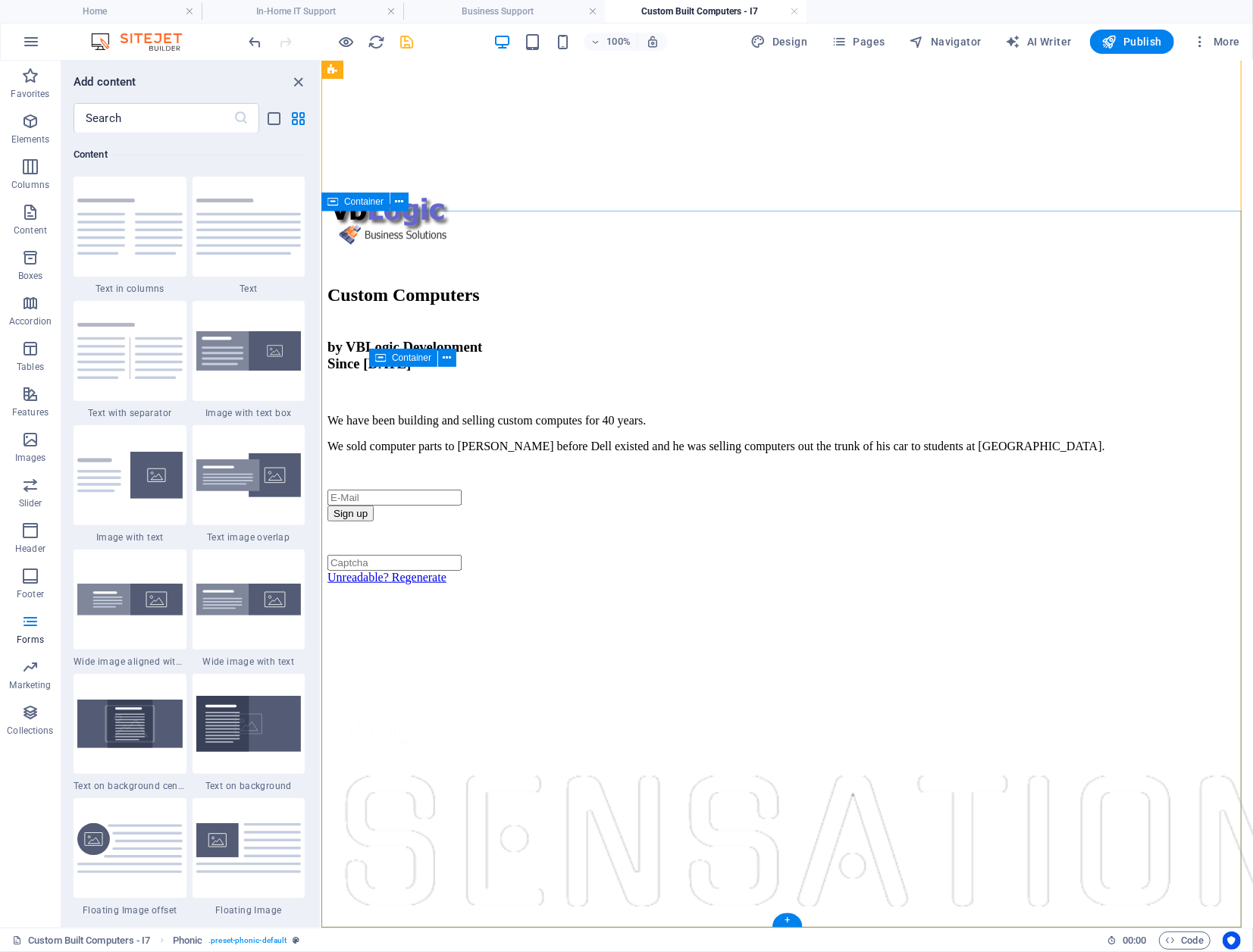
scroll to position [2652, 0]
drag, startPoint x: 635, startPoint y: 363, endPoint x: 354, endPoint y: 405, distance: 284.1
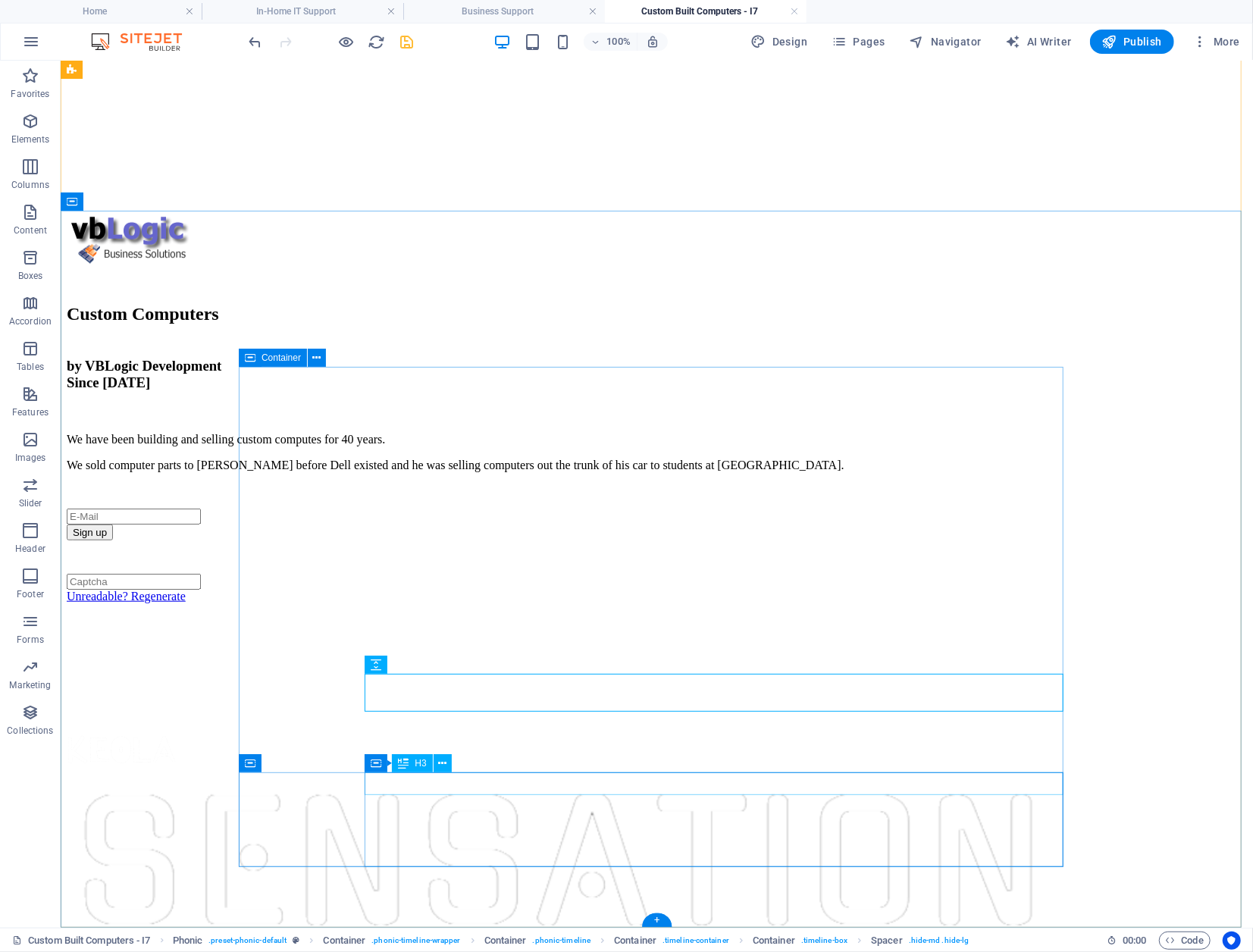
scroll to position [560, 0]
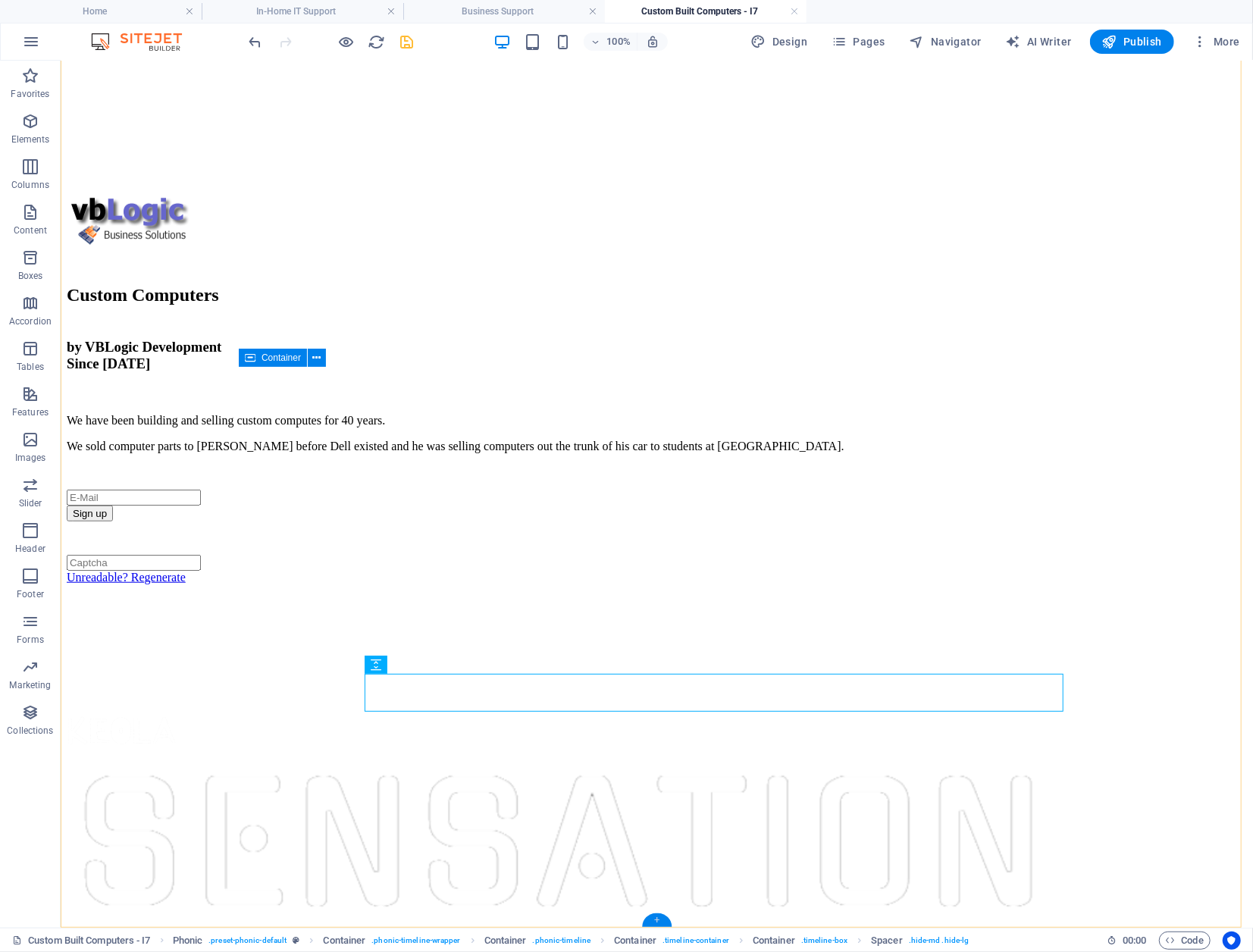
click at [657, 917] on div "+" at bounding box center [657, 920] width 29 height 14
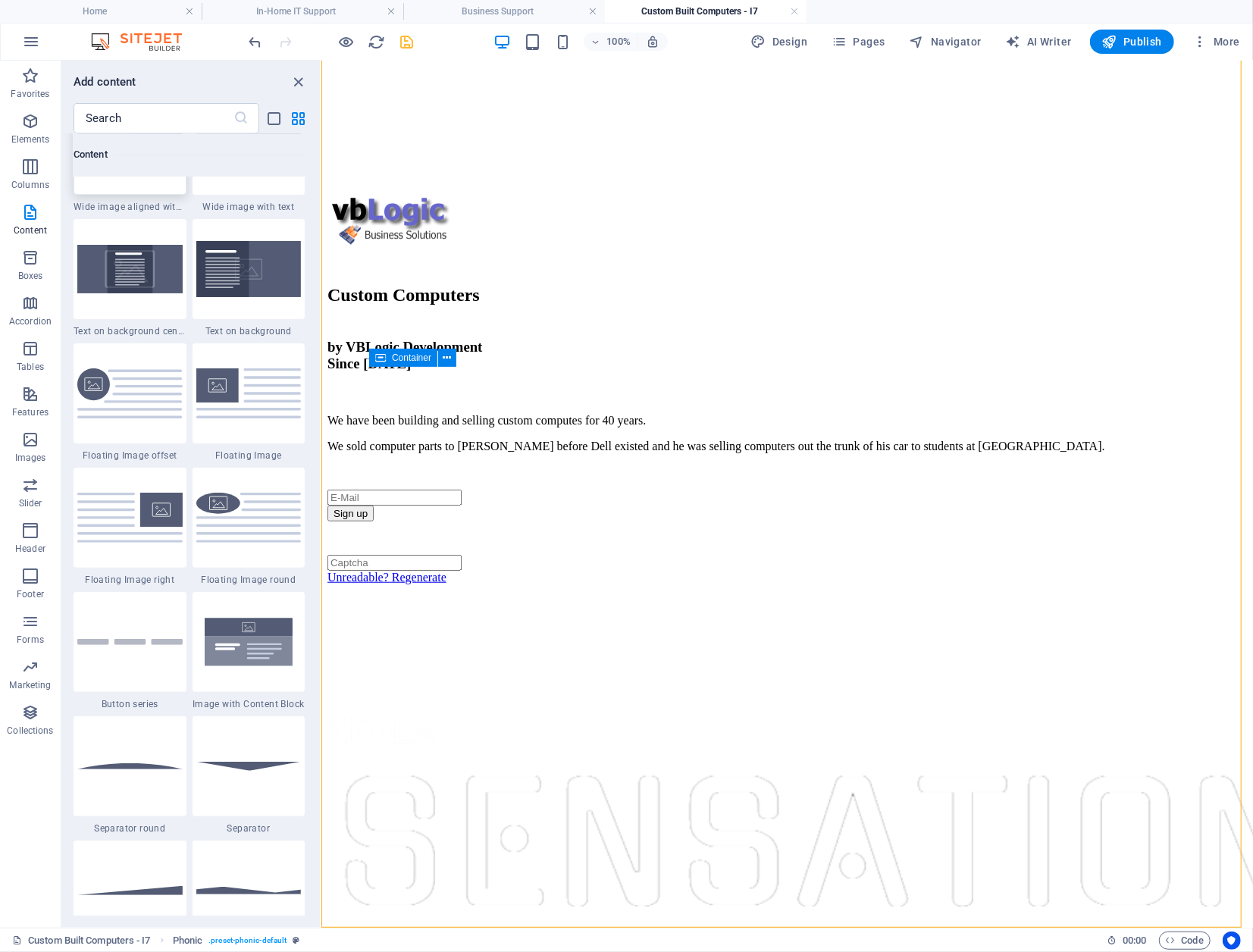
scroll to position [3334, 0]
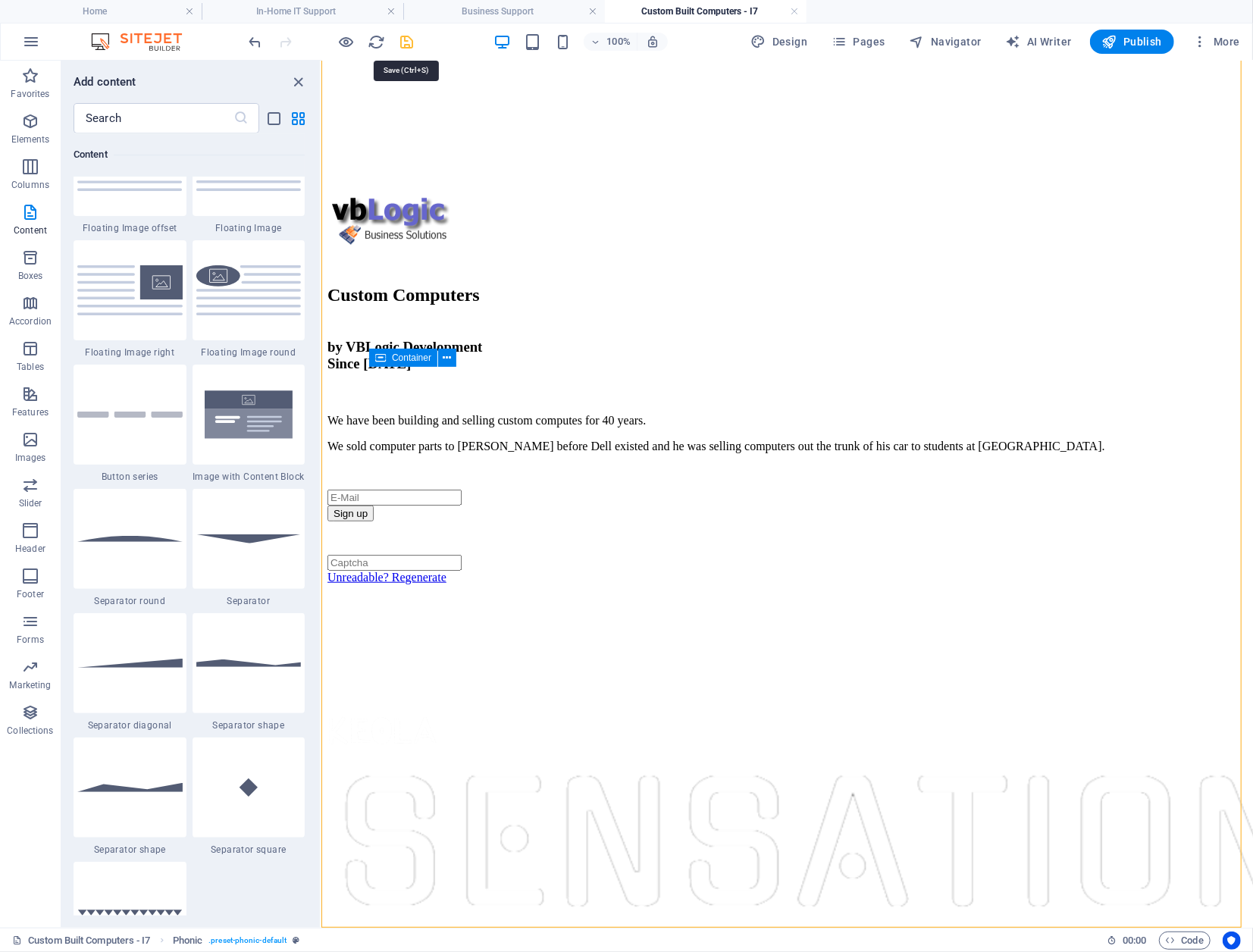
click at [407, 42] on icon "save" at bounding box center [408, 42] width 18 height 18
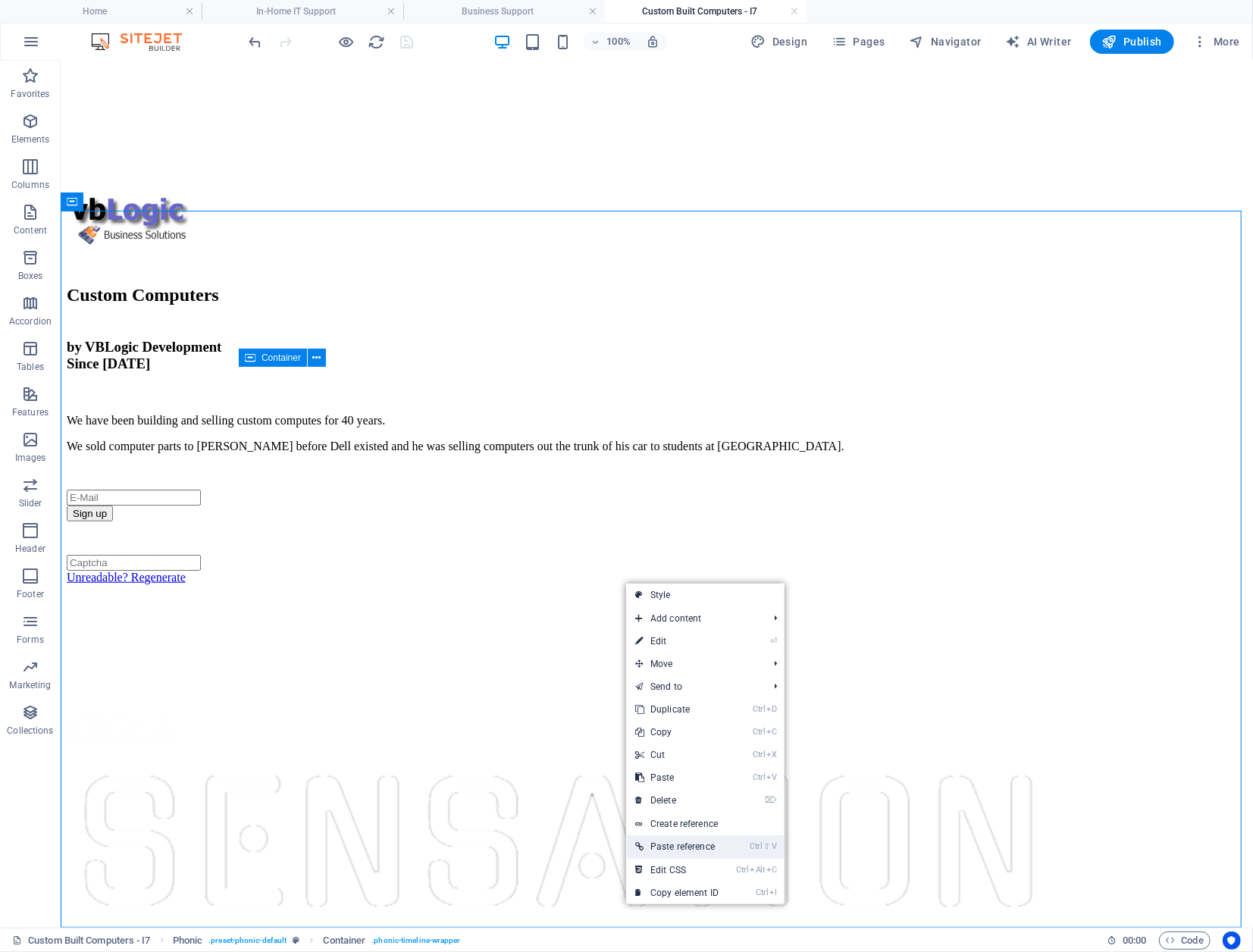
drag, startPoint x: 637, startPoint y: 868, endPoint x: 631, endPoint y: 846, distance: 22.8
drag, startPoint x: 691, startPoint y: 906, endPoint x: 648, endPoint y: 554, distance: 354.6
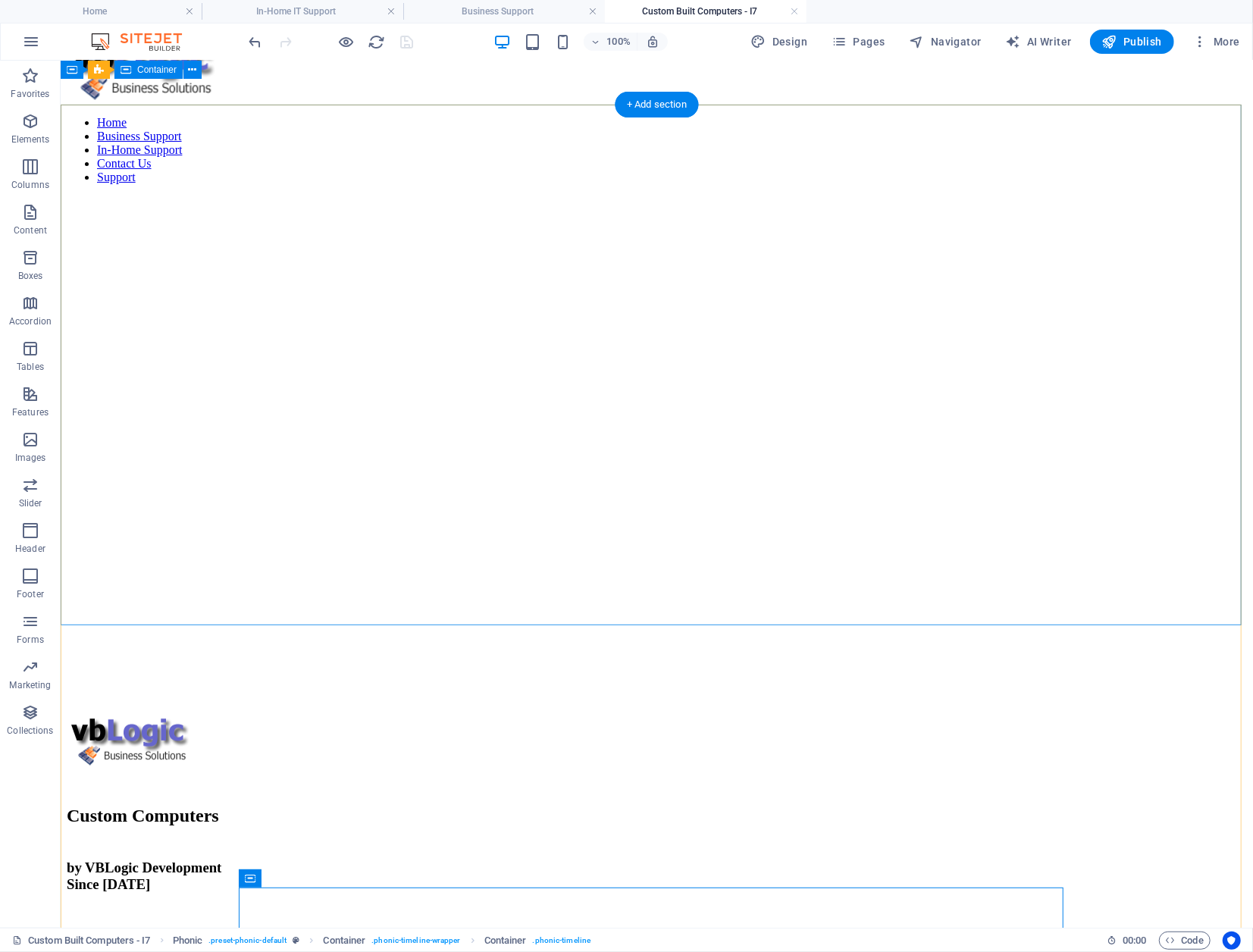
scroll to position [0, 0]
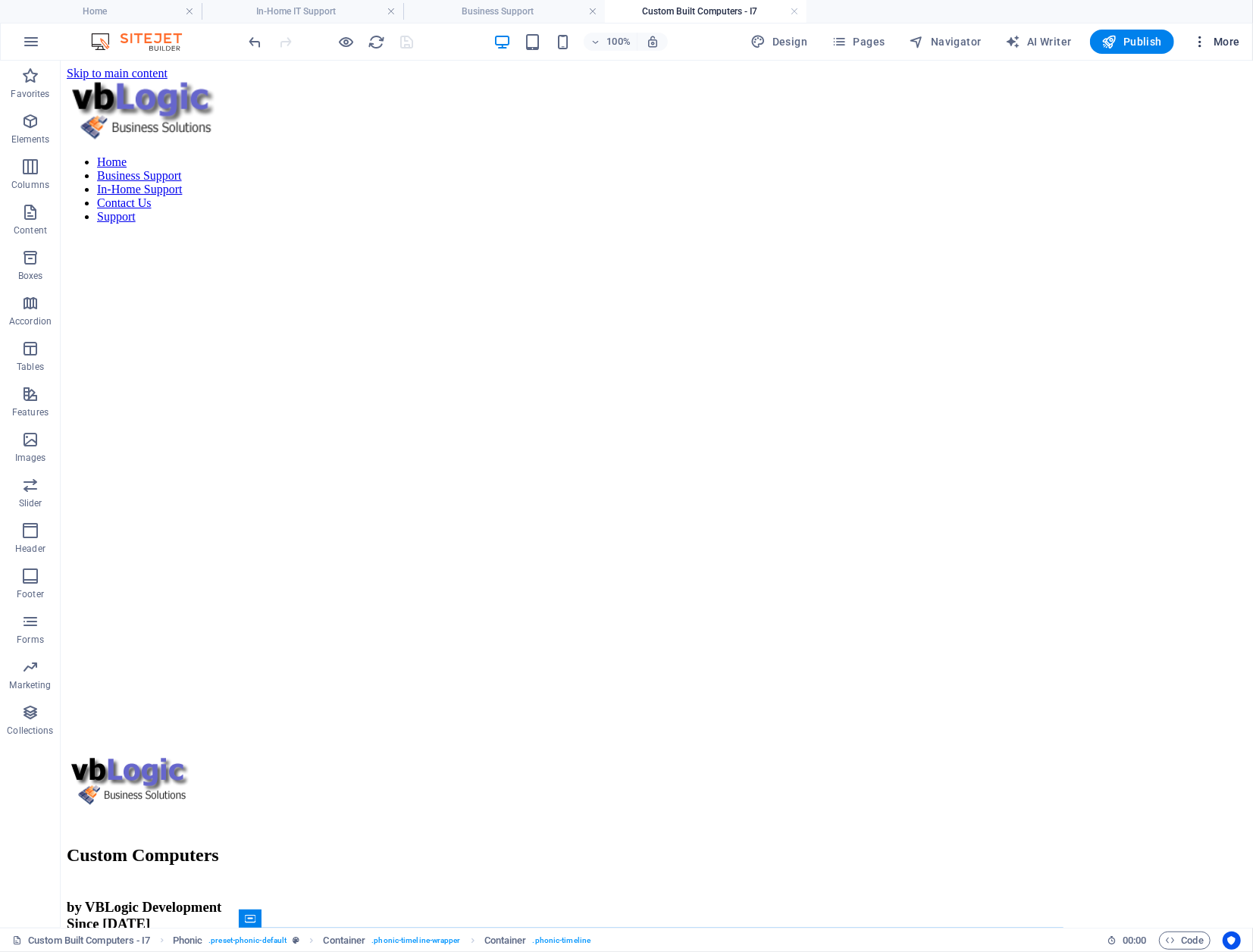
click at [1224, 42] on span "More" at bounding box center [1216, 42] width 48 height 16
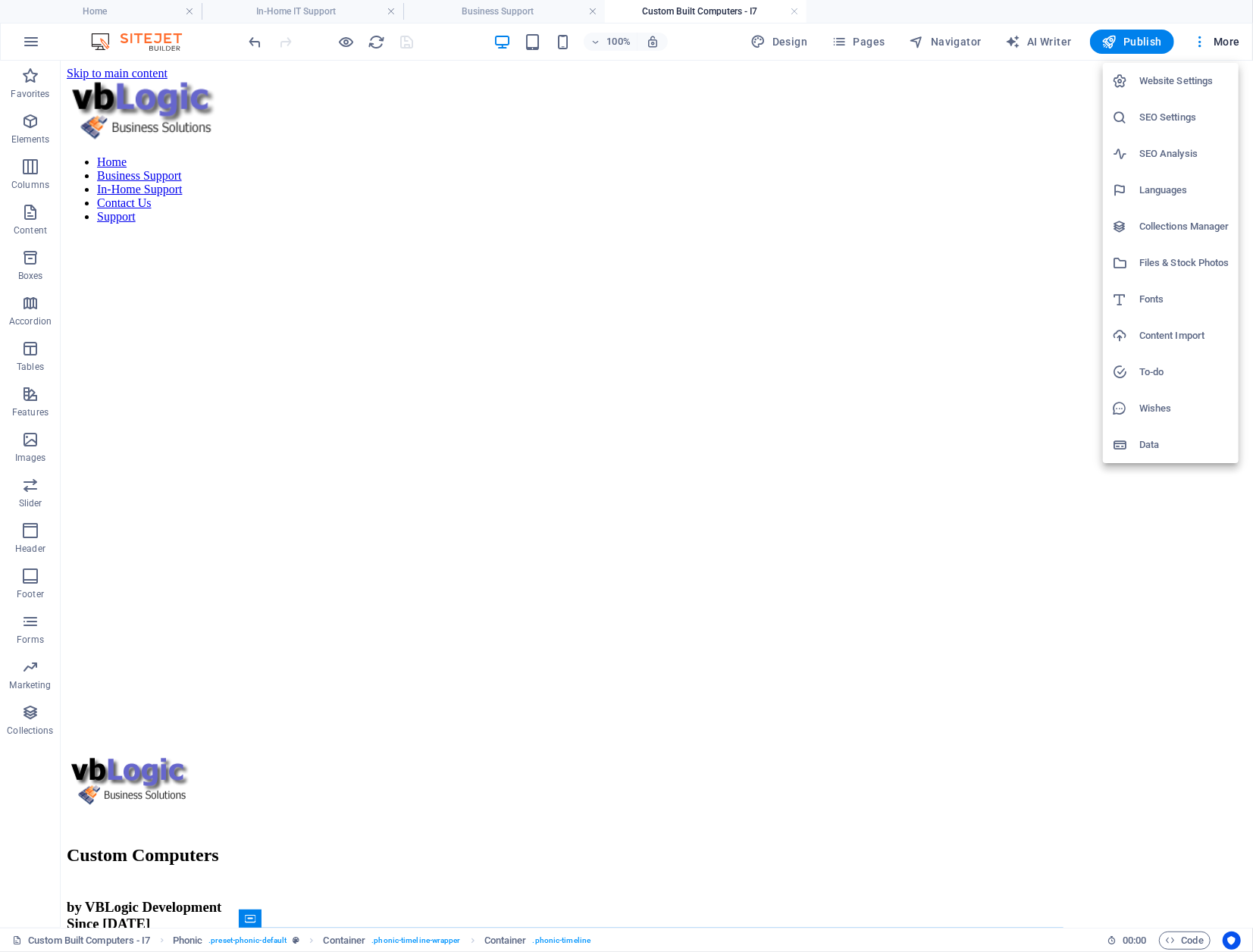
click at [967, 97] on div at bounding box center [626, 476] width 1253 height 952
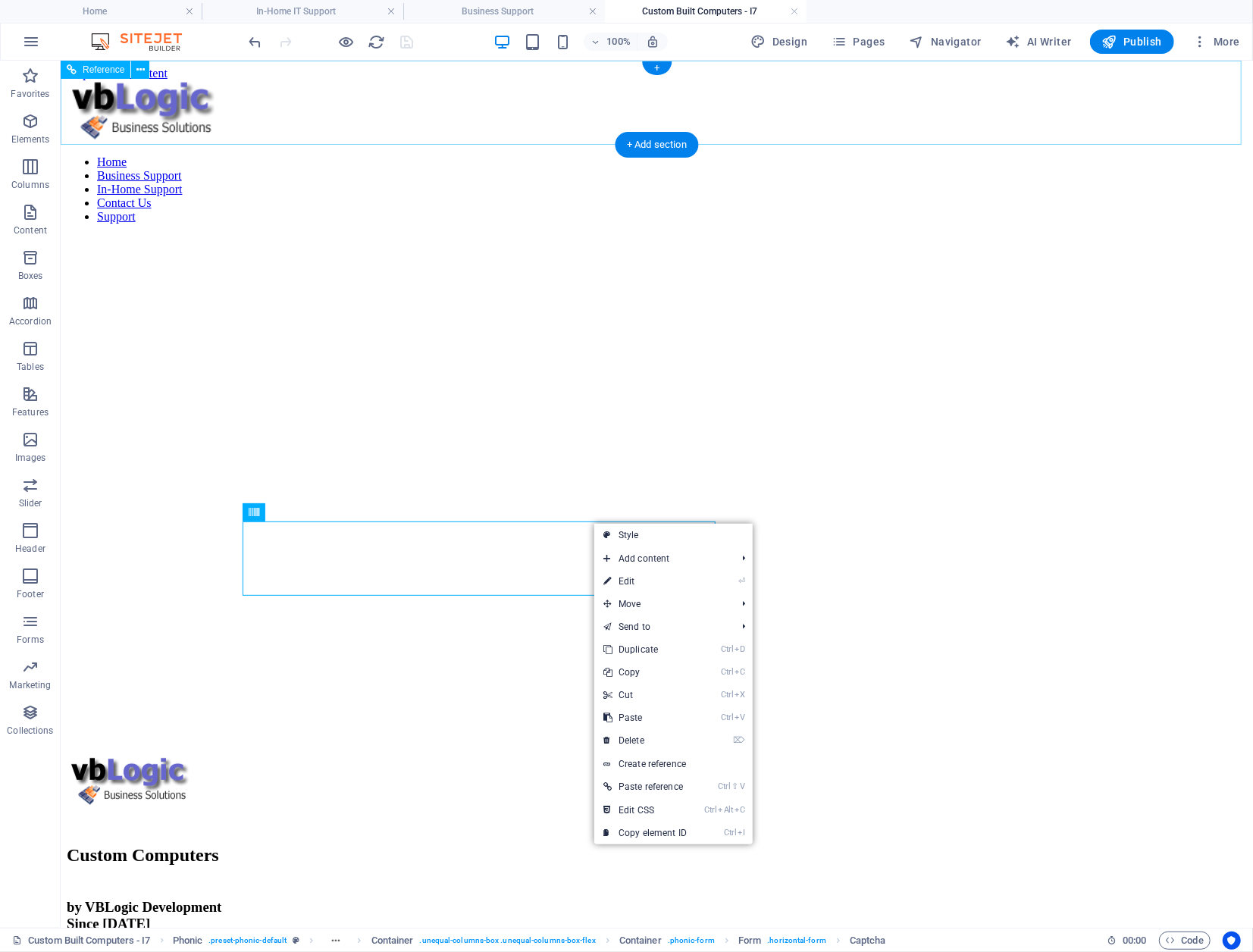
click at [191, 96] on div "Home Business Support In-Home Support Contact Us Support" at bounding box center [655, 156] width 1180 height 155
